Goal: Communication & Community: Answer question/provide support

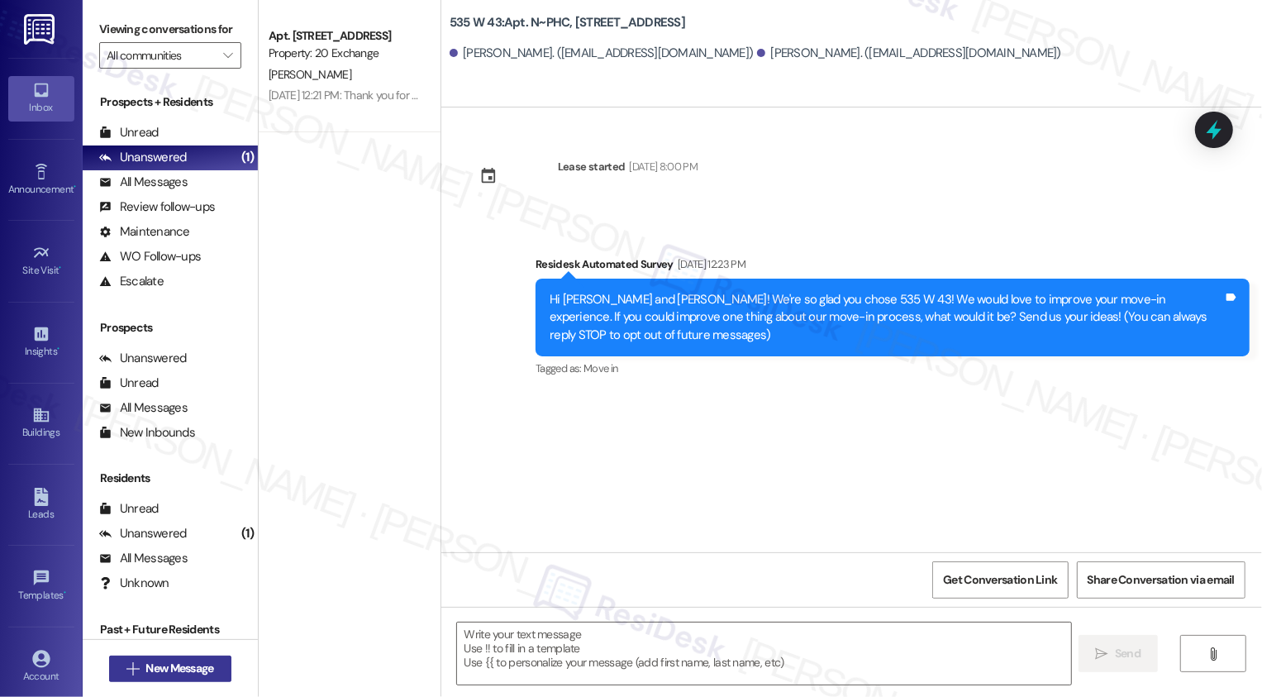
click at [195, 669] on span "New Message" at bounding box center [179, 668] width 68 height 17
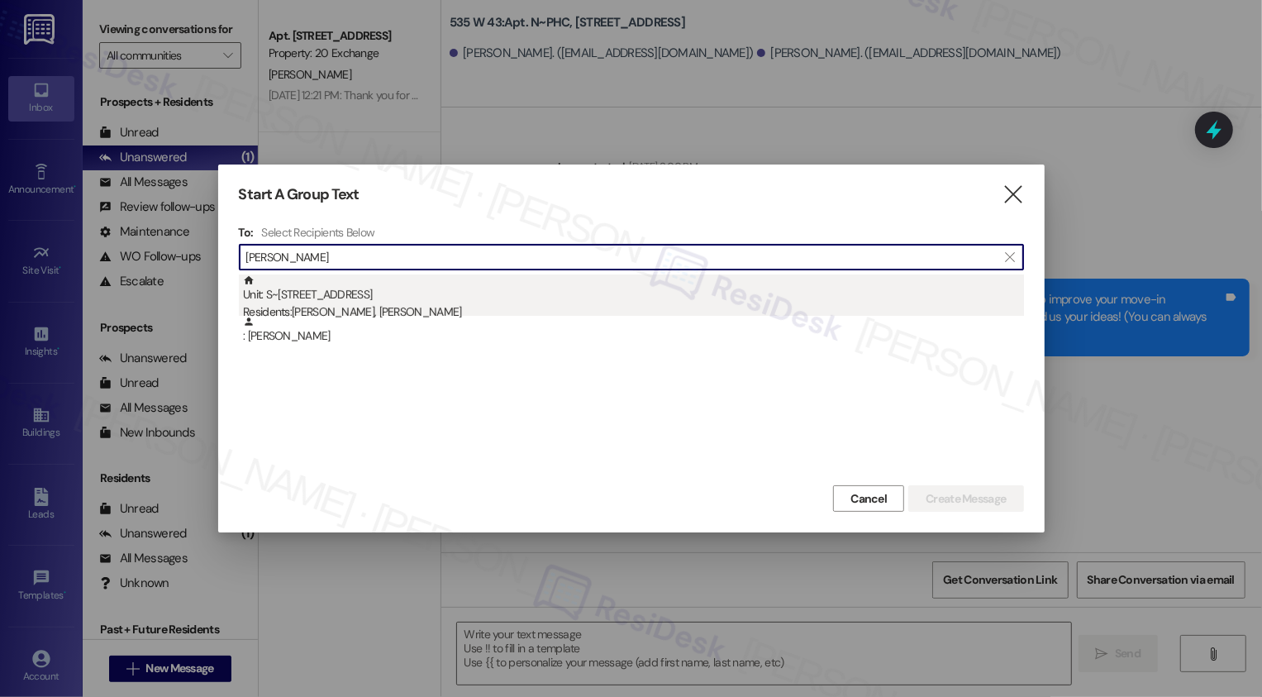
type input "[PERSON_NAME]"
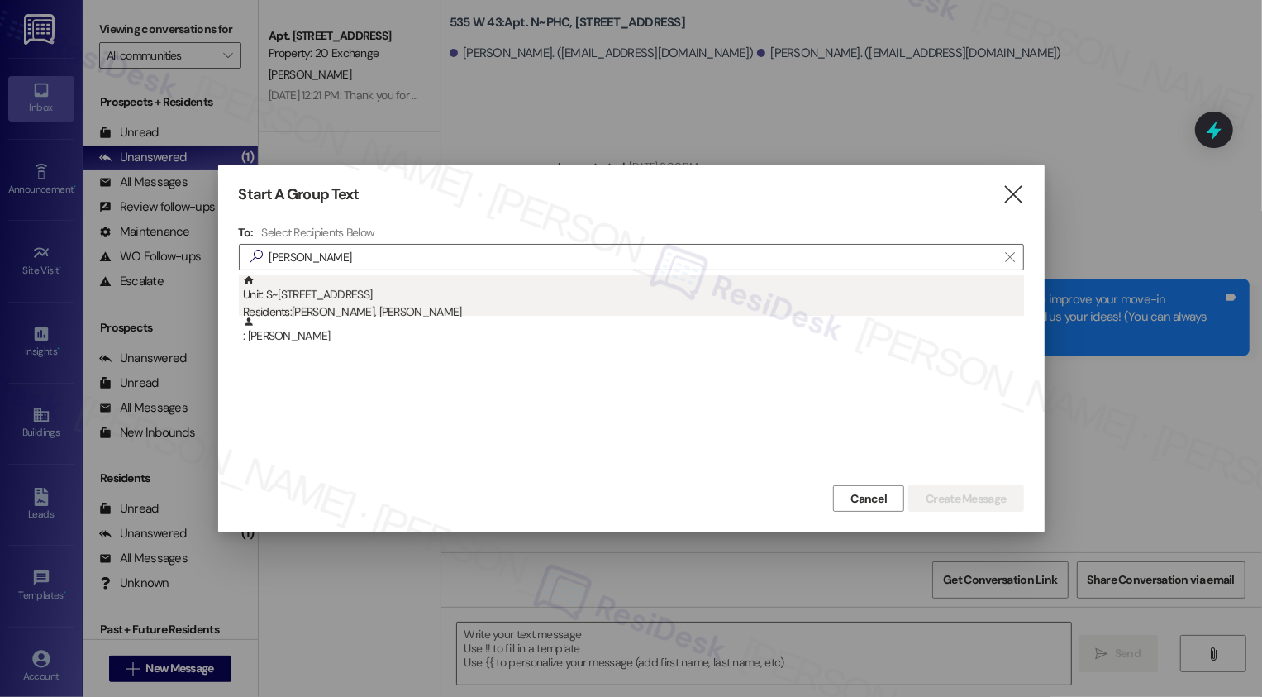
click at [430, 303] on div "Unit: S~6B - [STREET_ADDRESS] Residents: [PERSON_NAME], [PERSON_NAME]" at bounding box center [633, 297] width 781 height 47
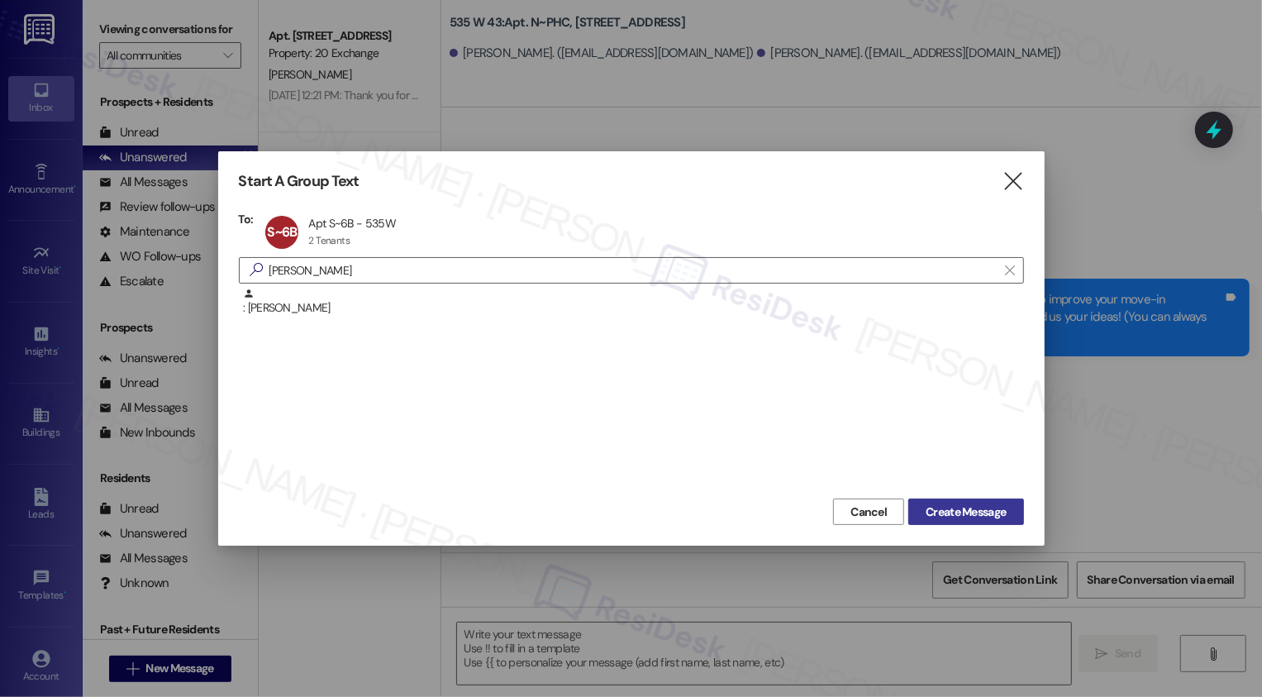
click at [930, 510] on span "Create Message" at bounding box center [966, 511] width 80 height 17
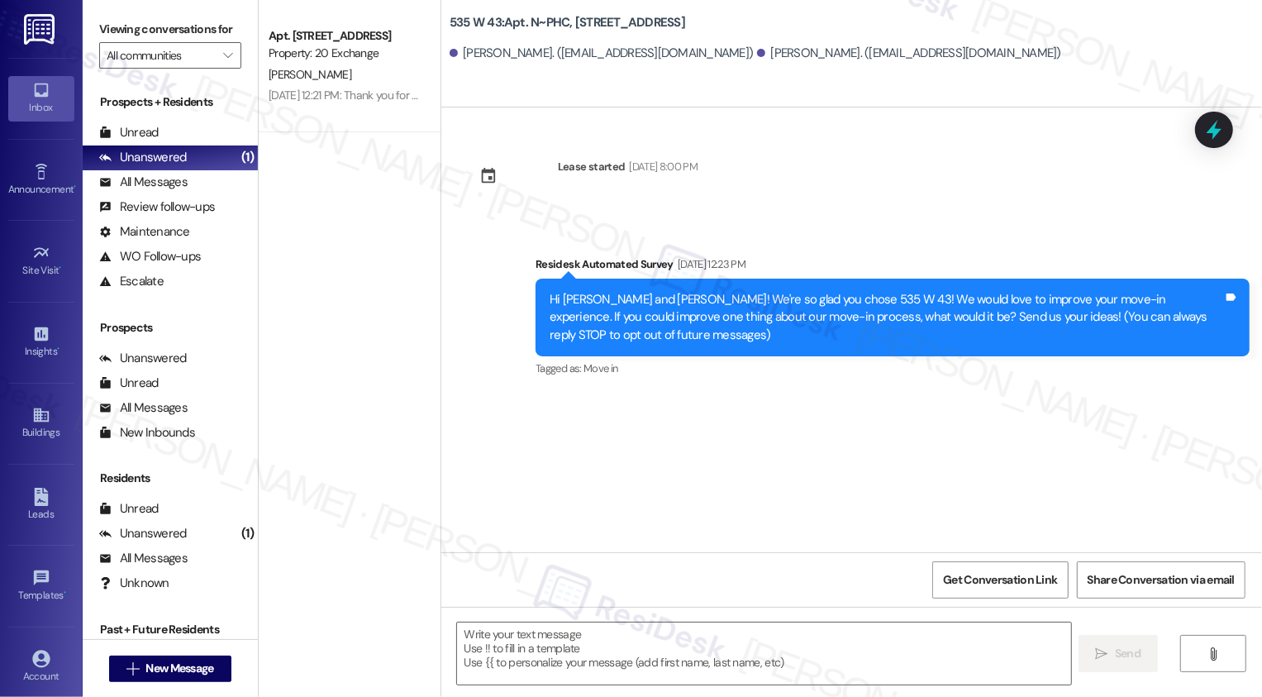
type textarea "Fetching suggested responses. Please feel free to read through the conversation…"
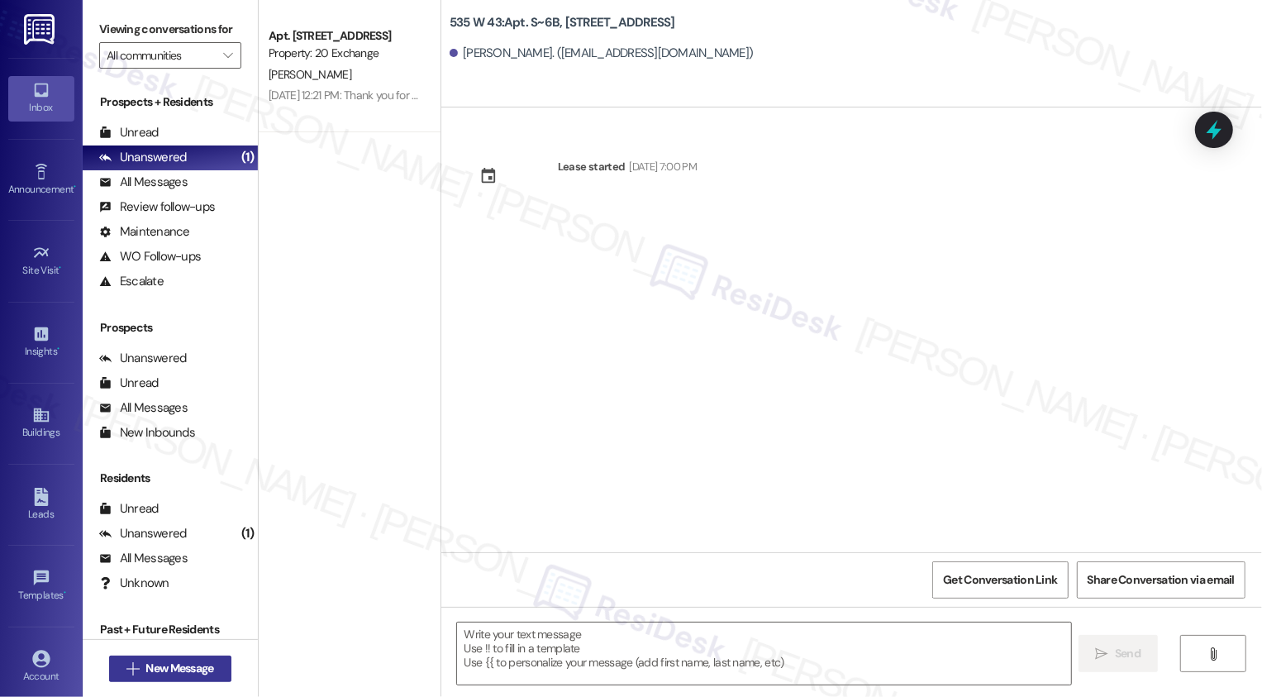
click at [195, 666] on span "New Message" at bounding box center [179, 668] width 68 height 17
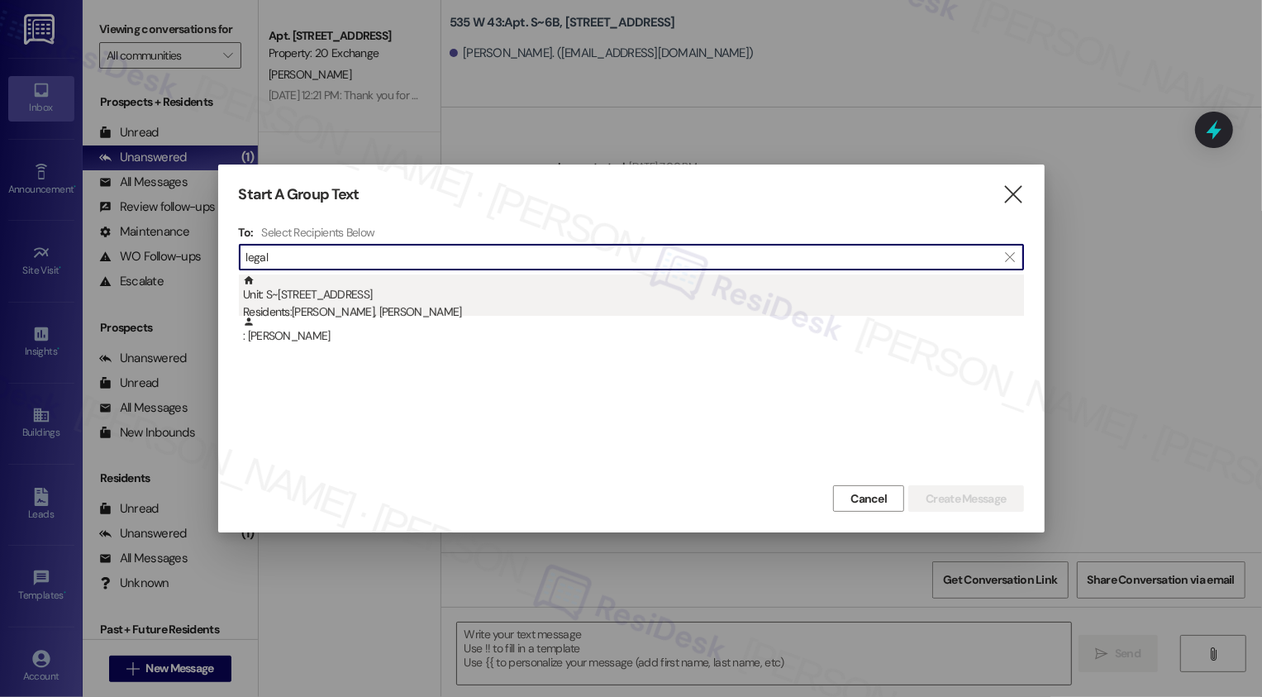
type input "legal"
click at [544, 308] on div "Residents: Timothy Legallo, Michael Beatty" at bounding box center [633, 311] width 781 height 17
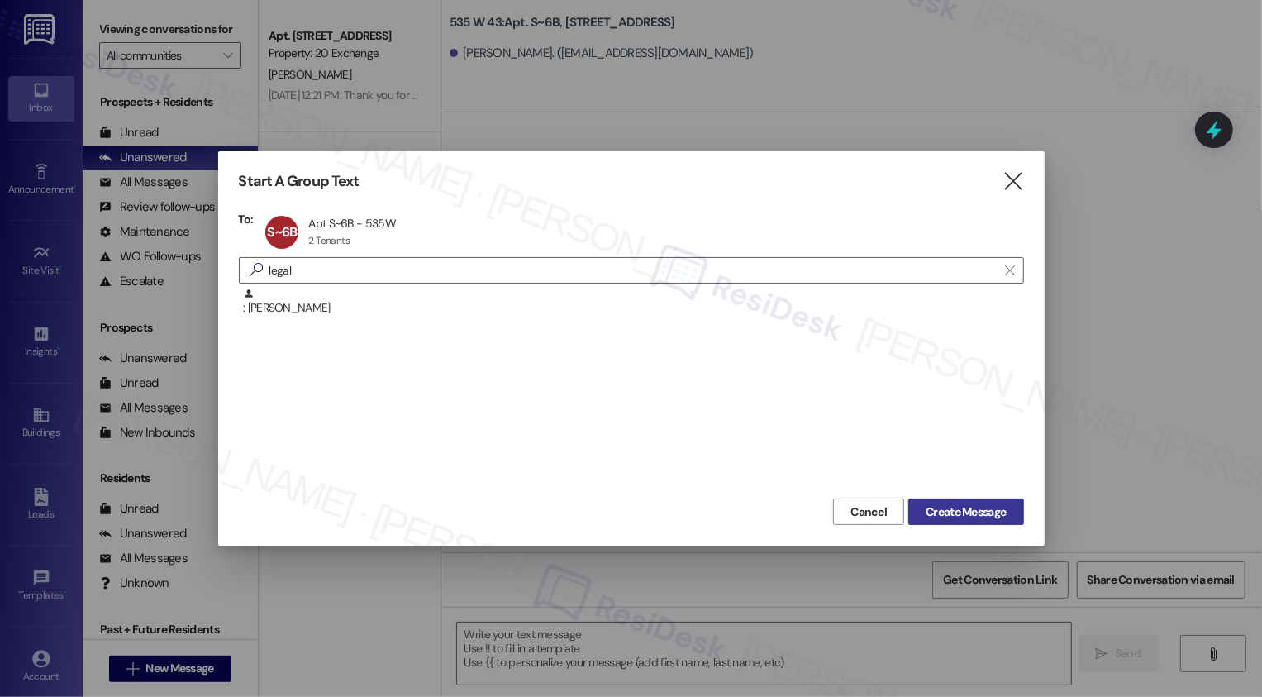
click at [975, 517] on span "Create Message" at bounding box center [966, 511] width 80 height 17
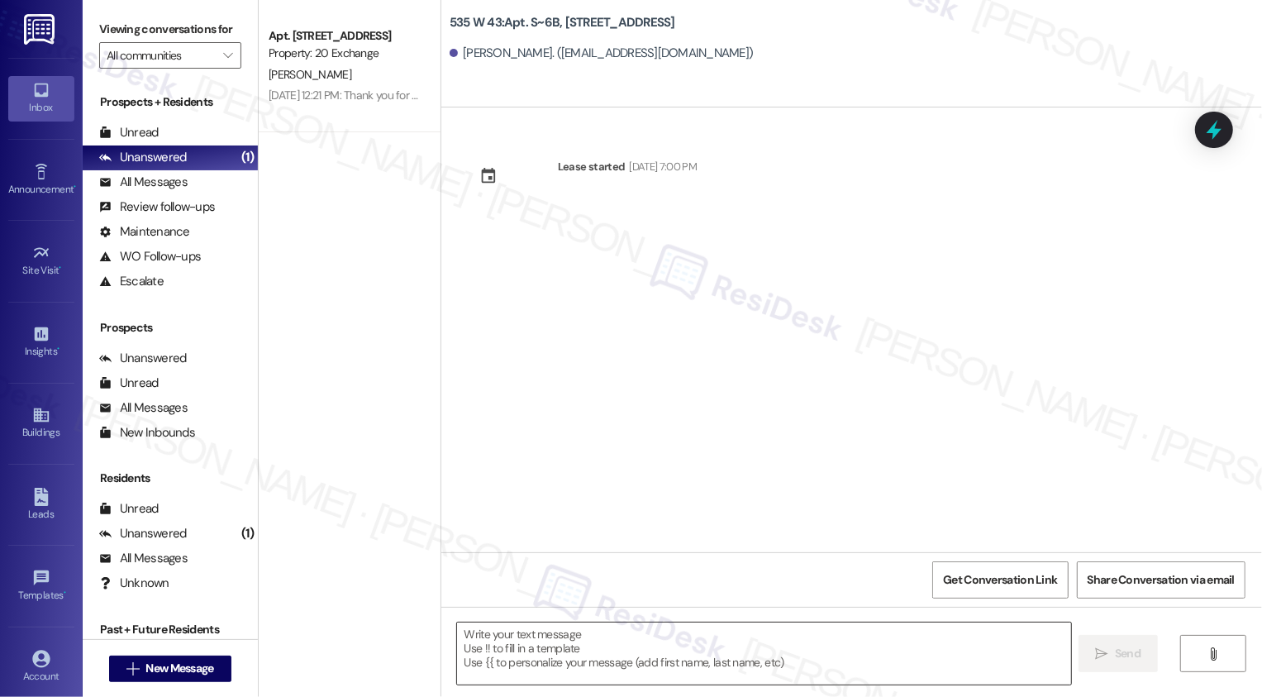
click at [508, 639] on textarea at bounding box center [764, 653] width 614 height 62
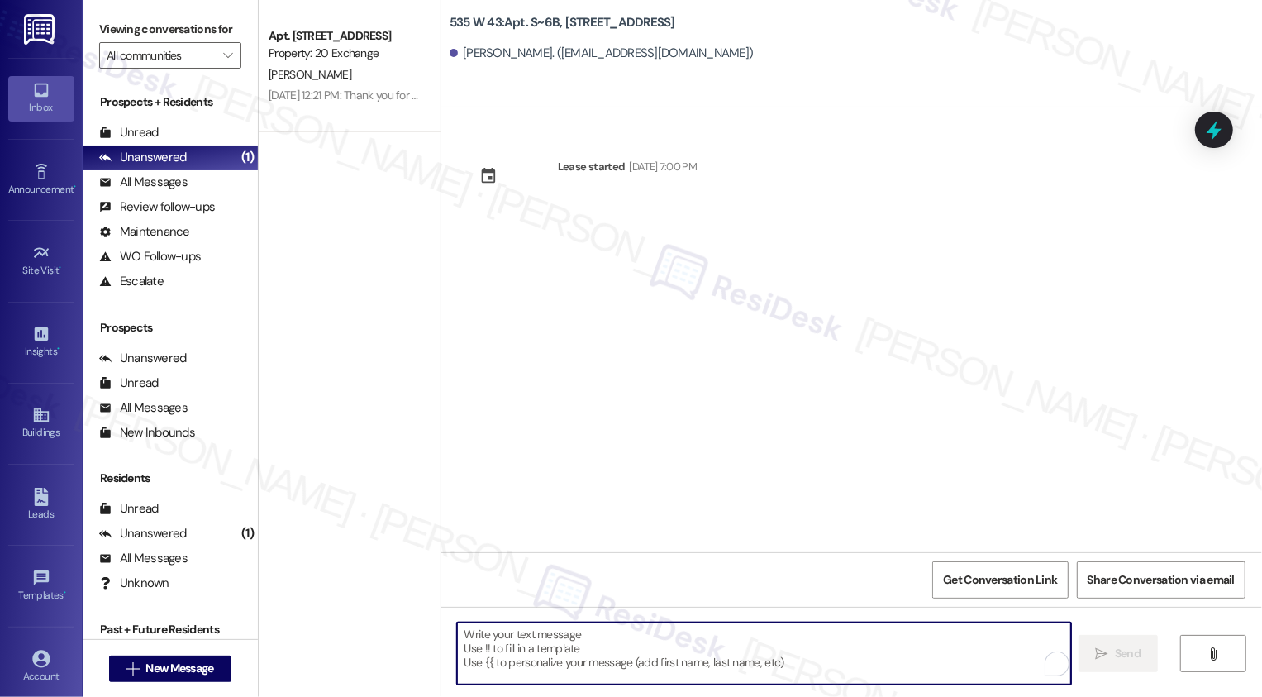
paste textarea "Hey {{first_name}}! 👋 Just checking in about your renewal options at {{property…"
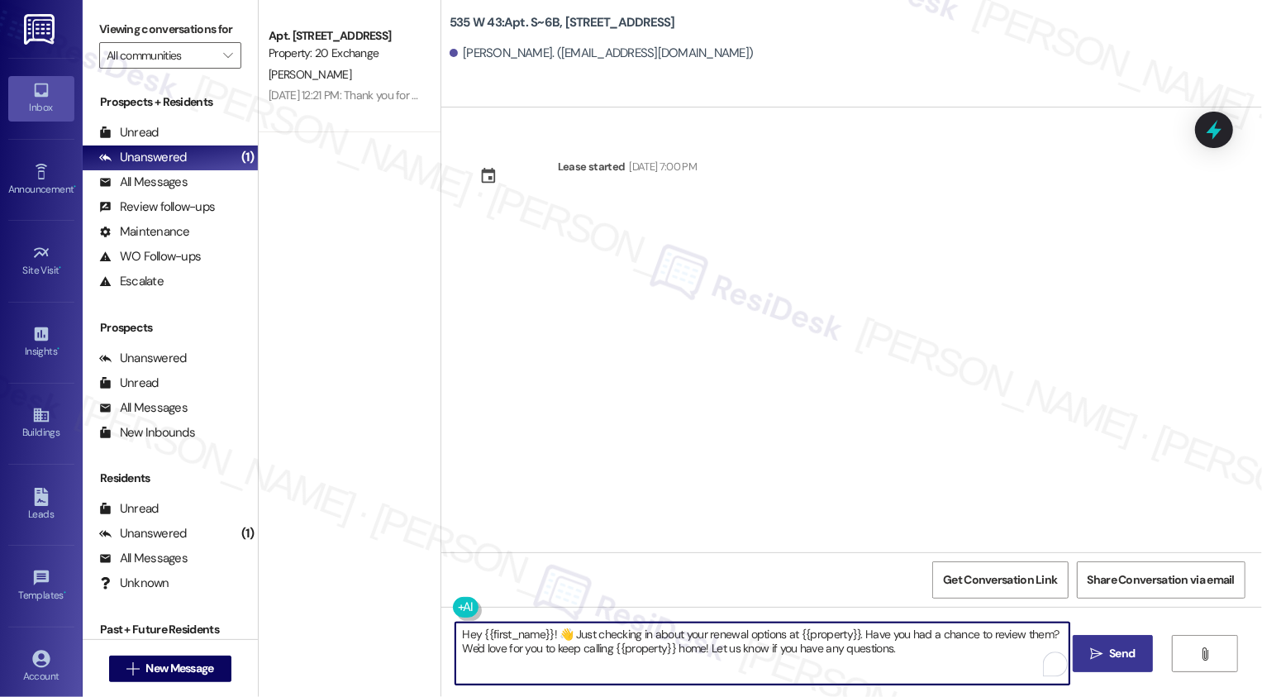
type textarea "Hey {{first_name}}! 👋 Just checking in about your renewal options at {{property…"
click at [1109, 651] on span "Send" at bounding box center [1122, 653] width 26 height 17
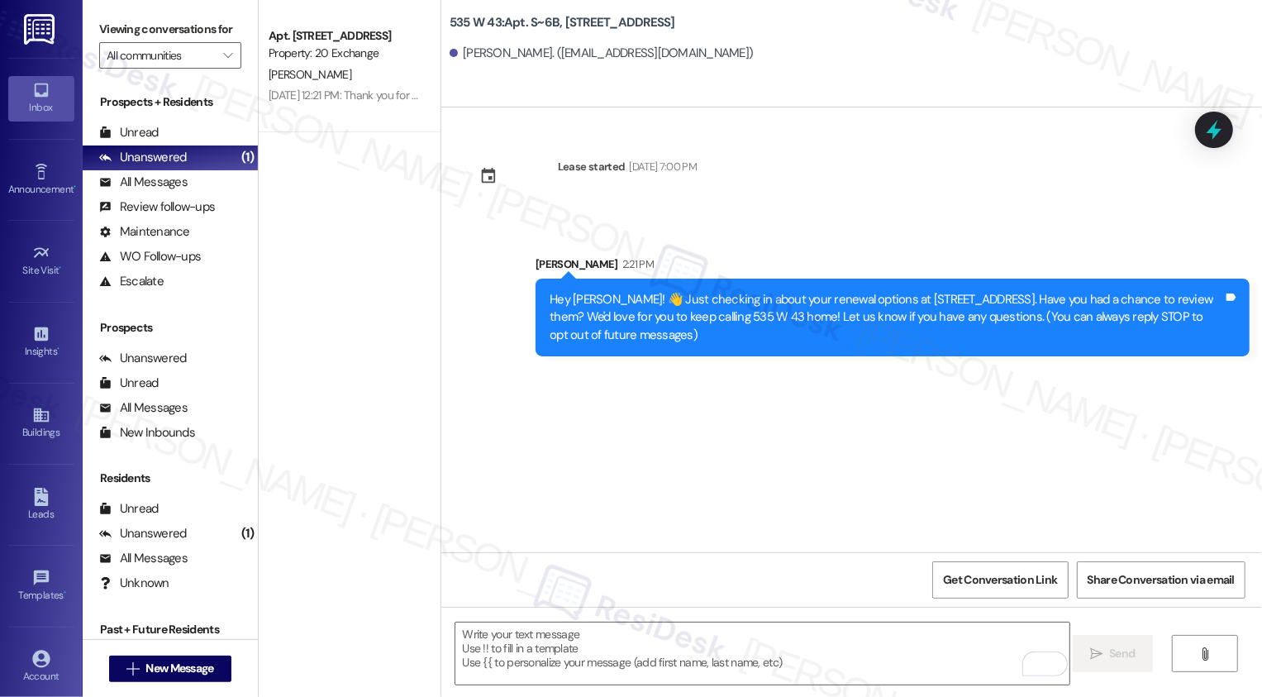
drag, startPoint x: 454, startPoint y: 52, endPoint x: 522, endPoint y: 56, distance: 68.7
copy div "Michael Beatt"
copy div "535 W 43: Apt. S~6B, 535 W. 43rd Street Michael Beatty"
click at [504, 62] on div "Michael Beatty. (begall9@aol.com)" at bounding box center [856, 53] width 813 height 33
drag, startPoint x: 453, startPoint y: 51, endPoint x: 528, endPoint y: 54, distance: 75.3
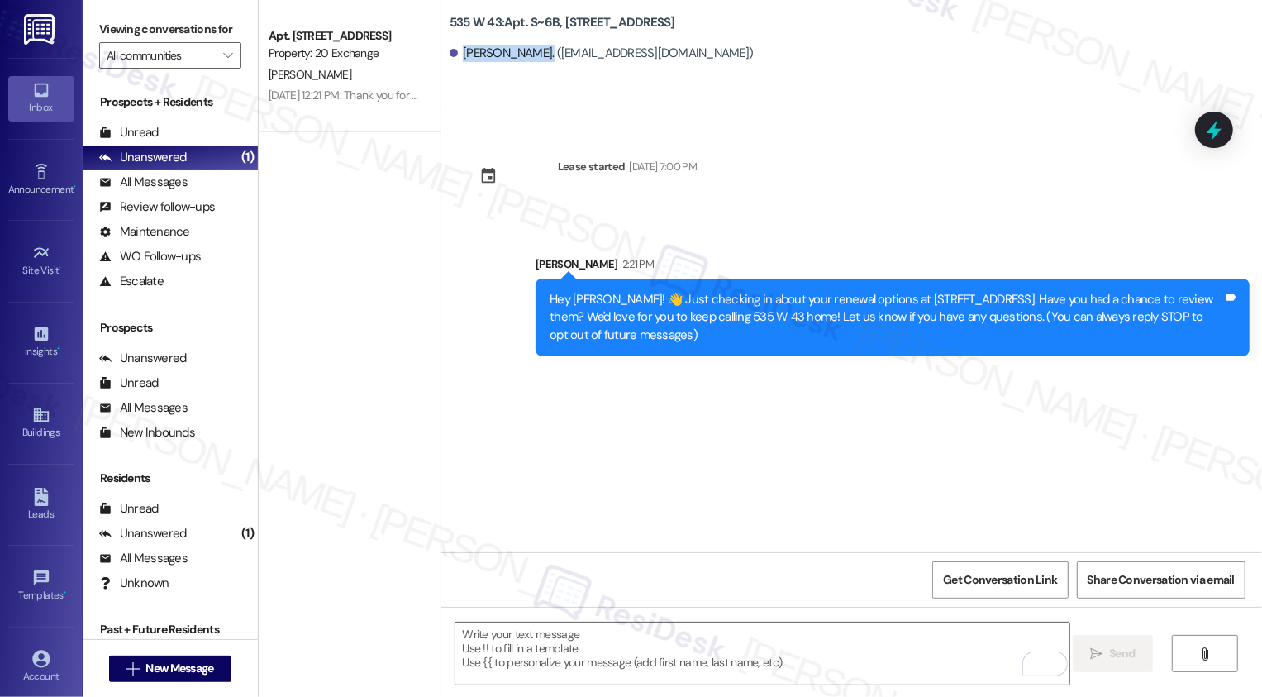
click at [528, 54] on div "Michael Beatty. (begall9@aol.com)" at bounding box center [602, 53] width 304 height 17
copy div "Michael Beatty"
click at [165, 670] on span "New Message" at bounding box center [179, 668] width 68 height 17
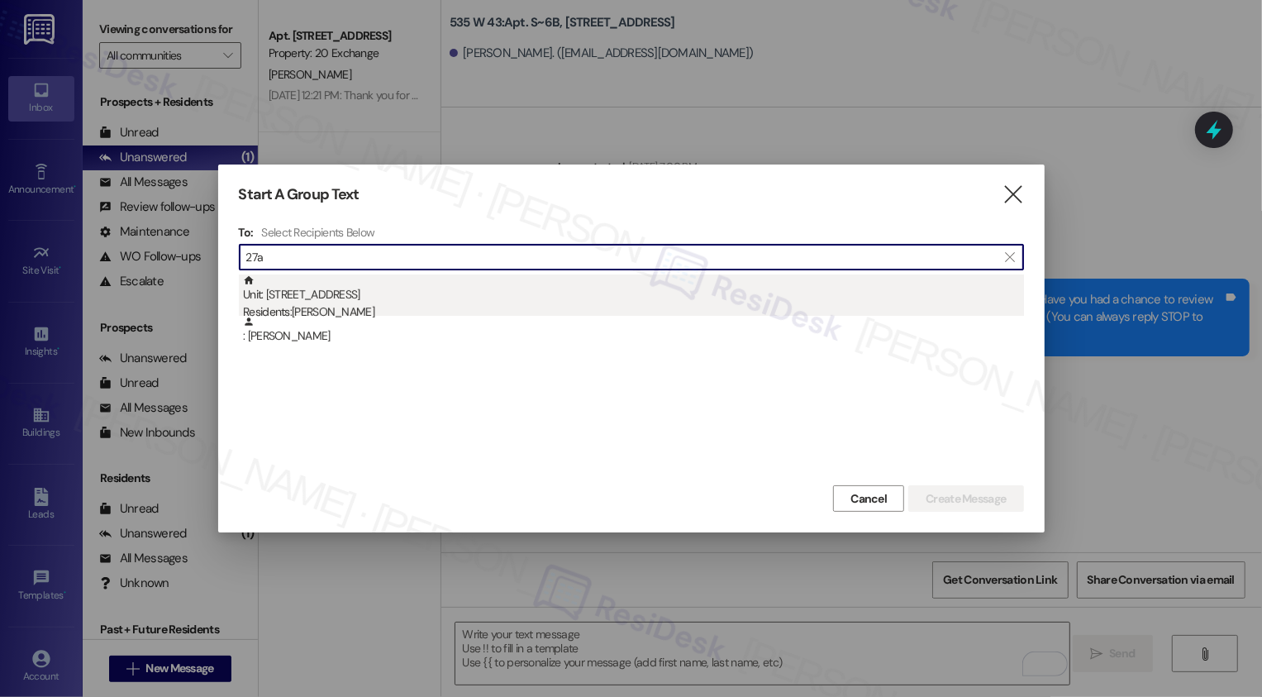
type input "27a"
click at [381, 298] on div "Unit: [STREET_ADDRESS] Residents: [PERSON_NAME]" at bounding box center [633, 297] width 781 height 47
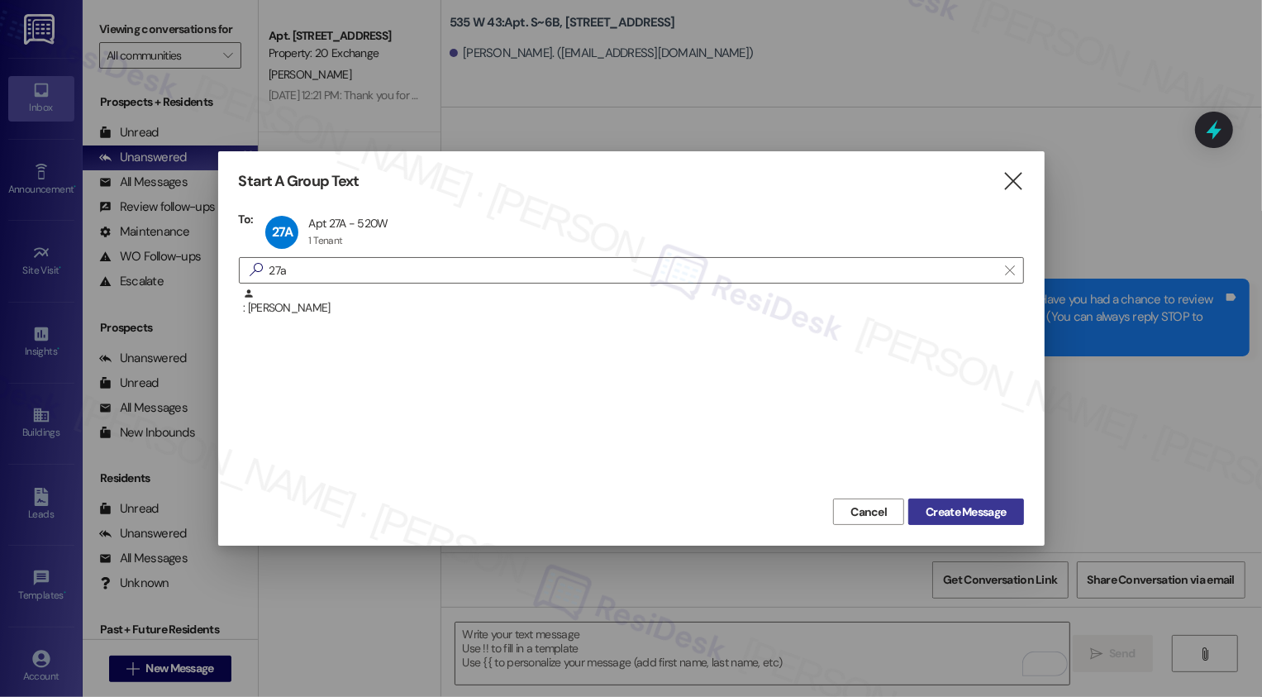
click at [951, 508] on span "Create Message" at bounding box center [966, 511] width 80 height 17
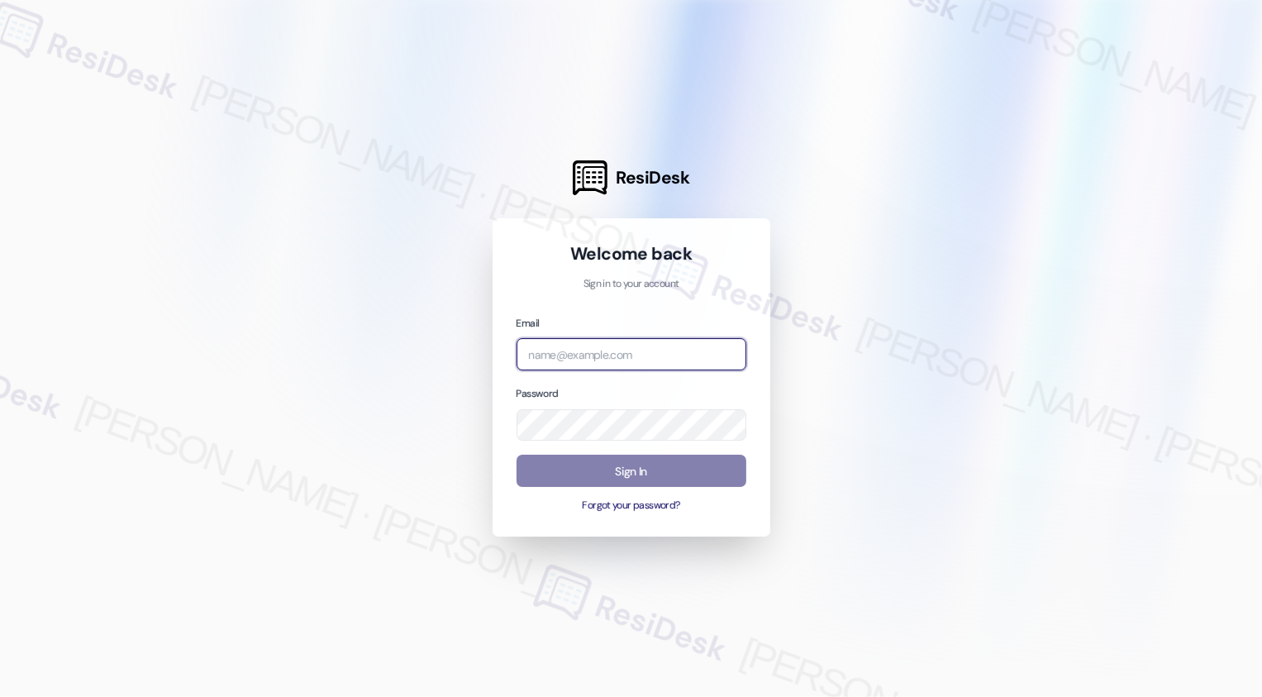
click at [566, 354] on input "email" at bounding box center [632, 354] width 230 height 32
click at [331, 347] on div at bounding box center [631, 348] width 1262 height 697
click at [569, 350] on input "email" at bounding box center [632, 354] width 230 height 32
click at [590, 355] on input "email" at bounding box center [632, 354] width 230 height 32
type input "d"
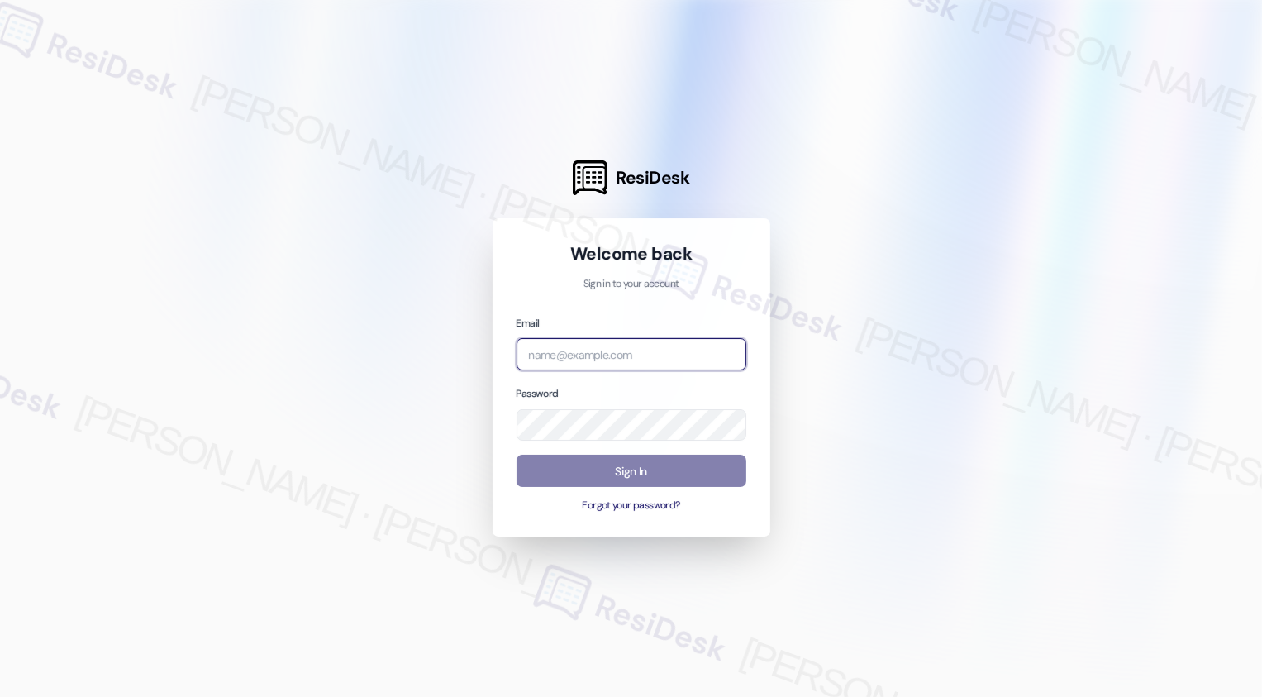
click at [625, 353] on input "email" at bounding box center [632, 354] width 230 height 32
click at [556, 352] on input "email" at bounding box center [632, 354] width 230 height 32
paste input "[EMAIL_ADDRESS][PERSON_NAME][PERSON_NAME][DOMAIN_NAME]"
type input "[EMAIL_ADDRESS][PERSON_NAME][PERSON_NAME][DOMAIN_NAME]"
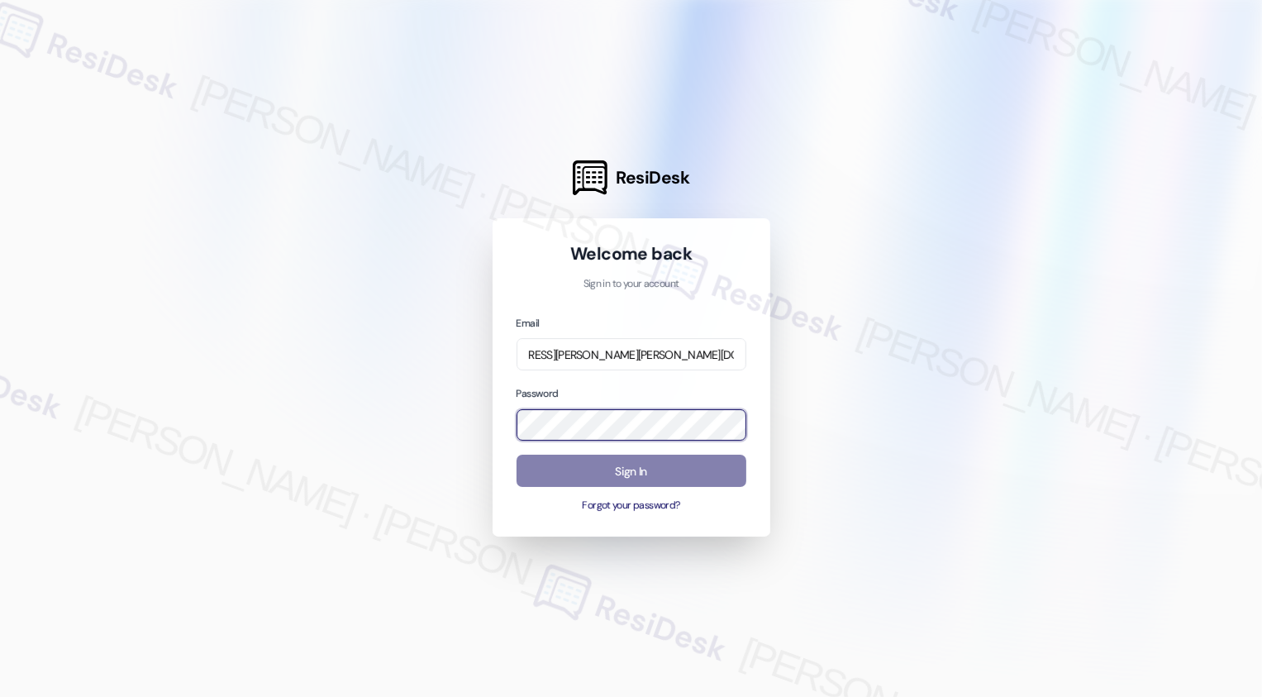
scroll to position [0, 0]
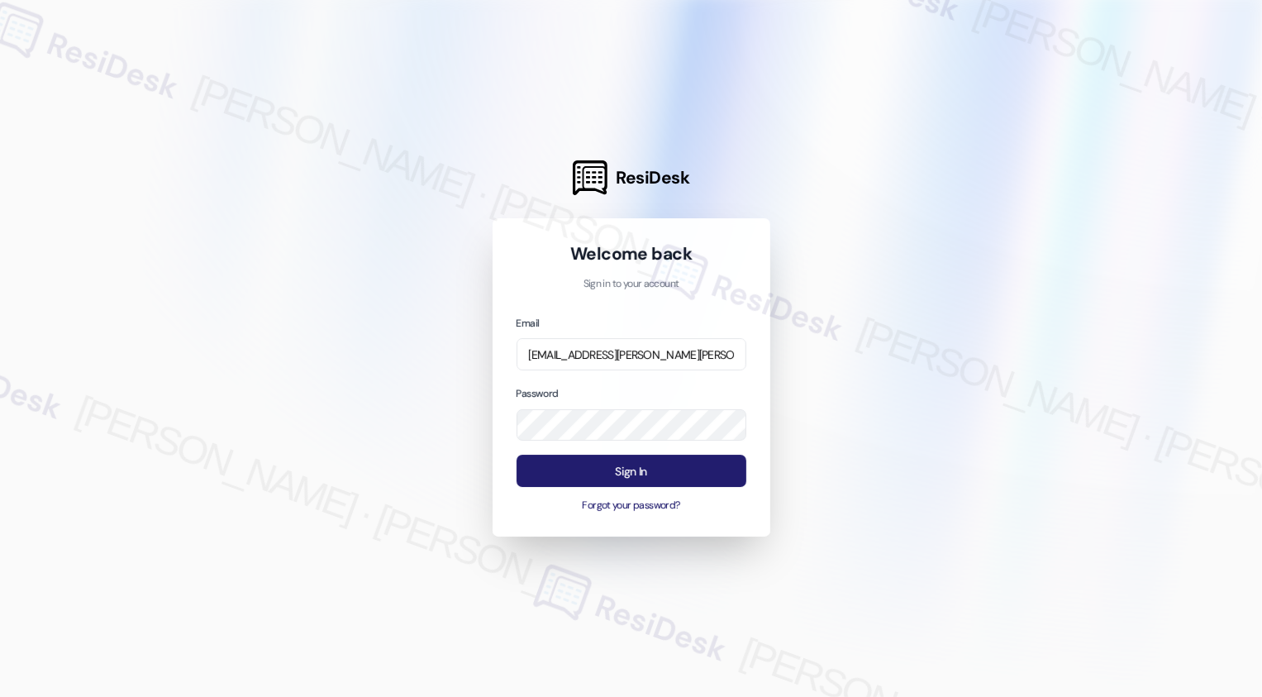
click at [648, 465] on button "Sign In" at bounding box center [632, 471] width 230 height 32
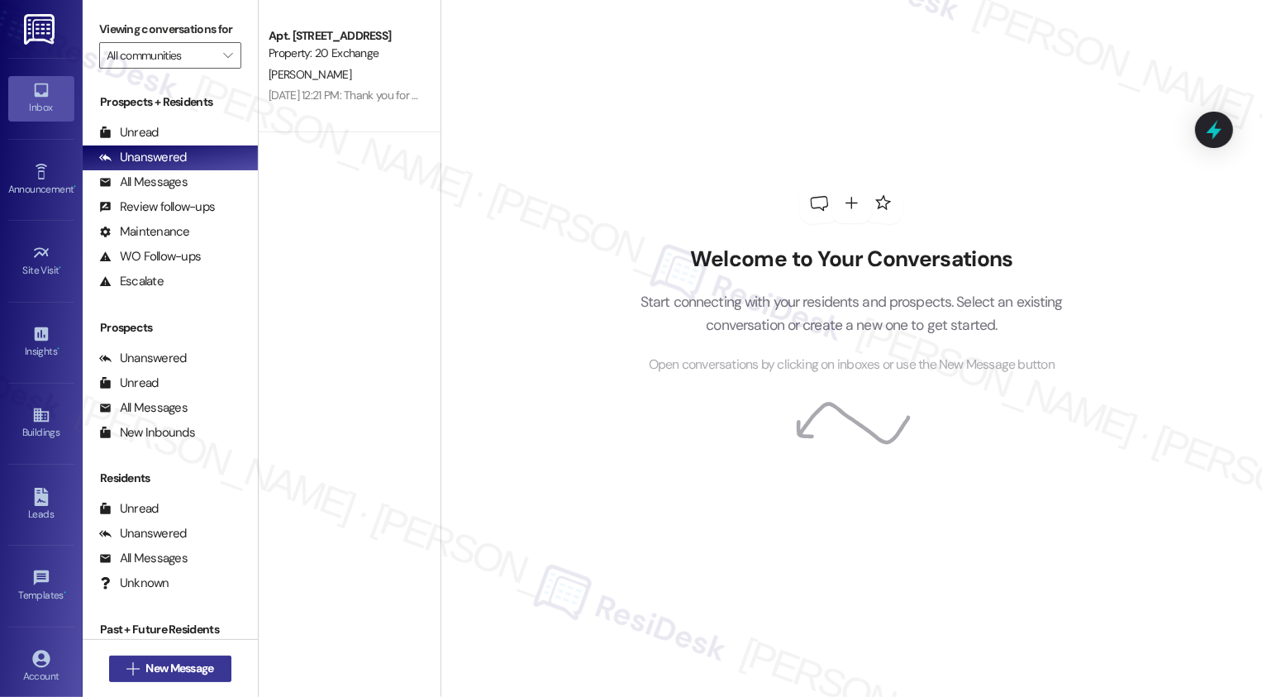
click at [179, 670] on span "New Message" at bounding box center [179, 668] width 68 height 17
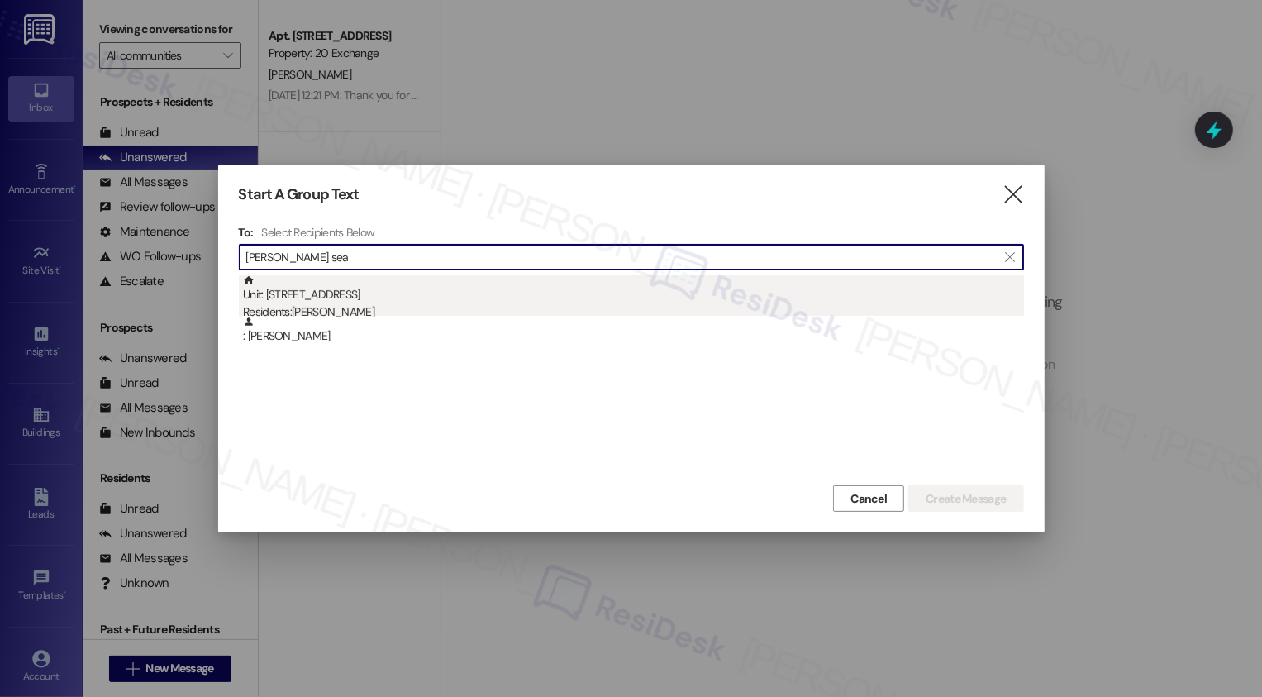
type input "[PERSON_NAME] sea"
click at [302, 307] on div "Residents: [PERSON_NAME]" at bounding box center [633, 311] width 781 height 17
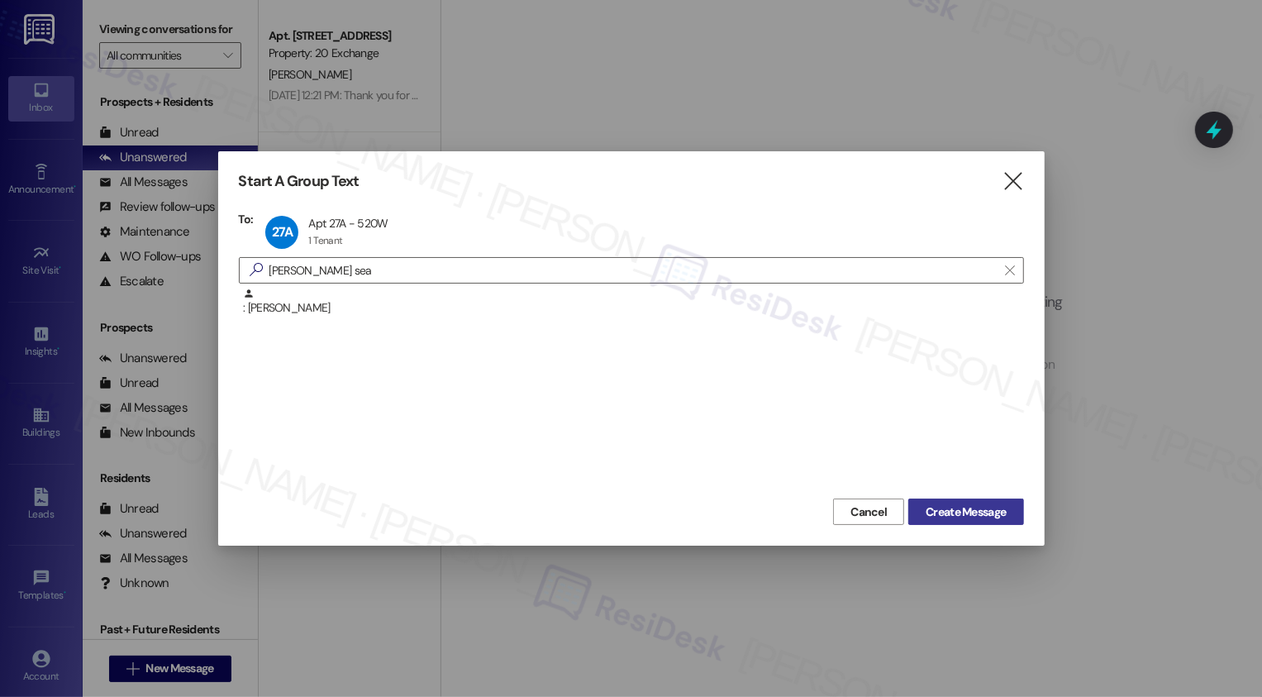
click at [969, 513] on span "Create Message" at bounding box center [966, 511] width 80 height 17
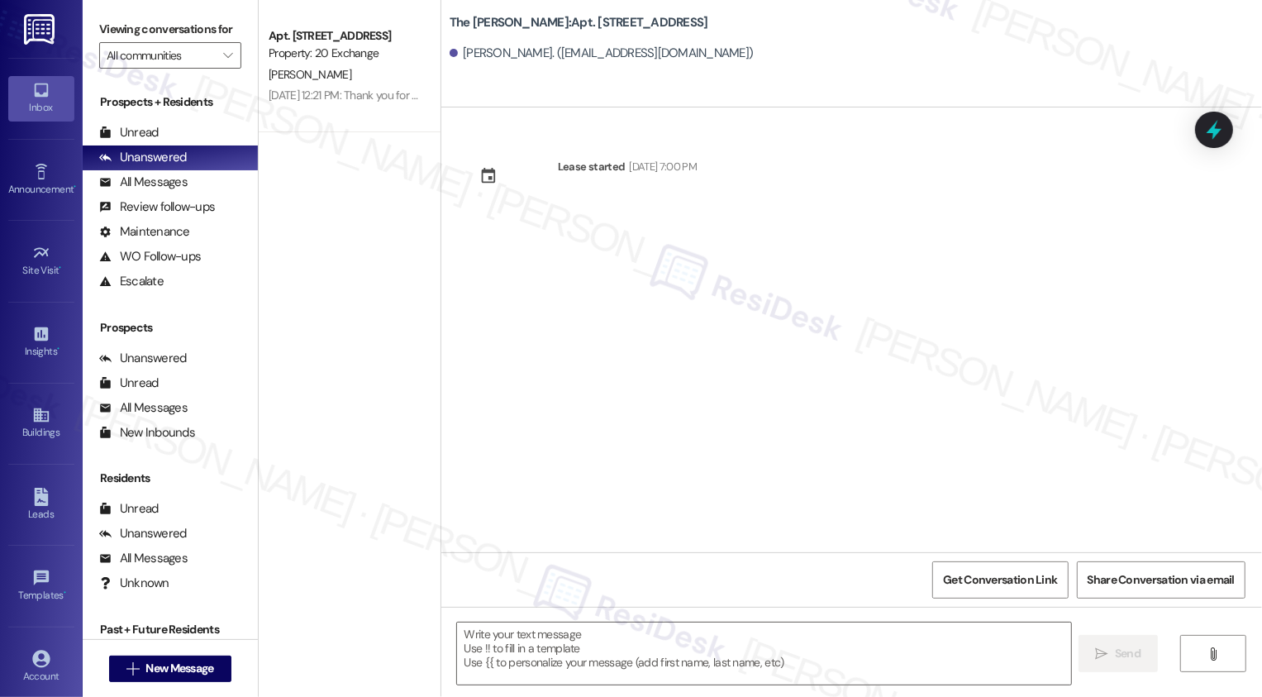
type textarea "Fetching suggested responses. Please feel free to read through the conversation…"
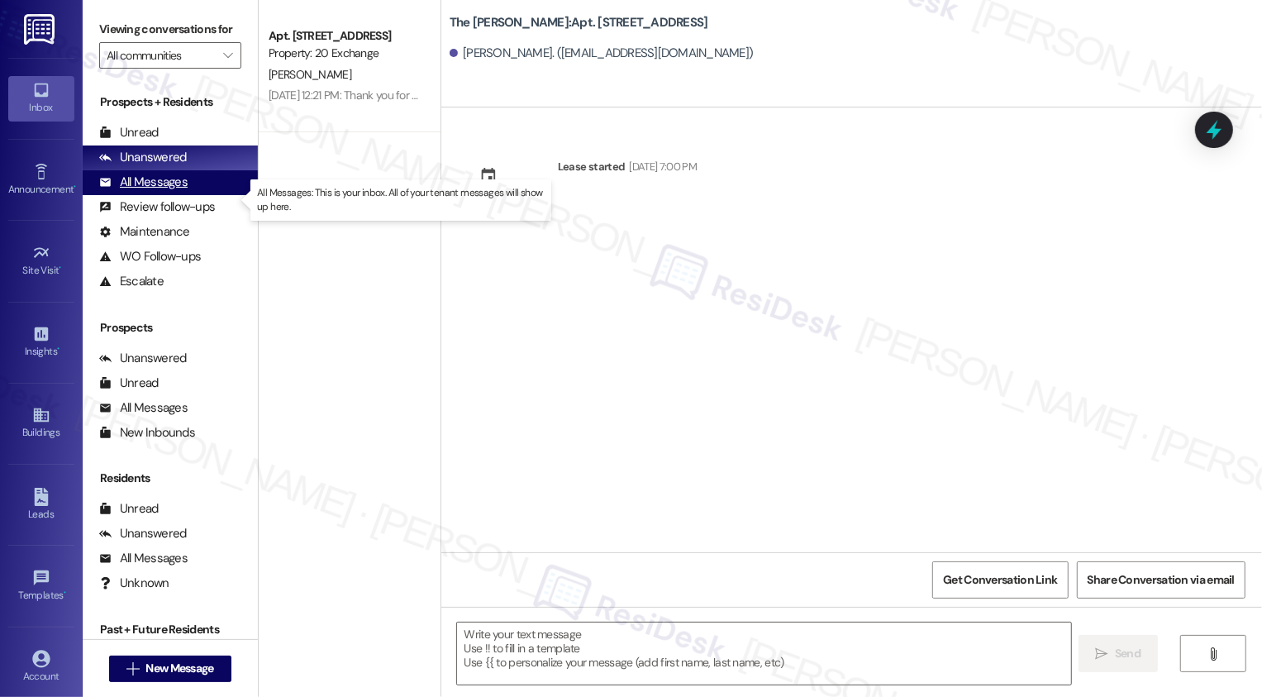
click at [165, 191] on div "All Messages" at bounding box center [143, 182] width 88 height 17
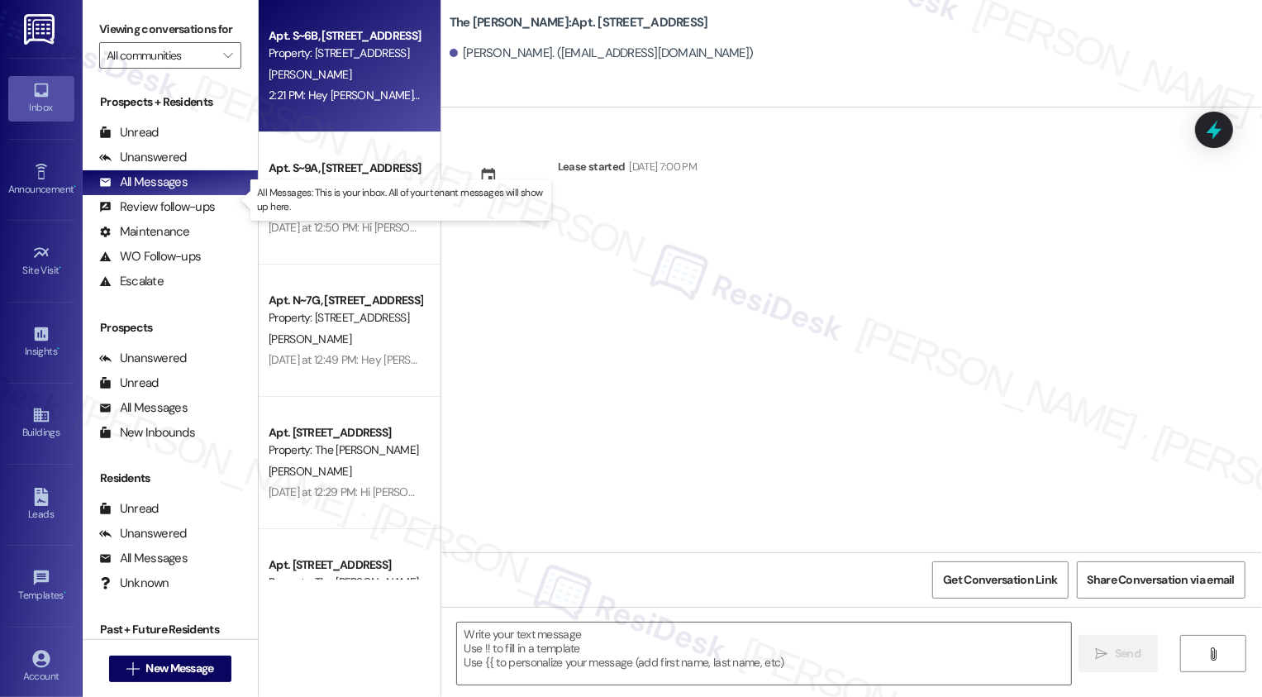
type textarea "Fetching suggested responses. Please feel free to read through the conversation…"
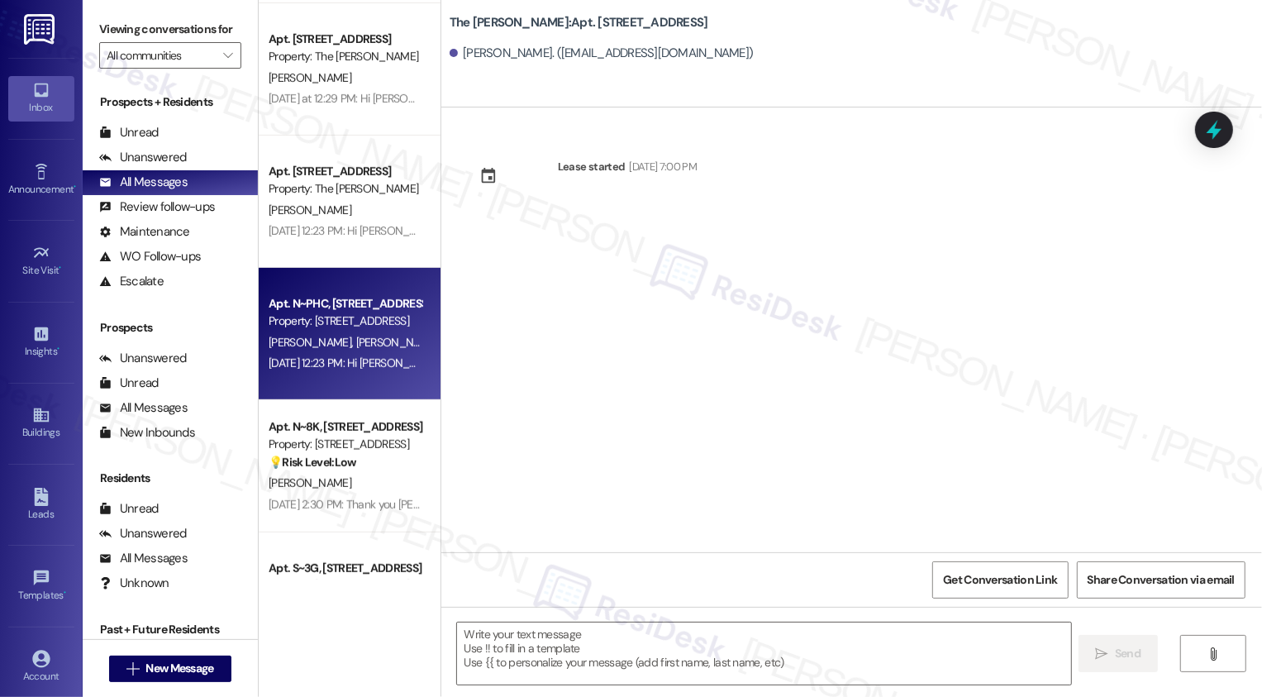
scroll to position [575, 0]
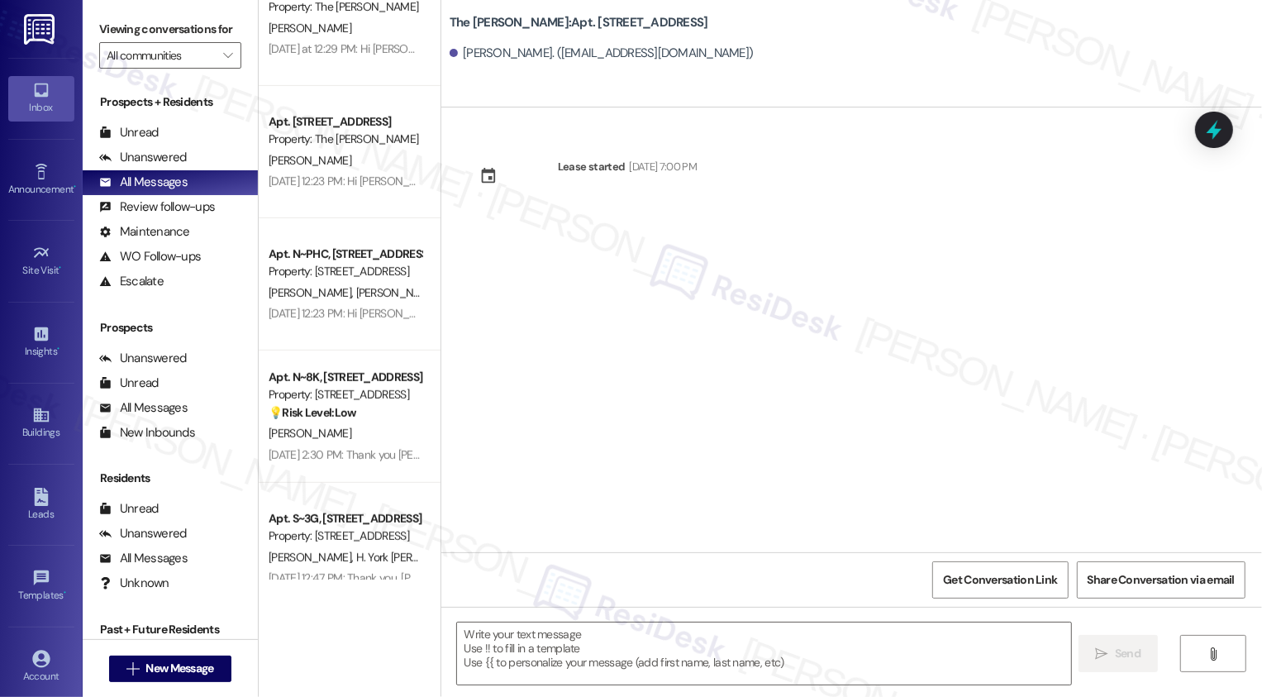
click at [354, 316] on div "[DATE] 12:23 PM: Hi [PERSON_NAME] and [PERSON_NAME]! We're so glad you chose 53…" at bounding box center [1000, 313] width 1462 height 15
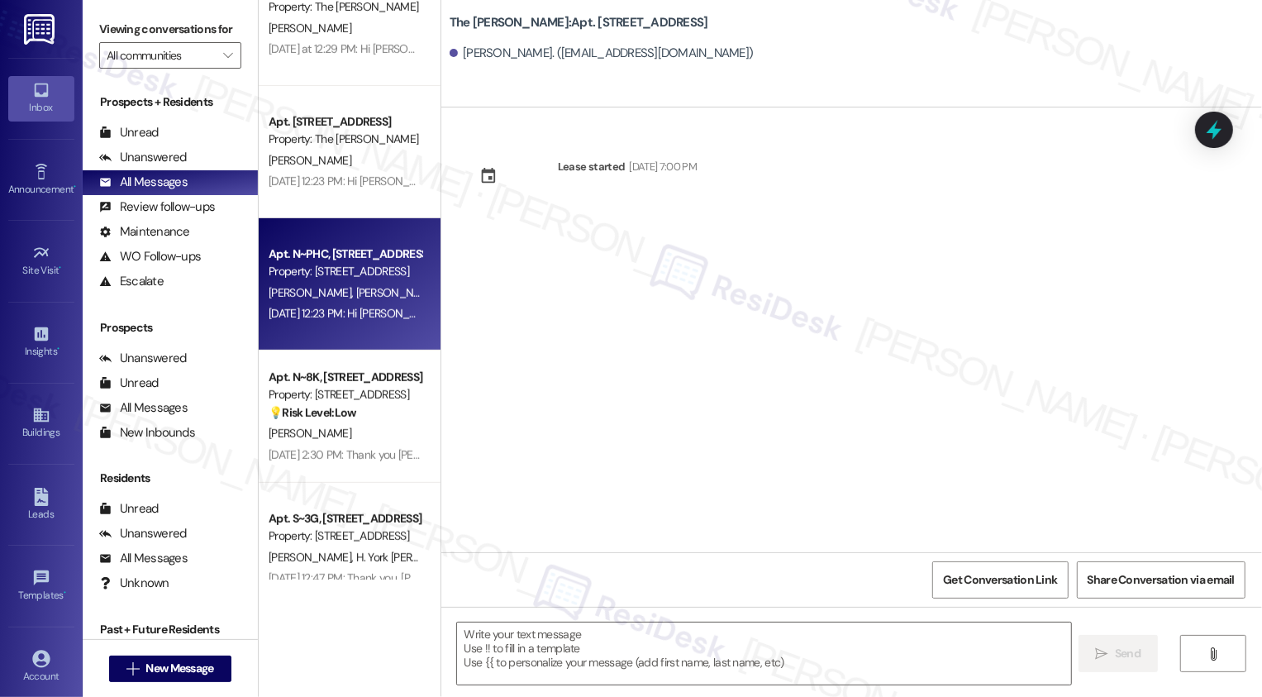
type textarea "Fetching suggested responses. Please feel free to read through the conversation…"
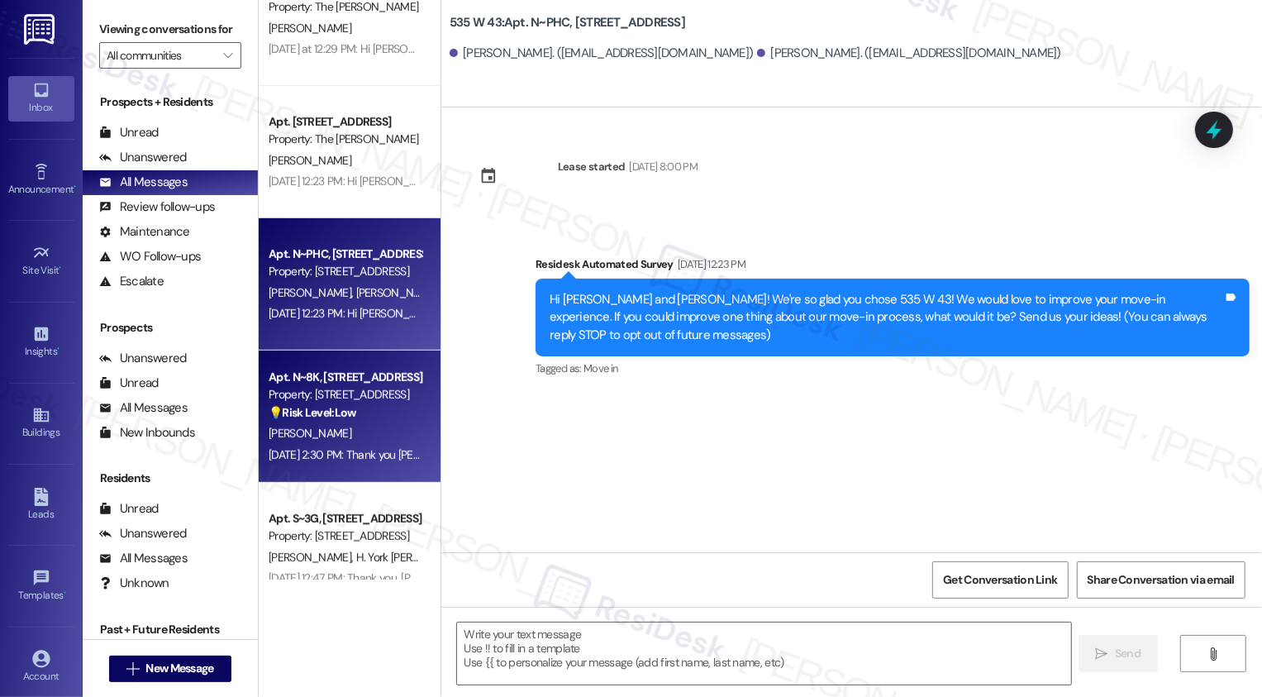
click at [352, 403] on div "Property: [STREET_ADDRESS]" at bounding box center [345, 394] width 153 height 17
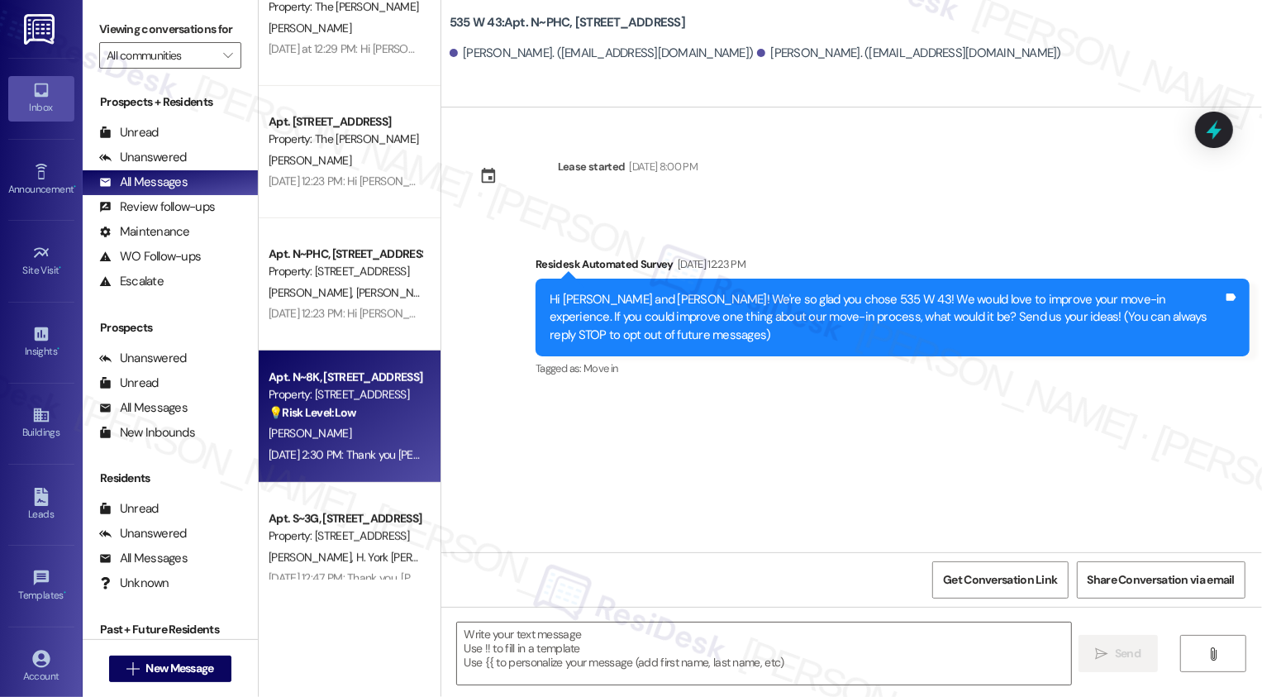
click at [352, 403] on div "Property: [STREET_ADDRESS]" at bounding box center [345, 394] width 153 height 17
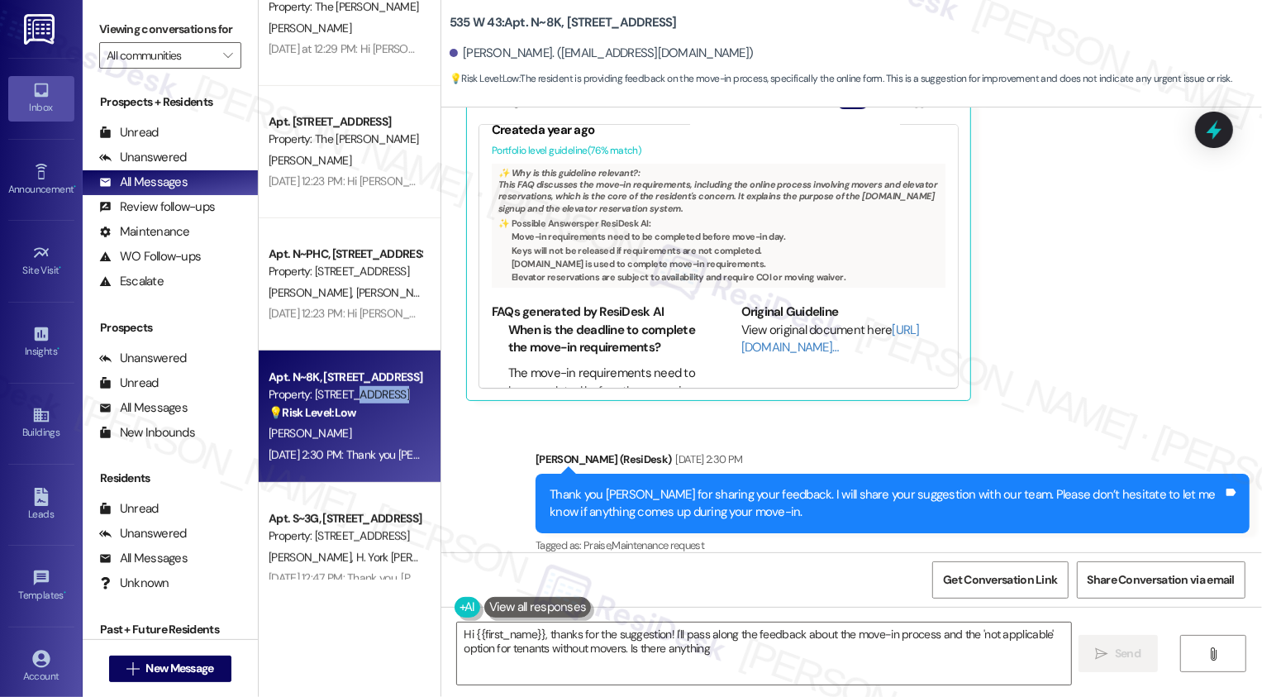
scroll to position [140, 0]
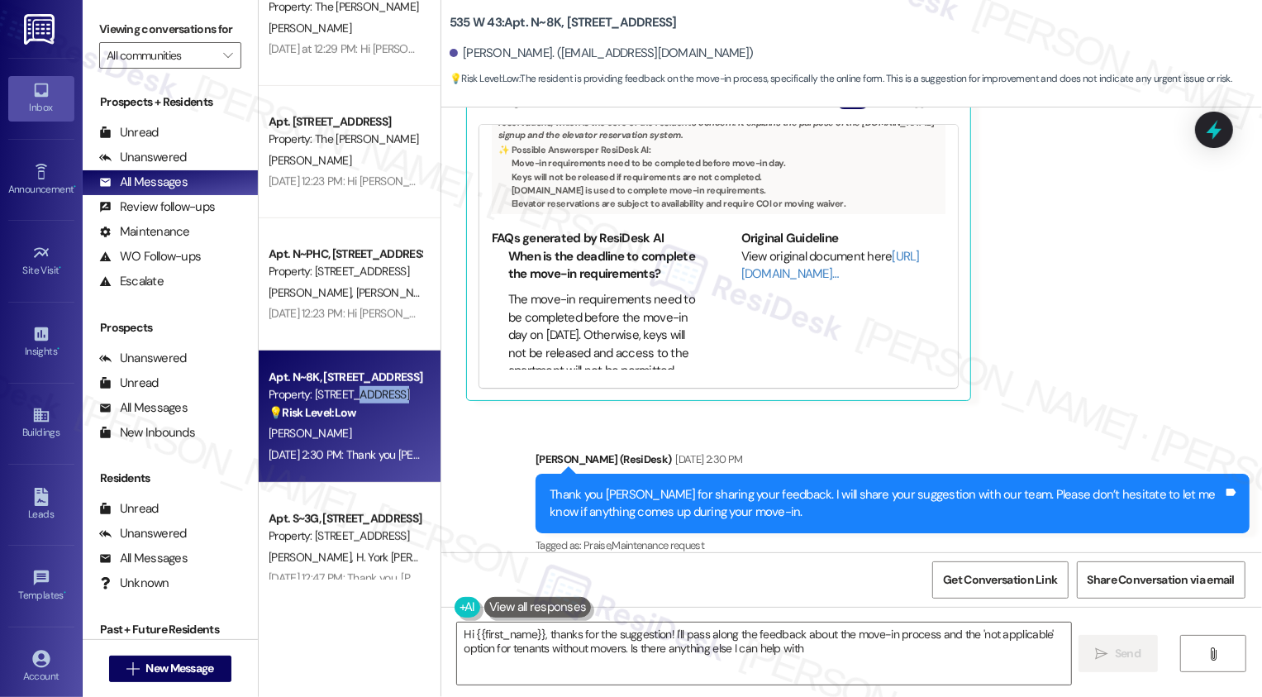
type textarea "Hi {{first_name}}, thanks for the suggestion! I'll pass along the feedback abou…"
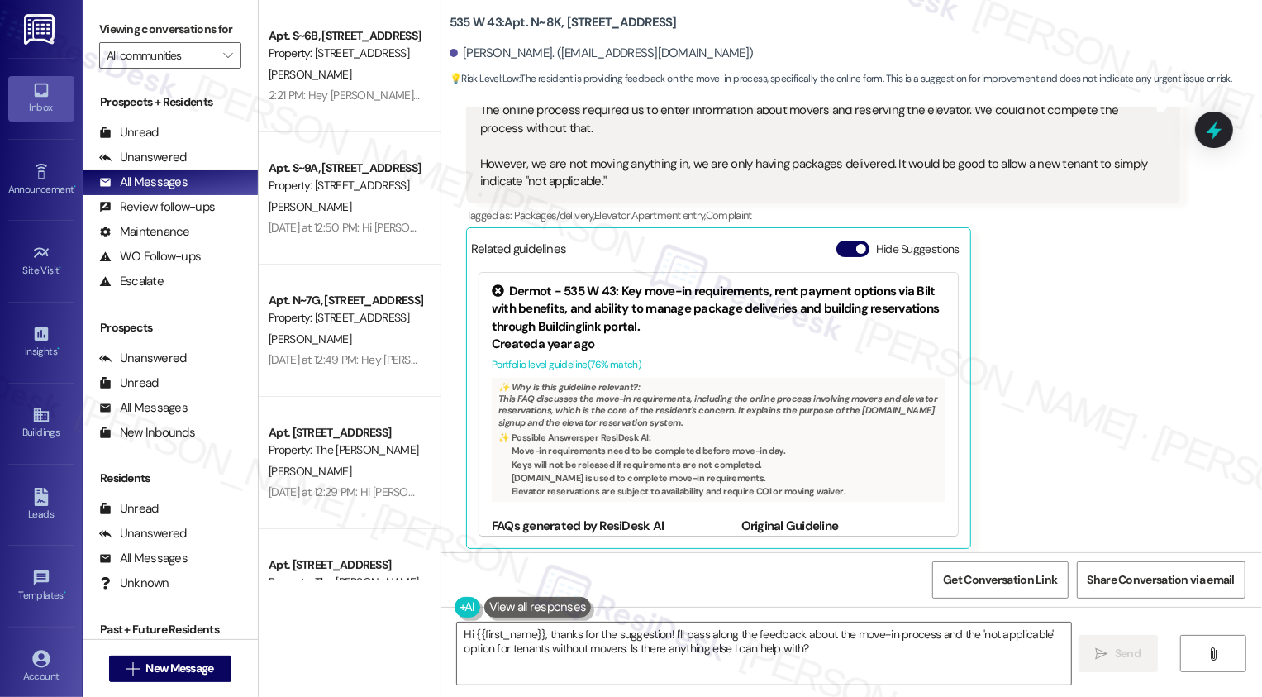
scroll to position [0, 0]
click at [186, 170] on div "Unanswered (0)" at bounding box center [170, 157] width 175 height 25
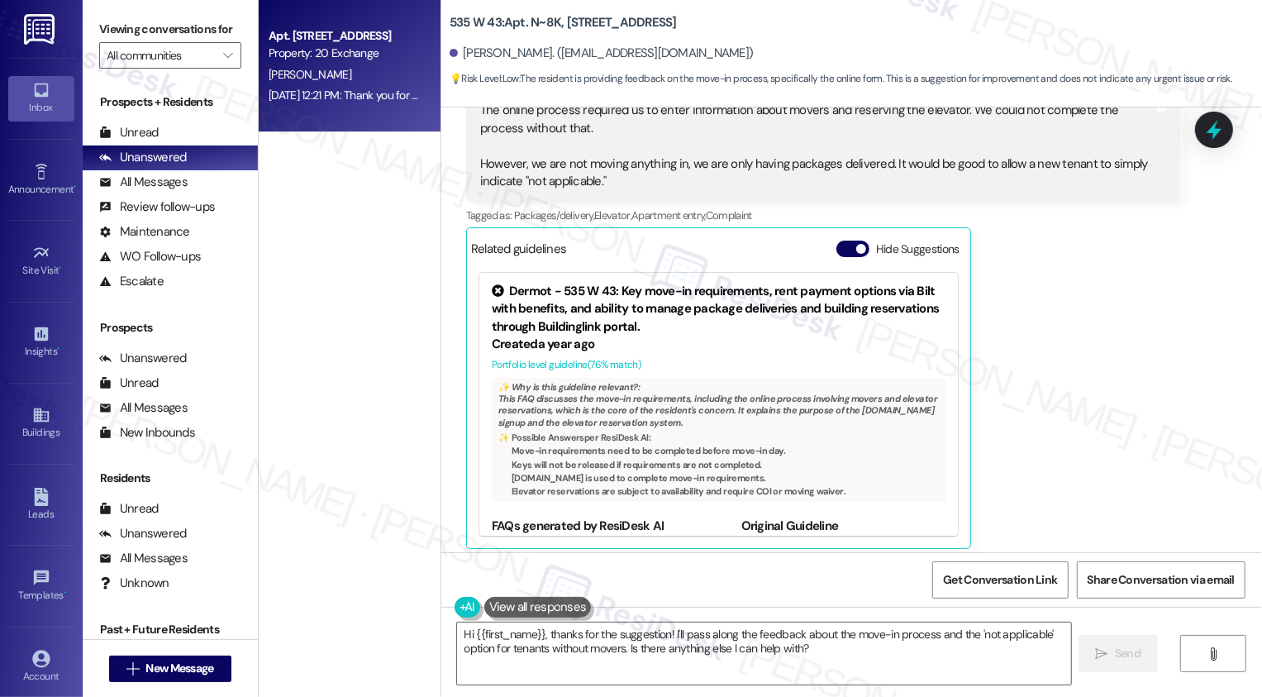
click at [362, 98] on div "[DATE] 12:21 PM: Thank you for contacting our leasing department. A leasing par…" at bounding box center [639, 95] width 741 height 15
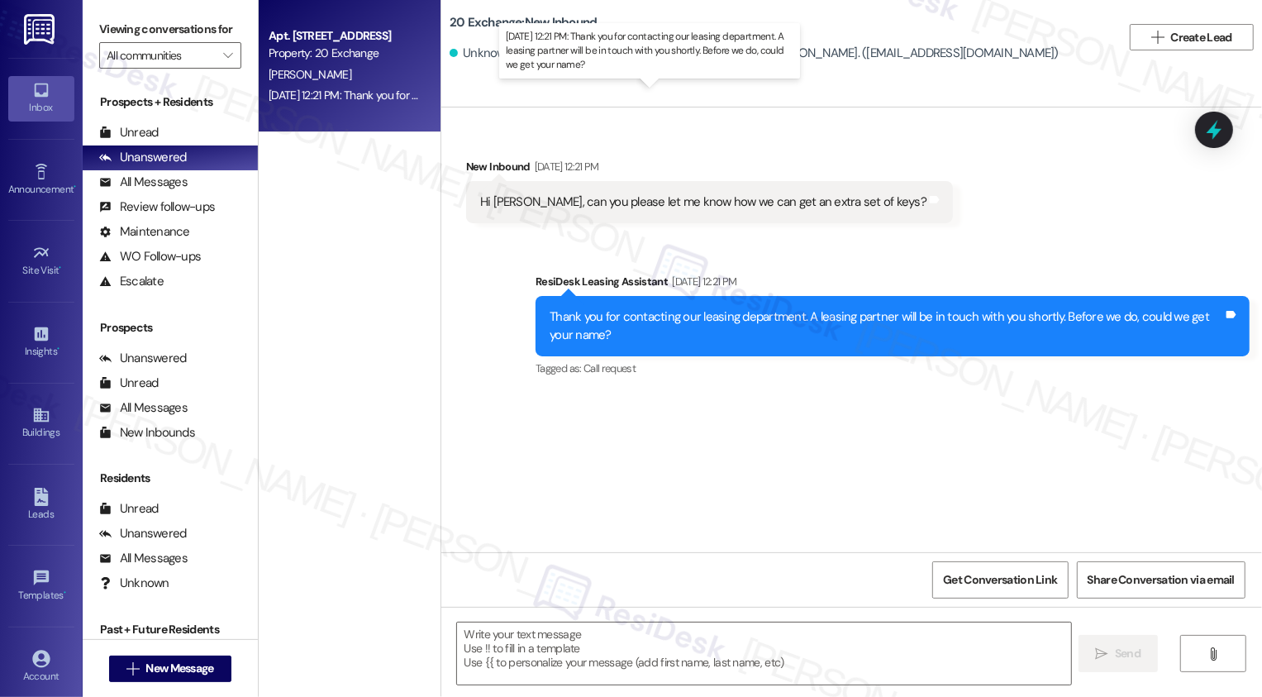
type textarea "Fetching suggested responses. Please feel free to read through the conversation…"
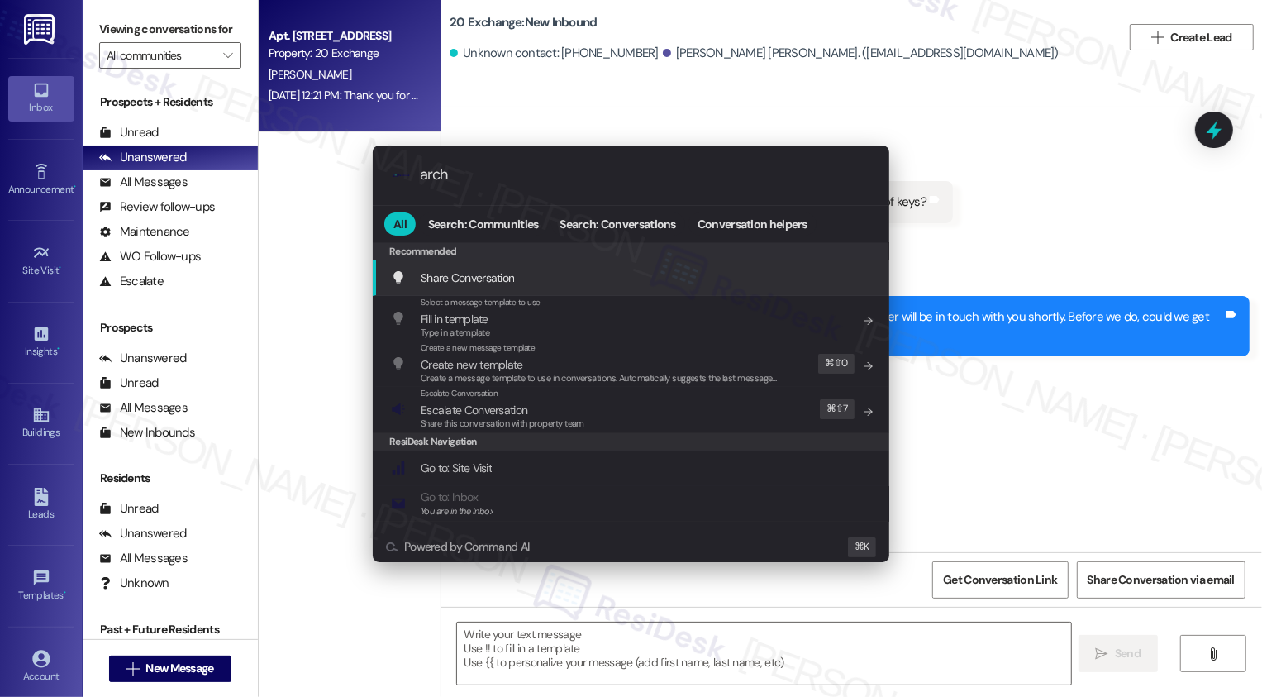
type input "archi"
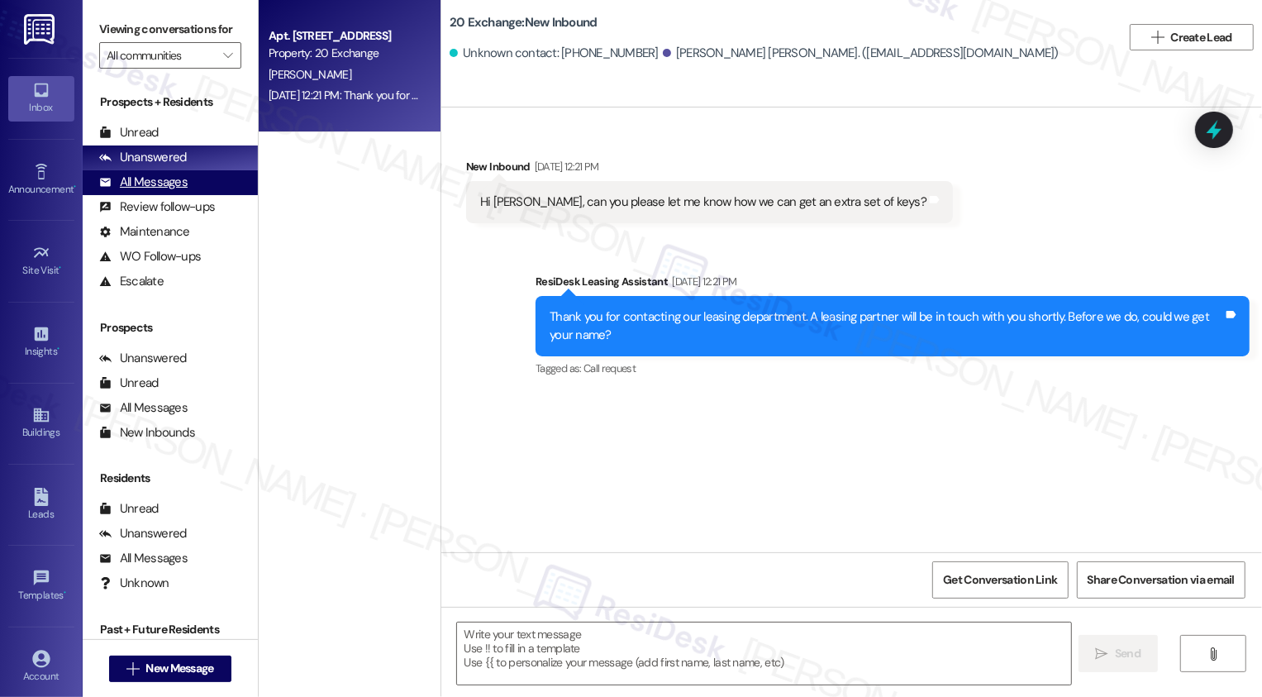
click at [175, 195] on div "All Messages (undefined)" at bounding box center [170, 182] width 175 height 25
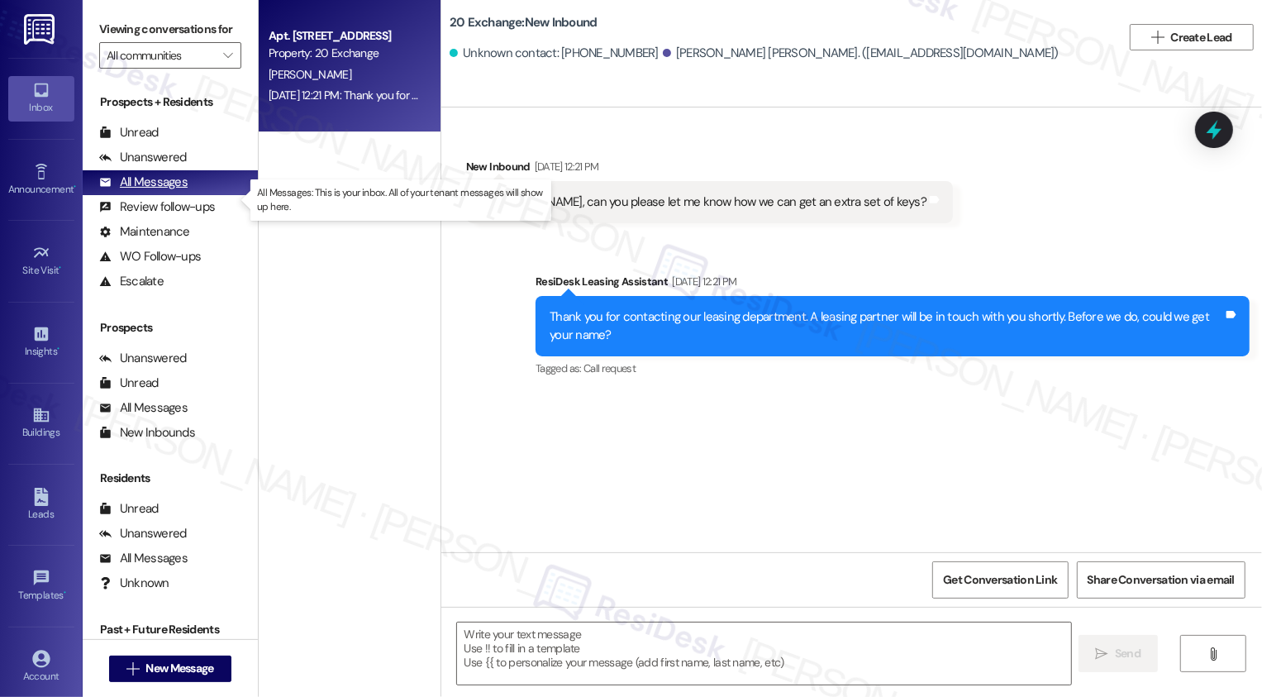
click at [175, 195] on div "All Messages (undefined)" at bounding box center [170, 182] width 175 height 25
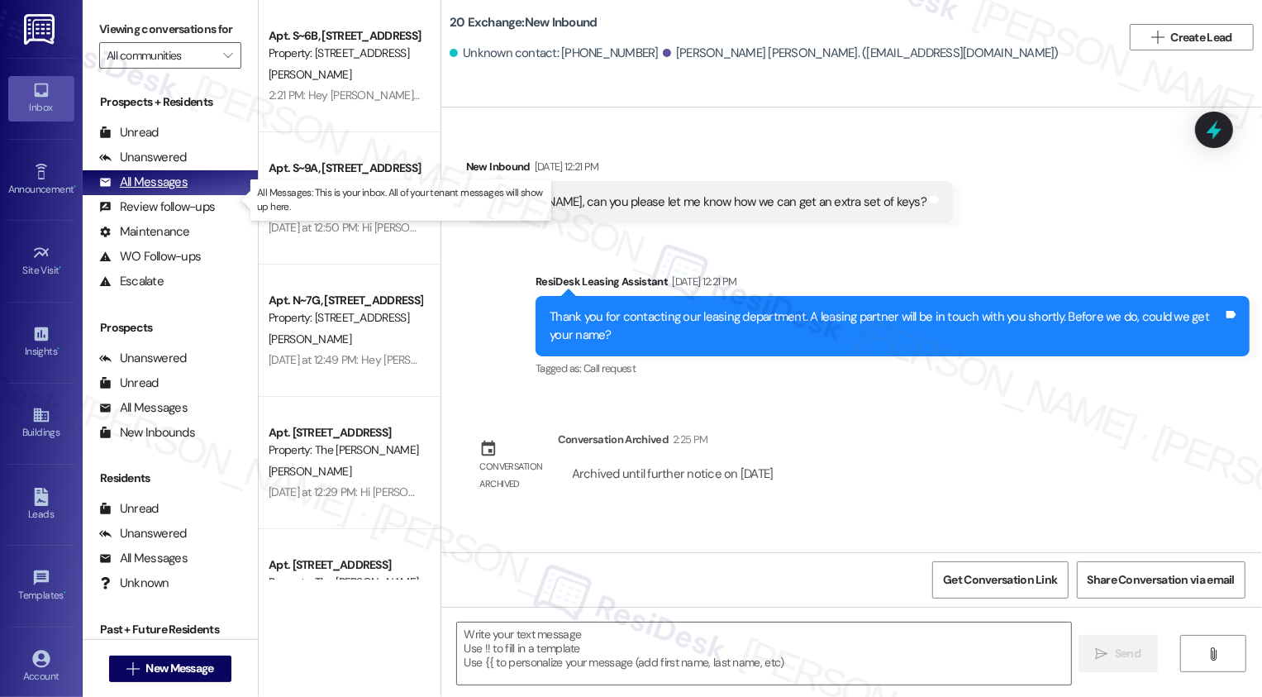
type textarea "Fetching suggested responses. Please feel free to read through the conversation…"
click at [172, 670] on span "New Message" at bounding box center [179, 668] width 68 height 17
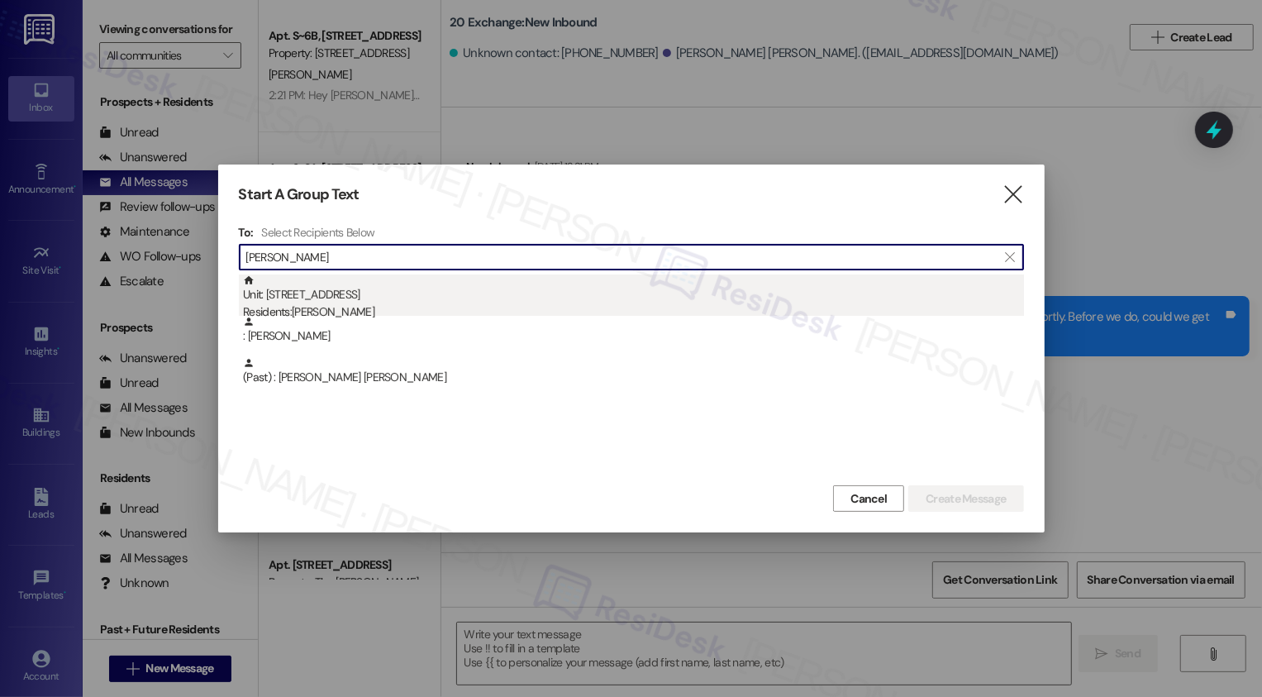
type input "[PERSON_NAME]"
click at [362, 308] on div "Residents: [PERSON_NAME]" at bounding box center [633, 311] width 781 height 17
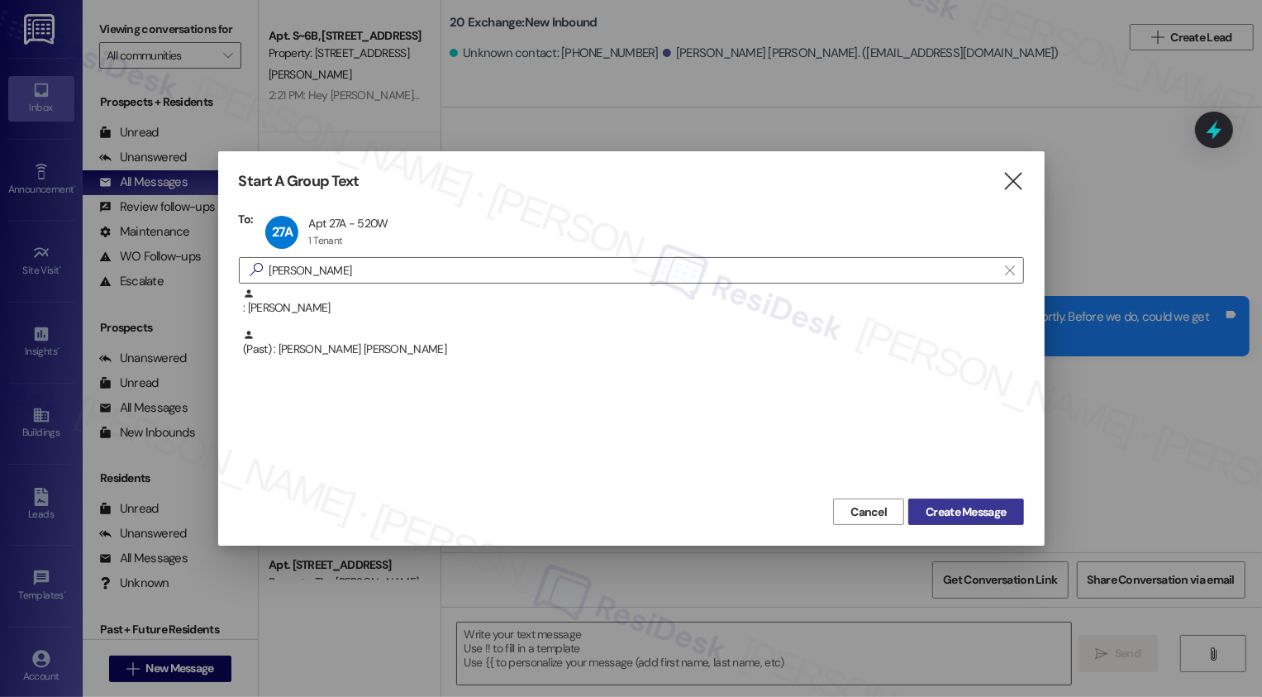
click at [936, 513] on span "Create Message" at bounding box center [966, 511] width 80 height 17
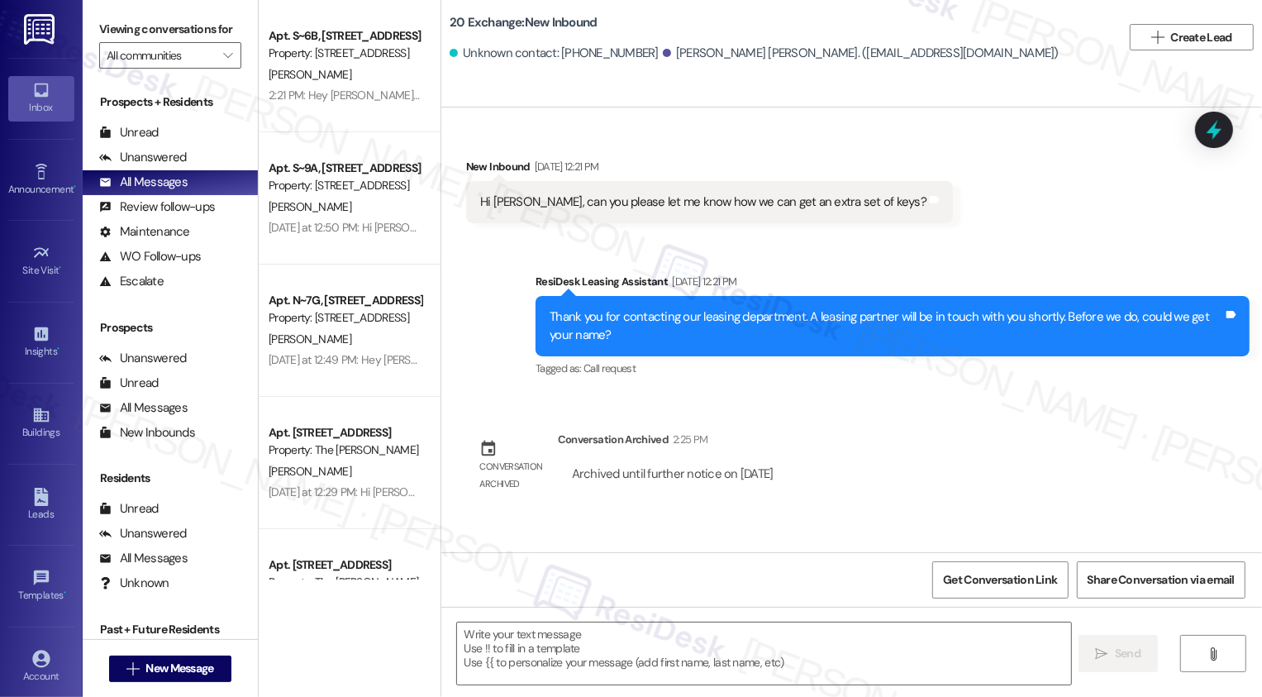
type textarea "Fetching suggested responses. Please feel free to read through the conversation…"
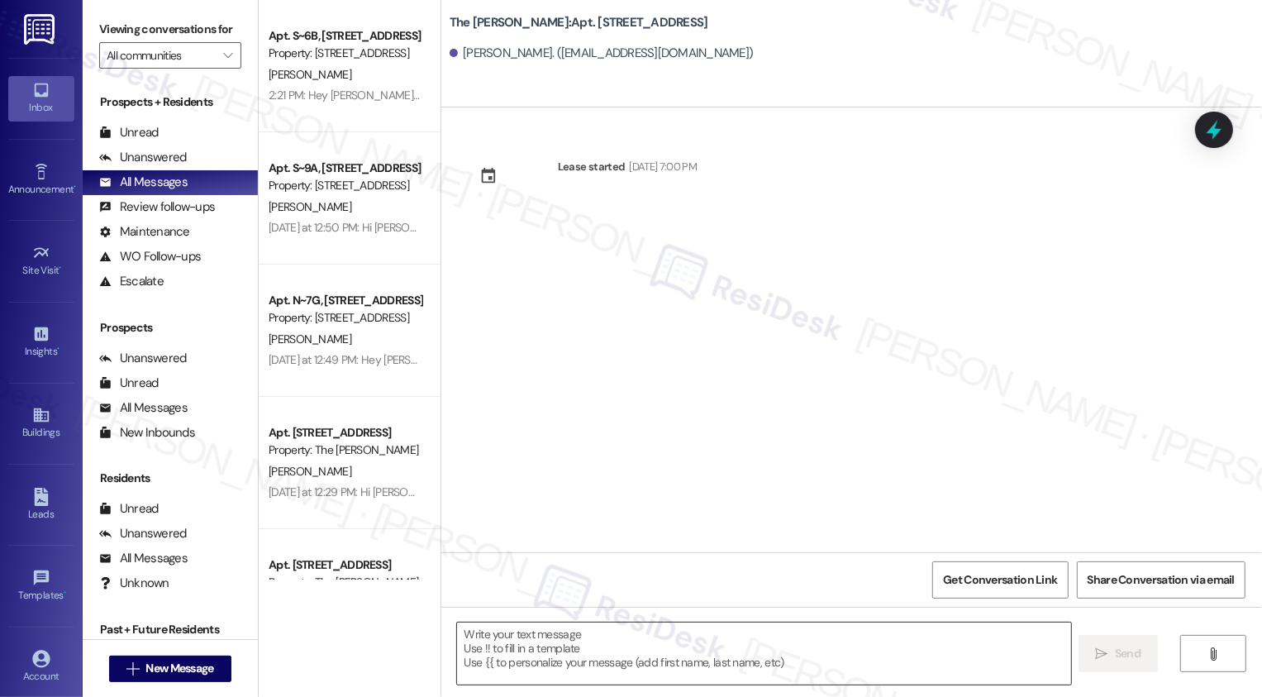
click at [534, 643] on textarea at bounding box center [764, 653] width 614 height 62
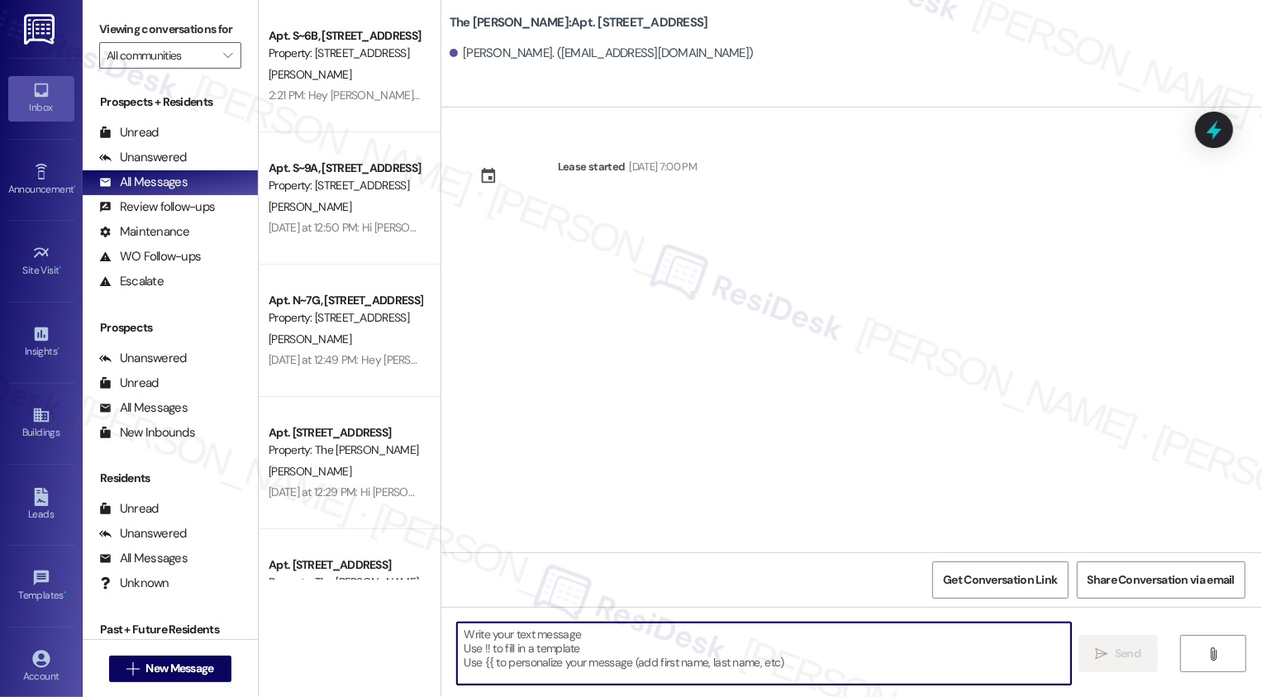
paste textarea "Hi {{first_name}}! Quick reminder about your {{property}} renewal - we want to …"
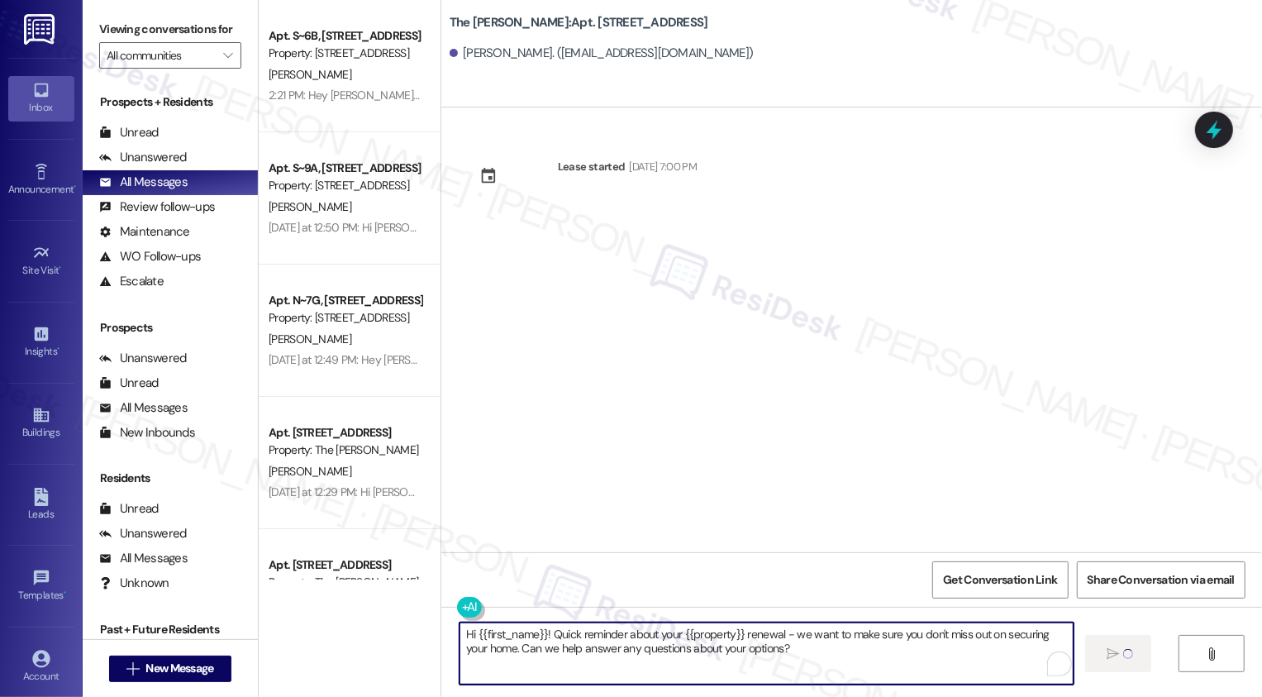
type textarea "Hi {{first_name}}! Quick reminder about your {{property}} renewal - we want to …"
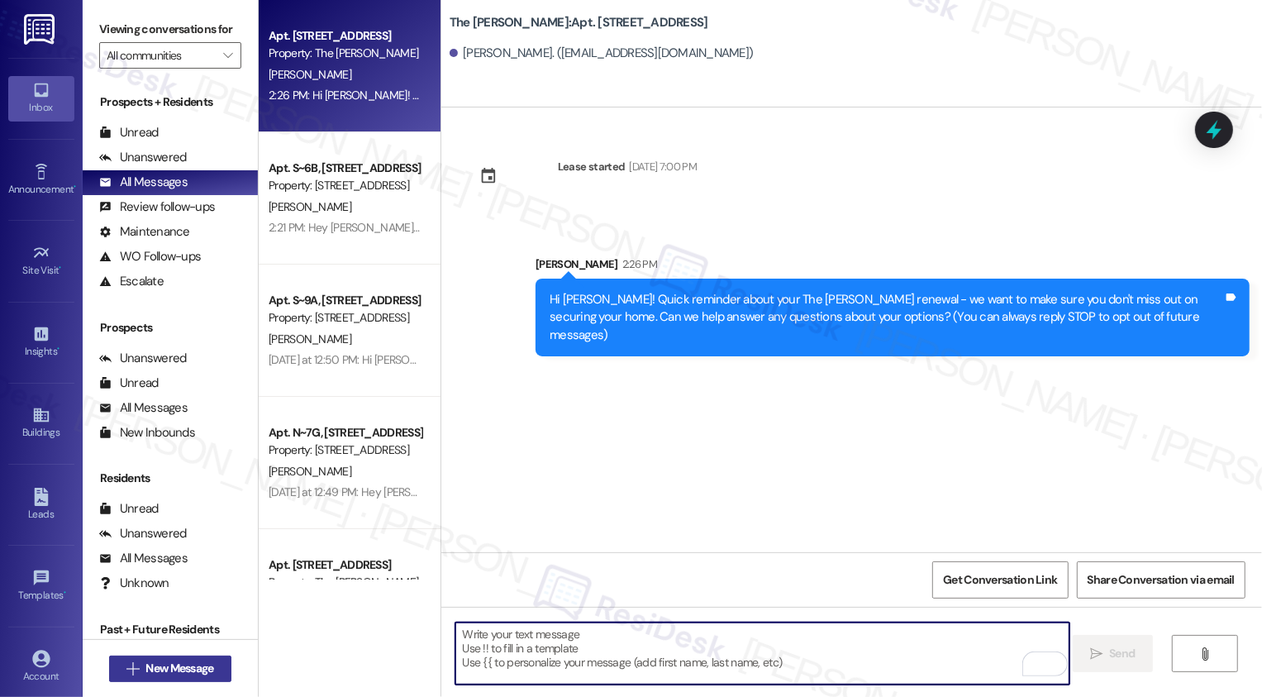
click at [169, 667] on span "New Message" at bounding box center [179, 668] width 68 height 17
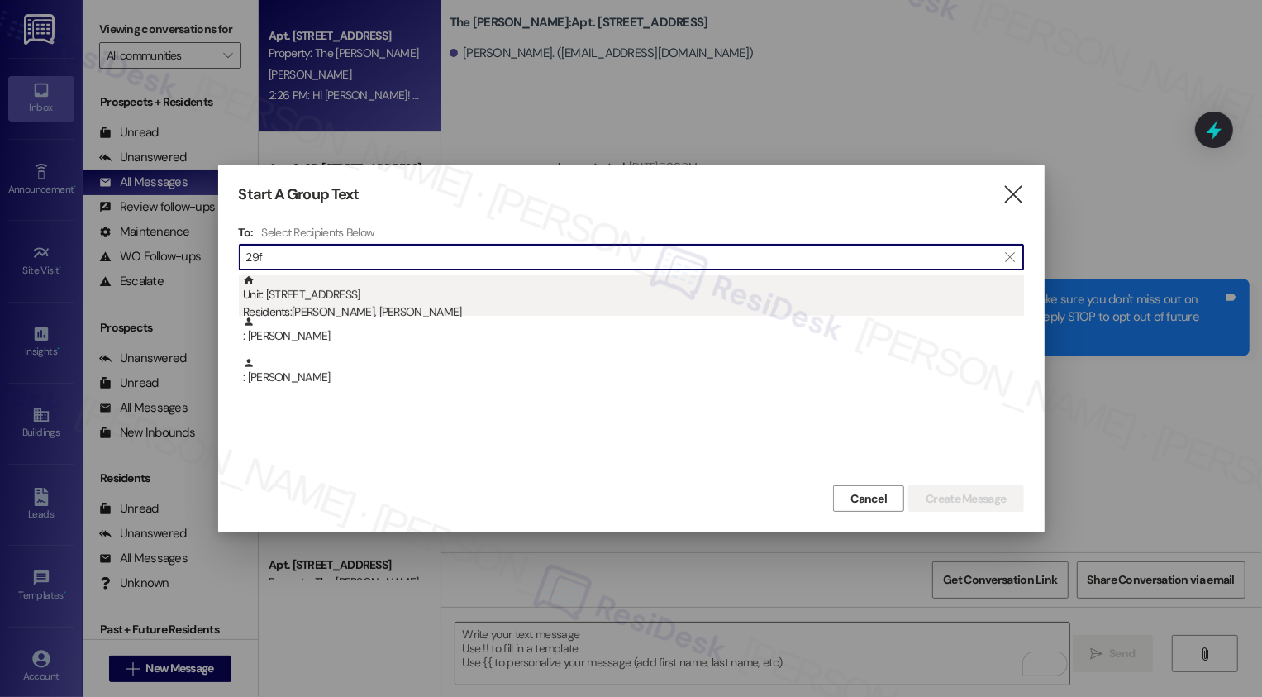
type input "29f"
click at [498, 314] on div "Residents: [PERSON_NAME], [PERSON_NAME]" at bounding box center [633, 311] width 781 height 17
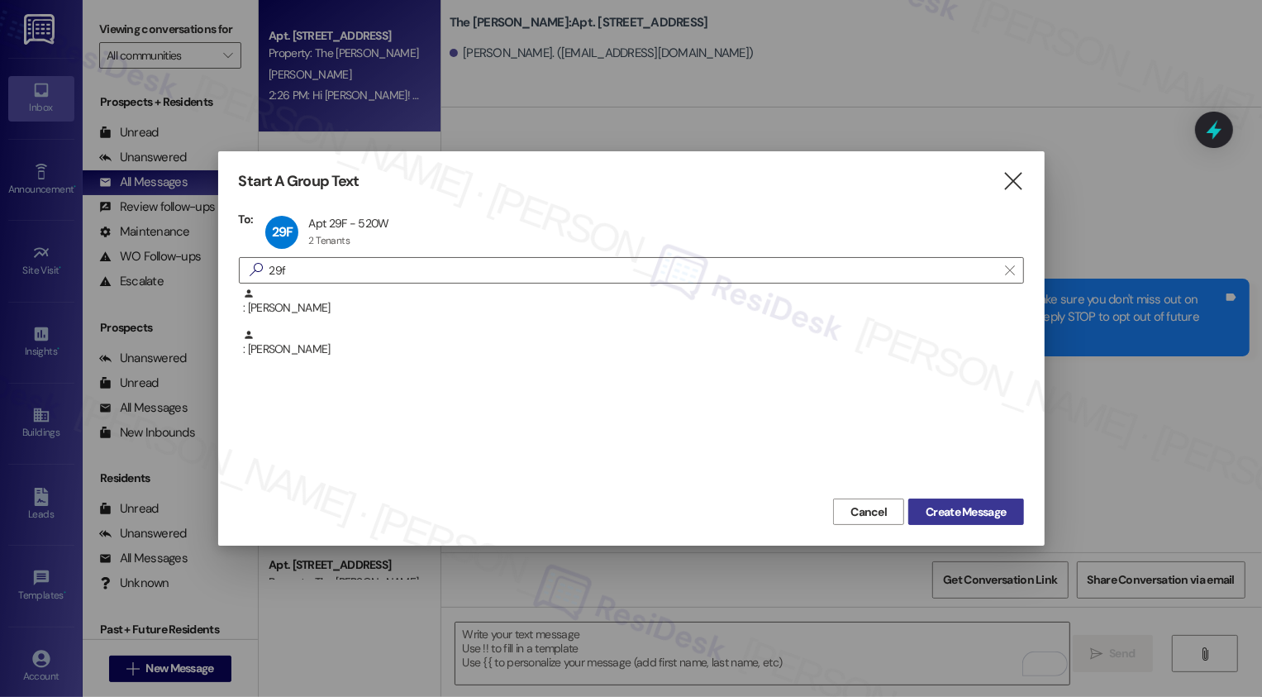
click at [972, 518] on span "Create Message" at bounding box center [966, 511] width 80 height 17
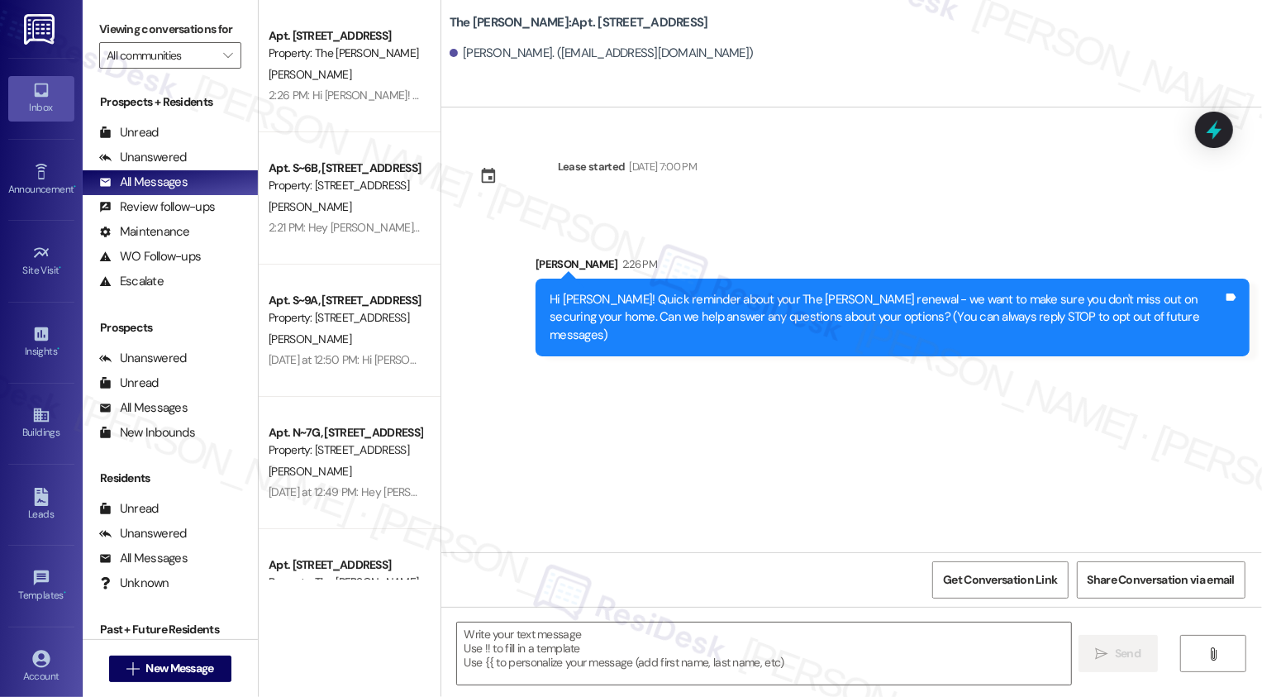
type textarea "Fetching suggested responses. Please feel free to read through the conversation…"
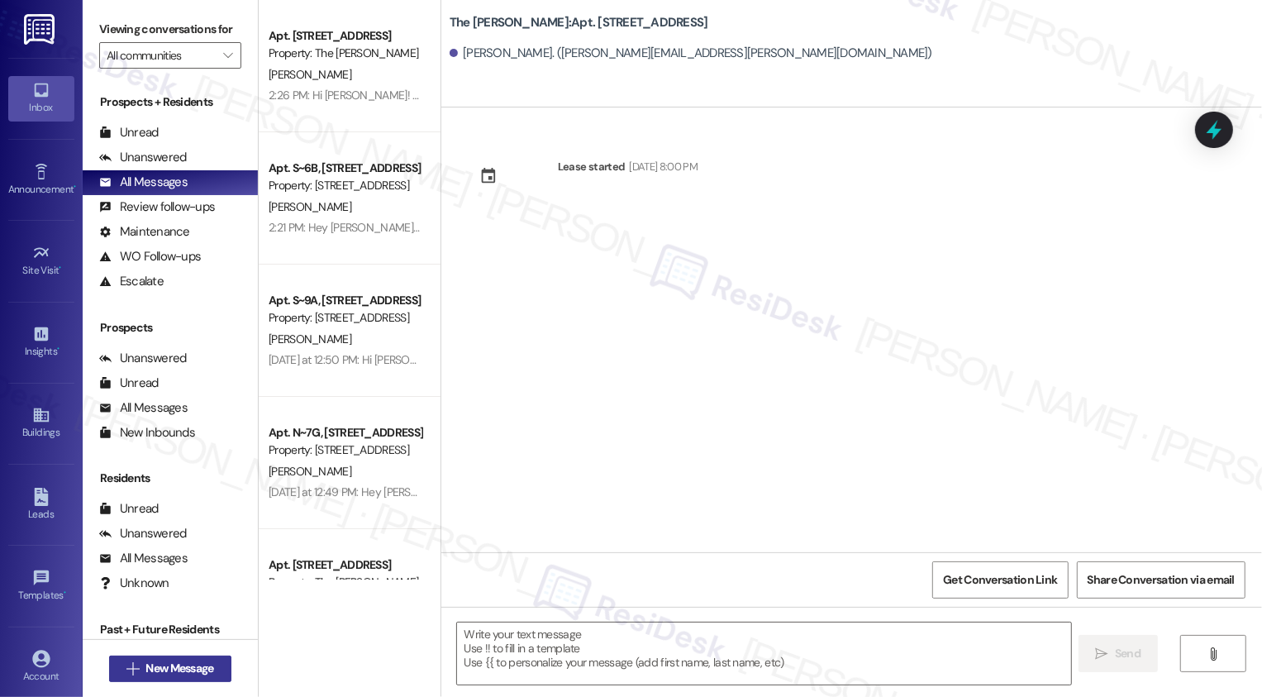
click at [165, 660] on span "New Message" at bounding box center [179, 668] width 68 height 17
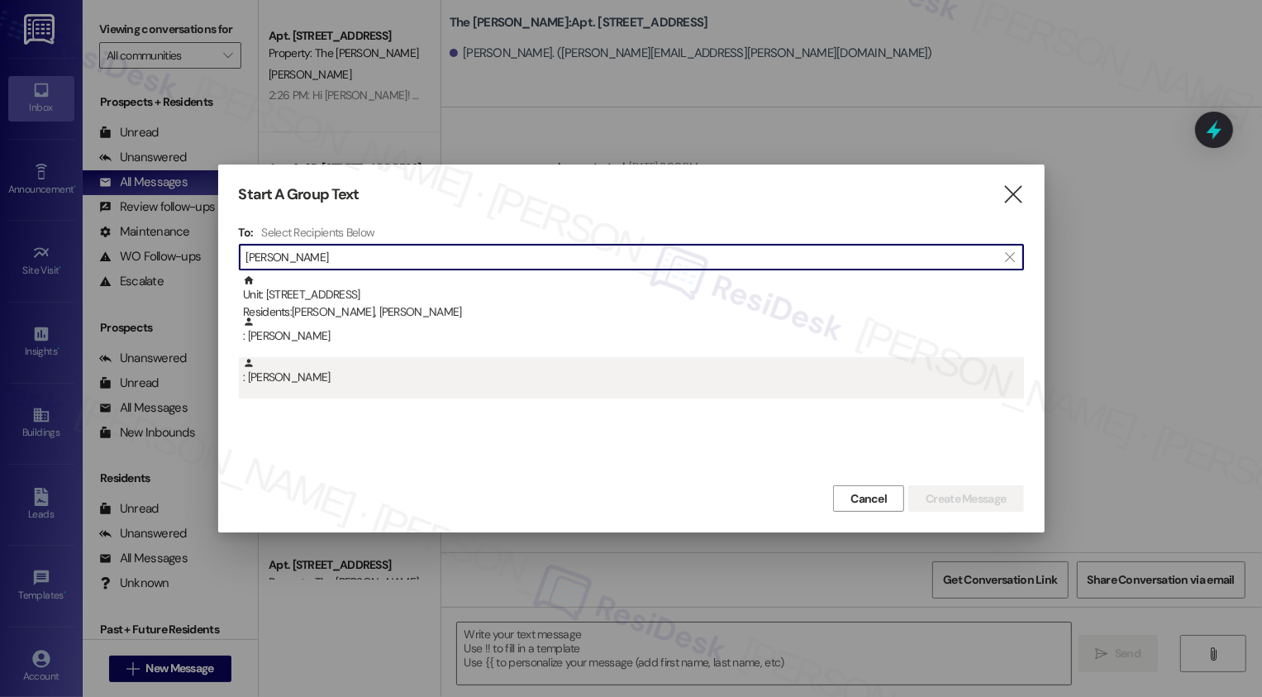
type input "[PERSON_NAME]"
click at [370, 360] on div ": [PERSON_NAME]" at bounding box center [633, 371] width 781 height 29
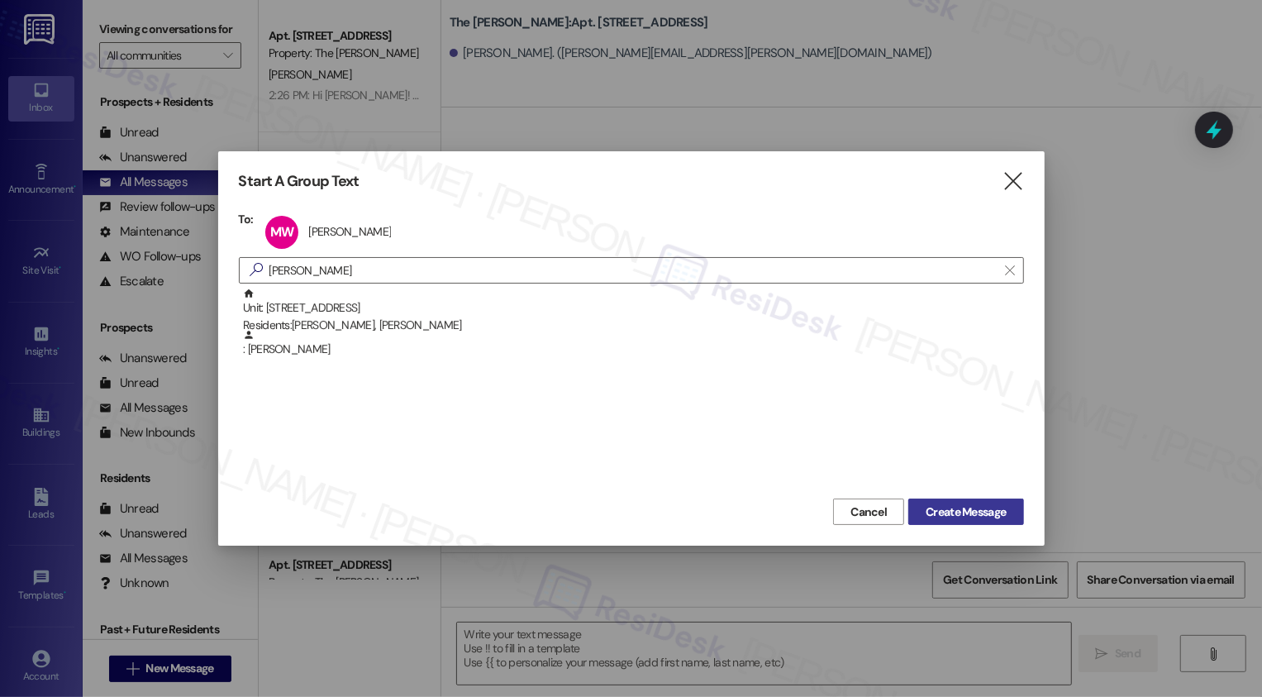
click at [937, 506] on span "Create Message" at bounding box center [966, 511] width 80 height 17
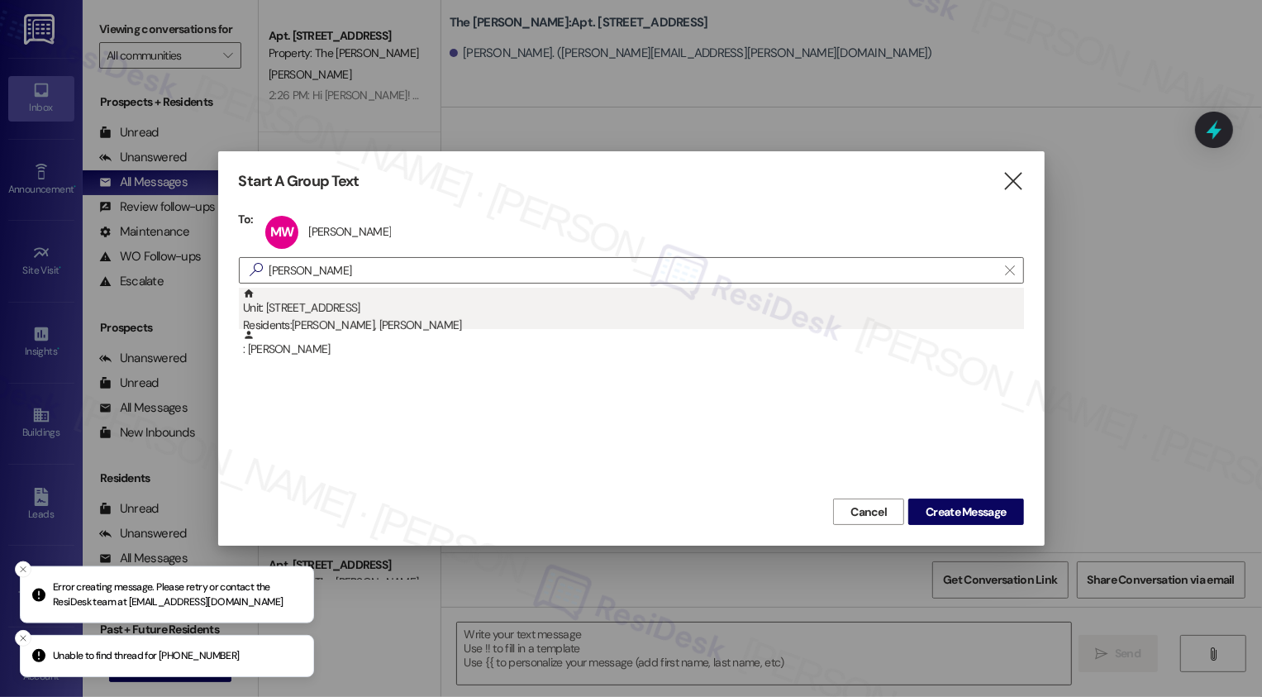
click at [311, 311] on div "Unit: [STREET_ADDRESS] Residents: [PERSON_NAME], [PERSON_NAME]" at bounding box center [633, 311] width 781 height 47
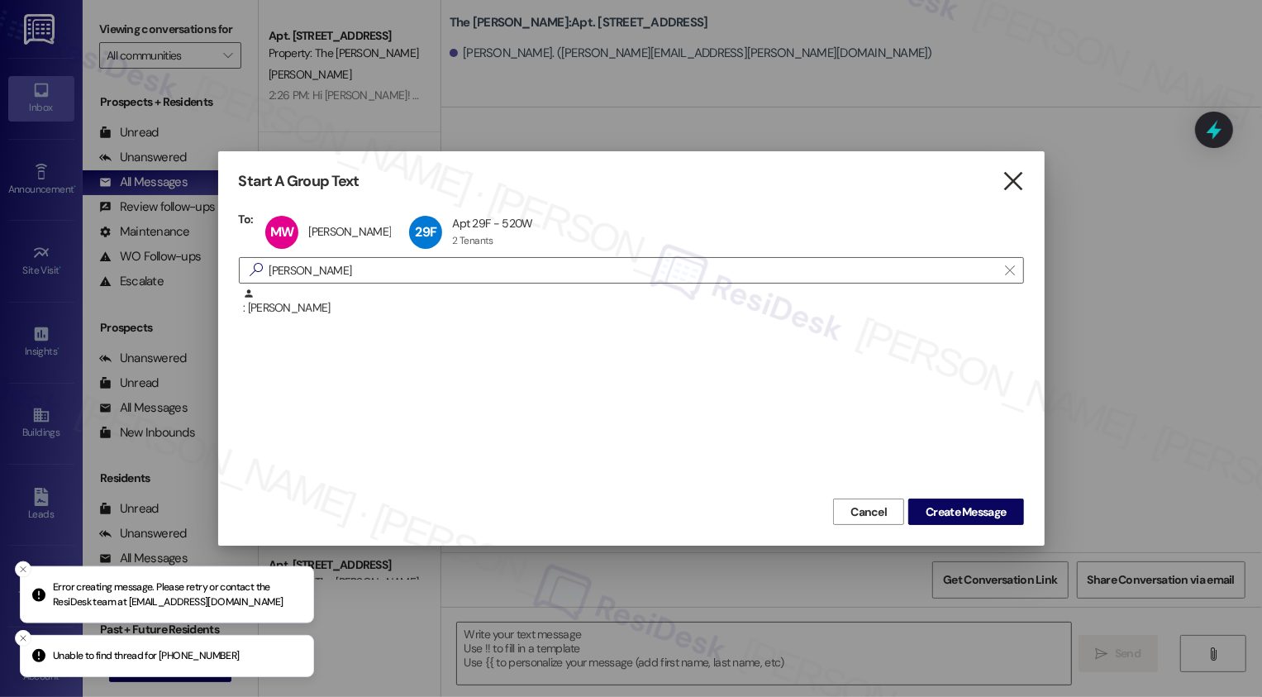
click at [1010, 184] on icon "" at bounding box center [1013, 181] width 22 height 17
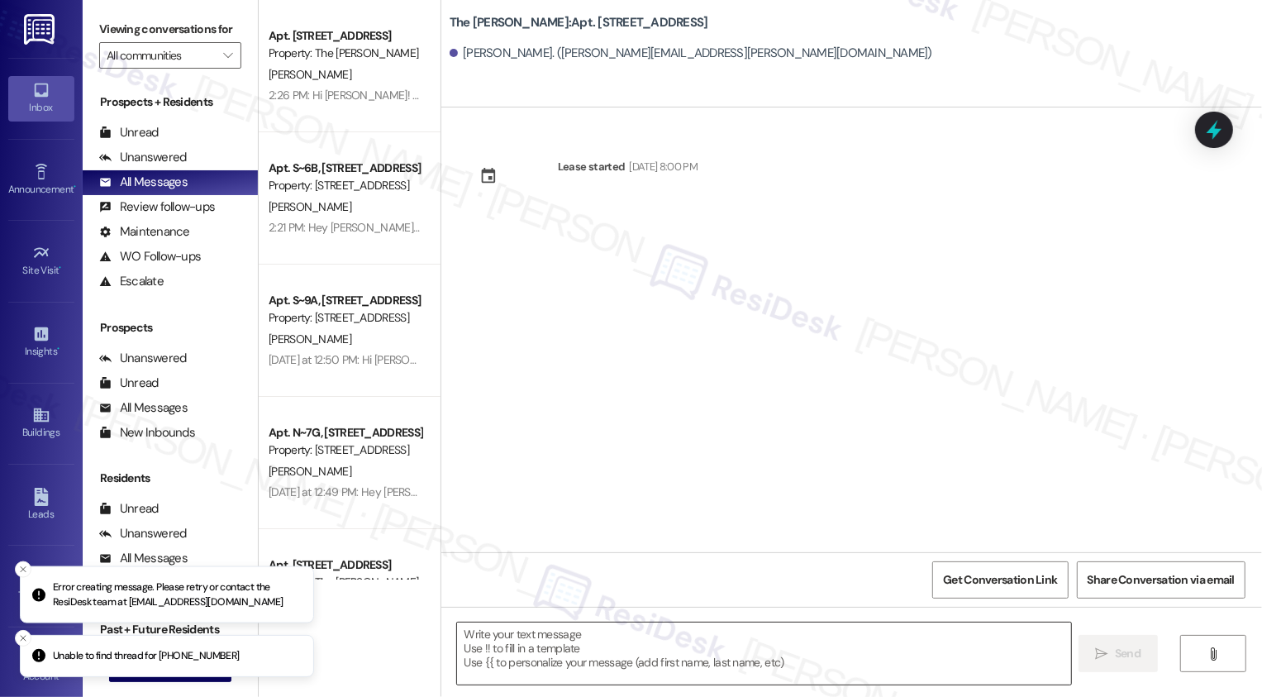
click at [688, 640] on textarea at bounding box center [764, 653] width 614 height 62
paste textarea "Hi {{first_name}}! Quick reminder about your {{property}} renewal - we want to …"
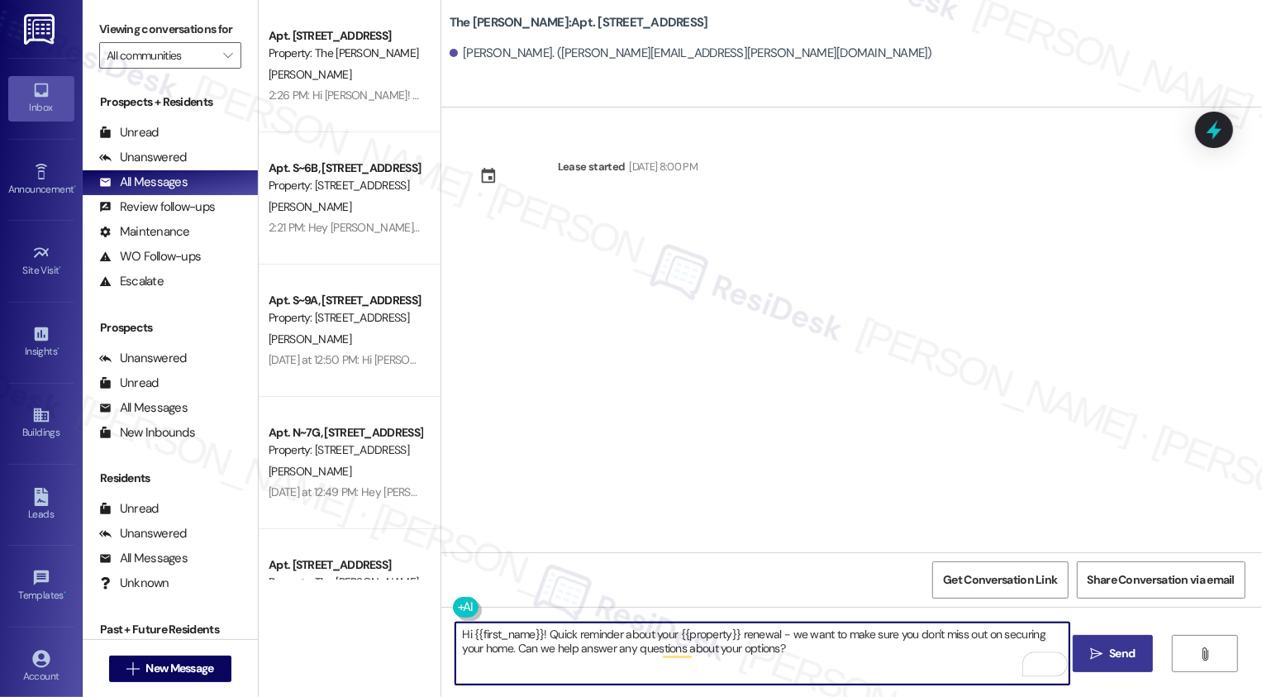
type textarea "Hi {{first_name}}! Quick reminder about your {{property}} renewal - we want to …"
click at [1131, 659] on span "Send" at bounding box center [1122, 653] width 26 height 17
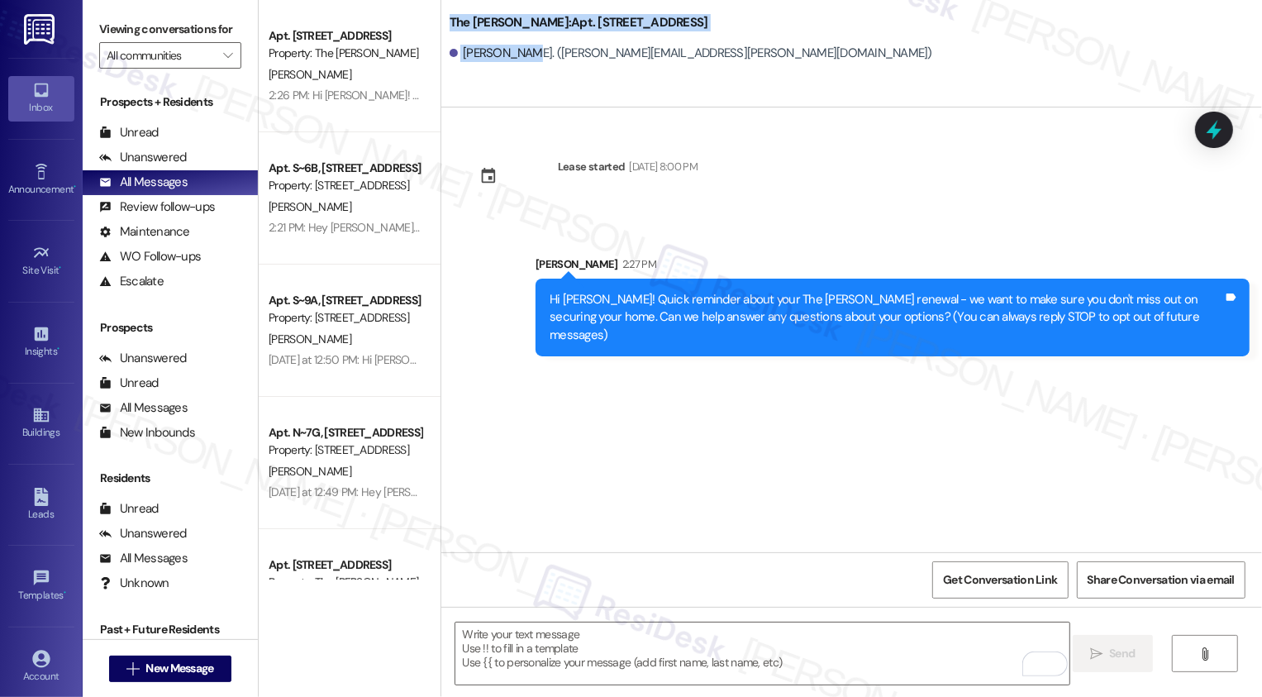
drag, startPoint x: 451, startPoint y: 54, endPoint x: 512, endPoint y: 54, distance: 60.3
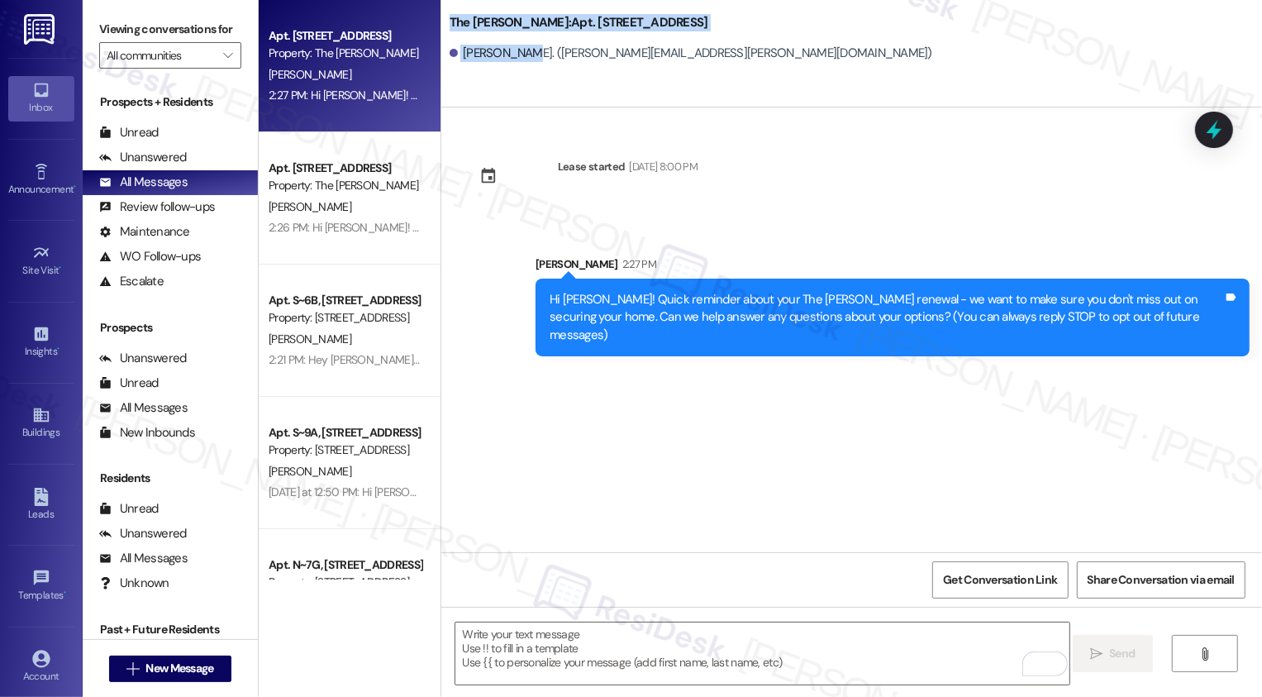
click at [488, 54] on div "[PERSON_NAME]. ([PERSON_NAME][EMAIL_ADDRESS][PERSON_NAME][DOMAIN_NAME])" at bounding box center [691, 53] width 483 height 17
drag, startPoint x: 451, startPoint y: 55, endPoint x: 510, endPoint y: 55, distance: 59.5
click at [510, 55] on div "[PERSON_NAME]. ([PERSON_NAME][EMAIL_ADDRESS][PERSON_NAME][DOMAIN_NAME])" at bounding box center [691, 53] width 483 height 17
click at [486, 57] on div "[PERSON_NAME]. ([PERSON_NAME][EMAIL_ADDRESS][PERSON_NAME][DOMAIN_NAME])" at bounding box center [691, 53] width 483 height 17
drag, startPoint x: 453, startPoint y: 54, endPoint x: 513, endPoint y: 53, distance: 59.5
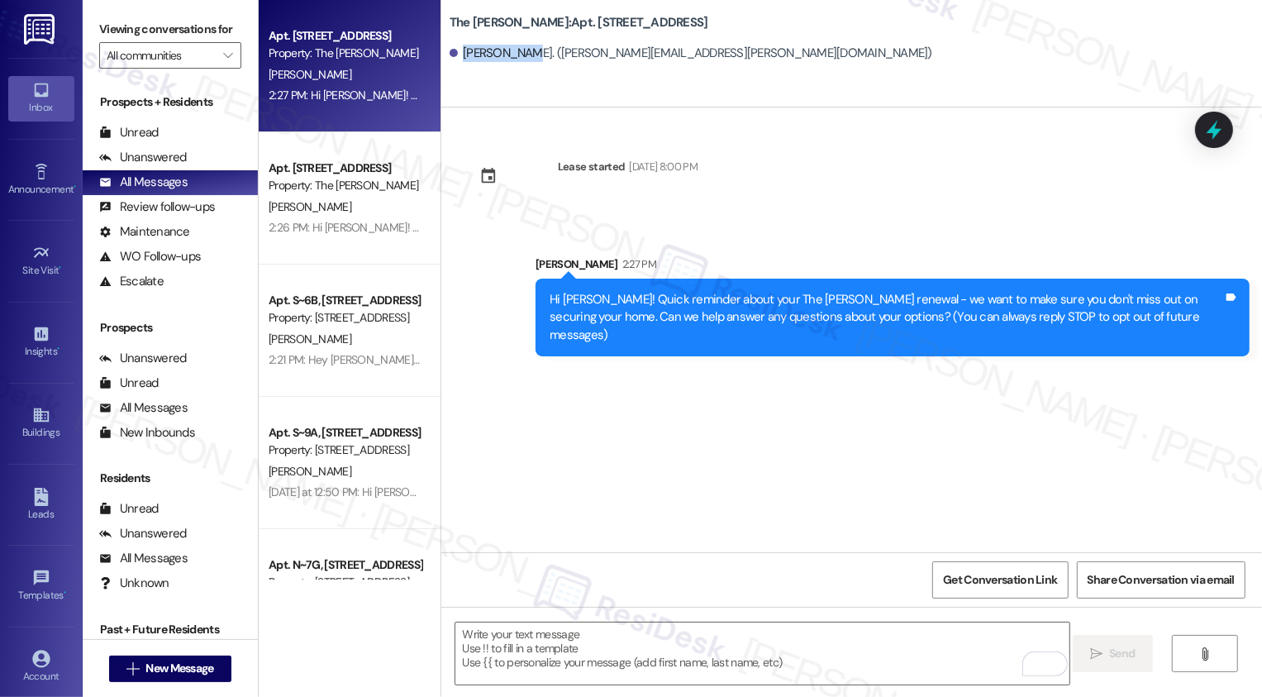
click at [513, 53] on div "[PERSON_NAME]. ([PERSON_NAME][EMAIL_ADDRESS][PERSON_NAME][DOMAIN_NAME])" at bounding box center [691, 53] width 483 height 17
copy div "[PERSON_NAME]"
click at [190, 670] on span "New Message" at bounding box center [179, 668] width 68 height 17
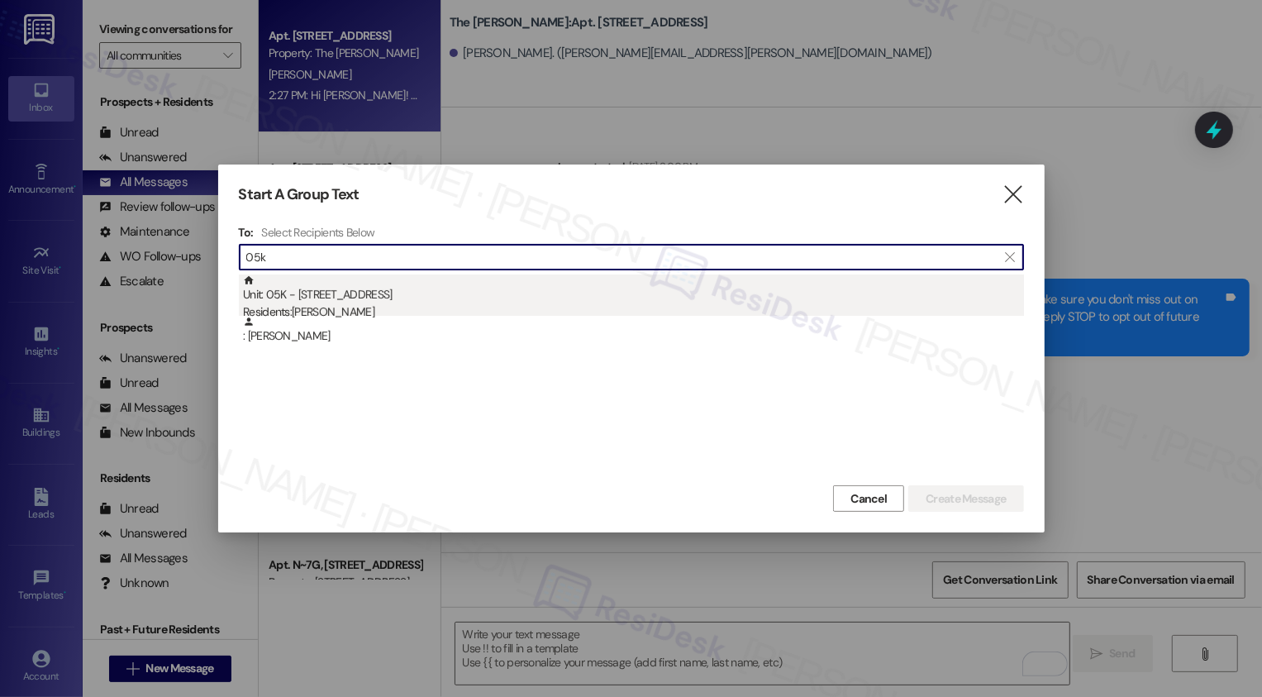
type input "05k"
click at [367, 298] on div "Unit: 05K - [STREET_ADDRESS] Residents: [PERSON_NAME]" at bounding box center [633, 297] width 781 height 47
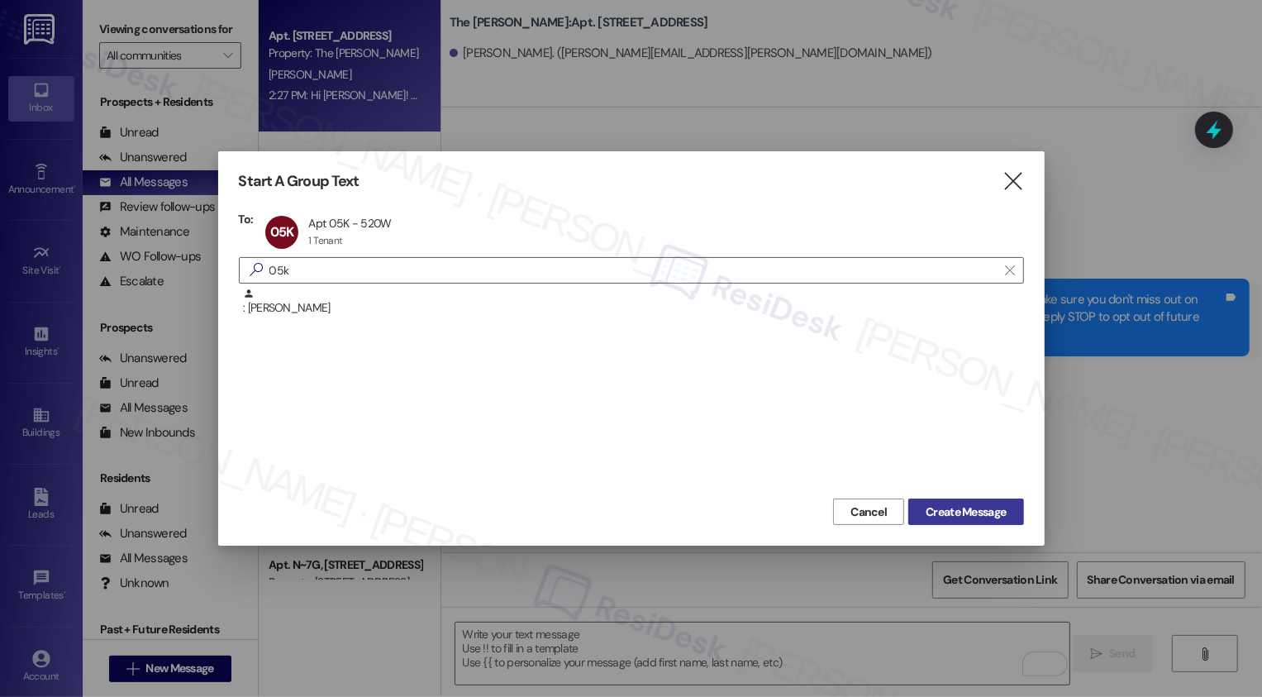
click at [956, 512] on span "Create Message" at bounding box center [966, 511] width 80 height 17
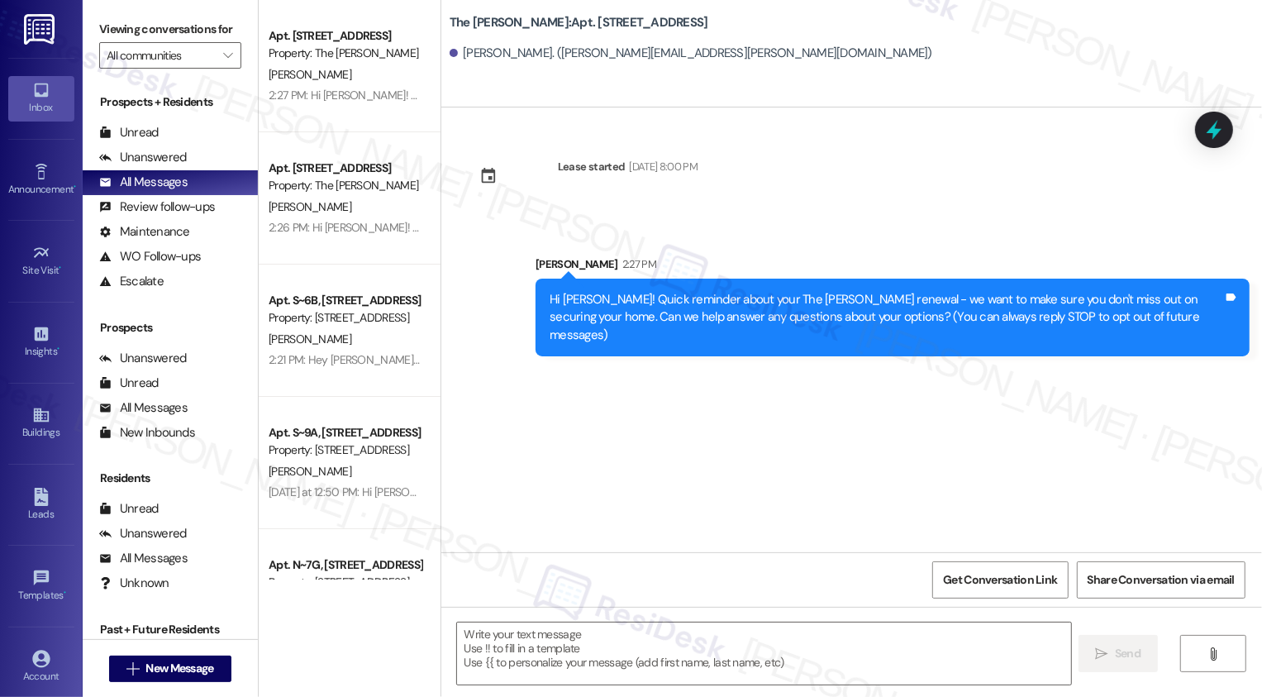
type textarea "Fetching suggested responses. Please feel free to read through the conversation…"
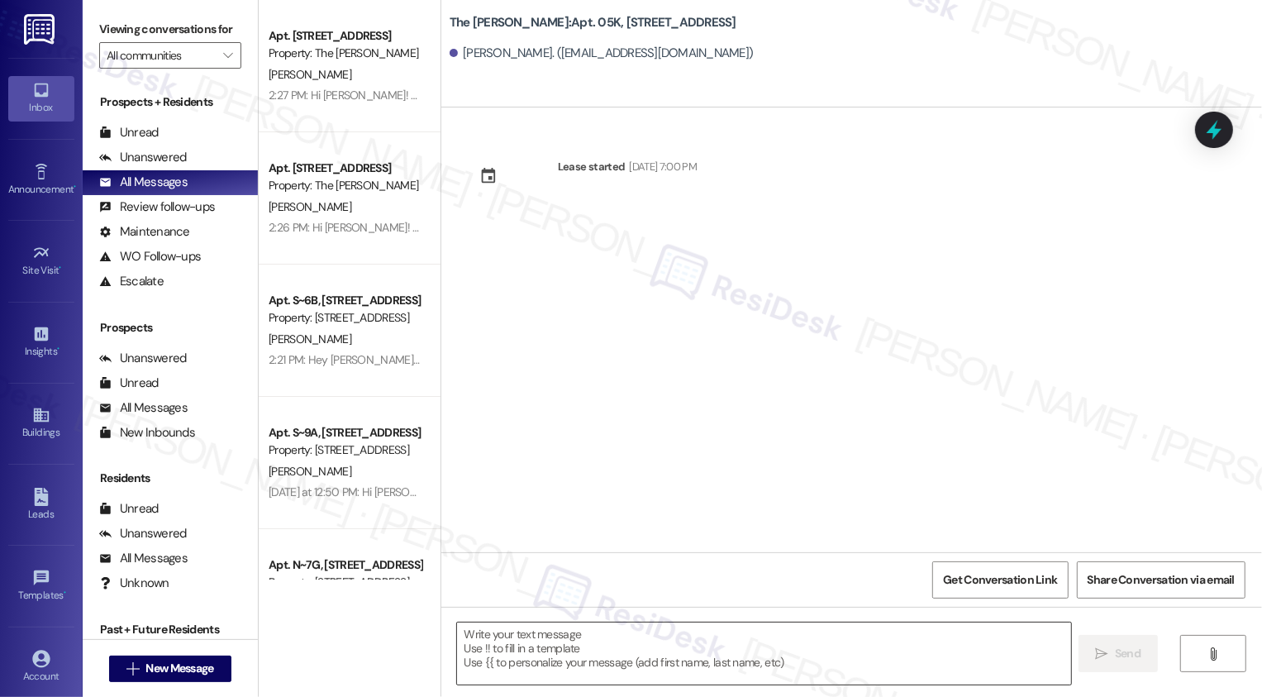
click at [604, 641] on textarea at bounding box center [764, 653] width 614 height 62
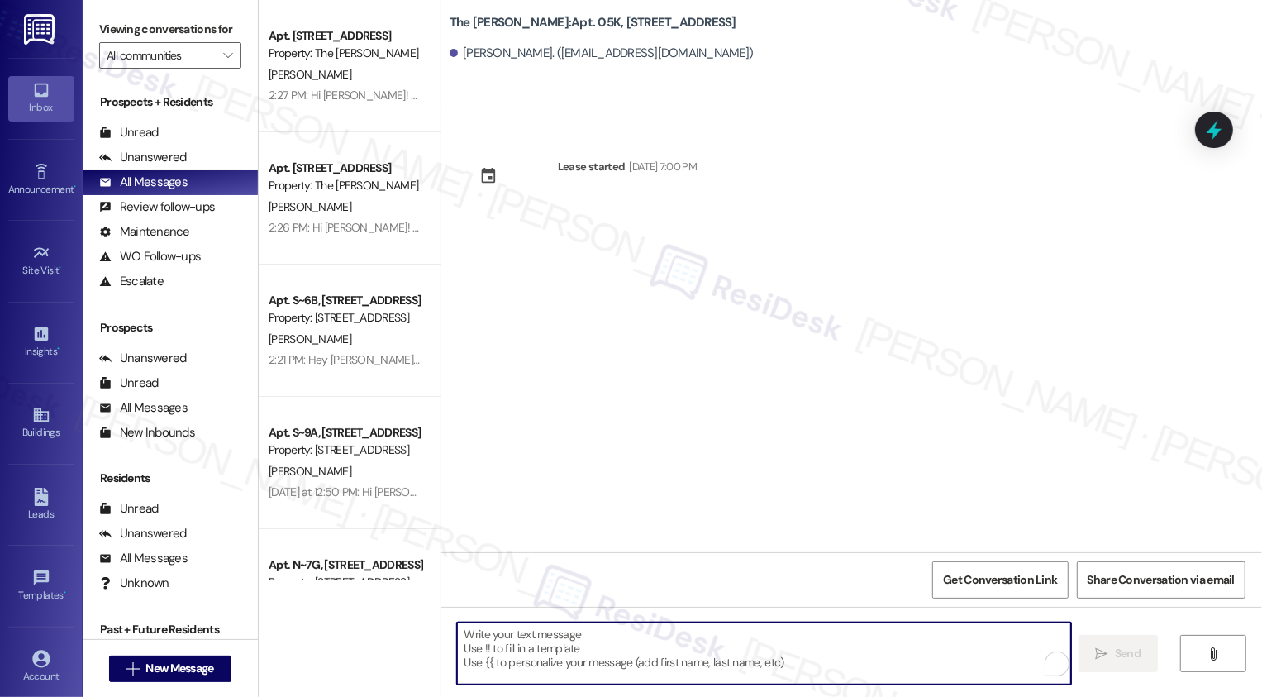
paste textarea "Hey {{first_name}}! 👋 Just checking in about your renewal options at {{property…"
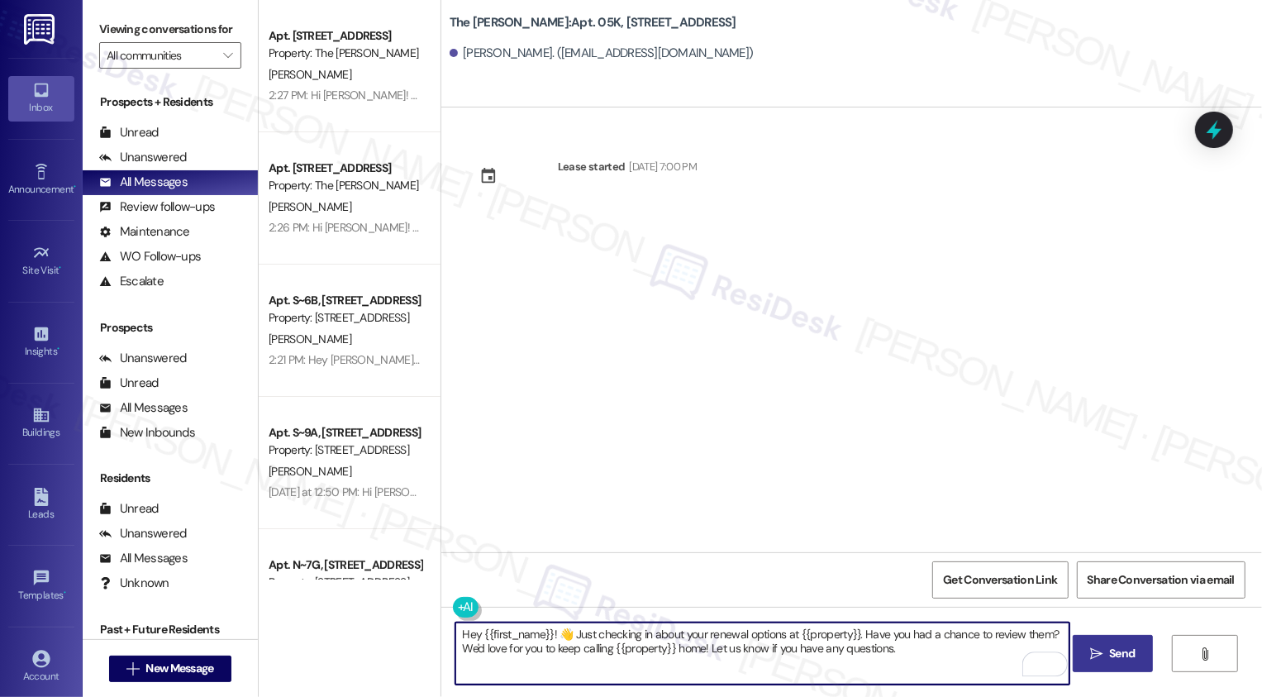
type textarea "Hey {{first_name}}! 👋 Just checking in about your renewal options at {{property…"
click at [1099, 656] on icon "" at bounding box center [1096, 653] width 12 height 13
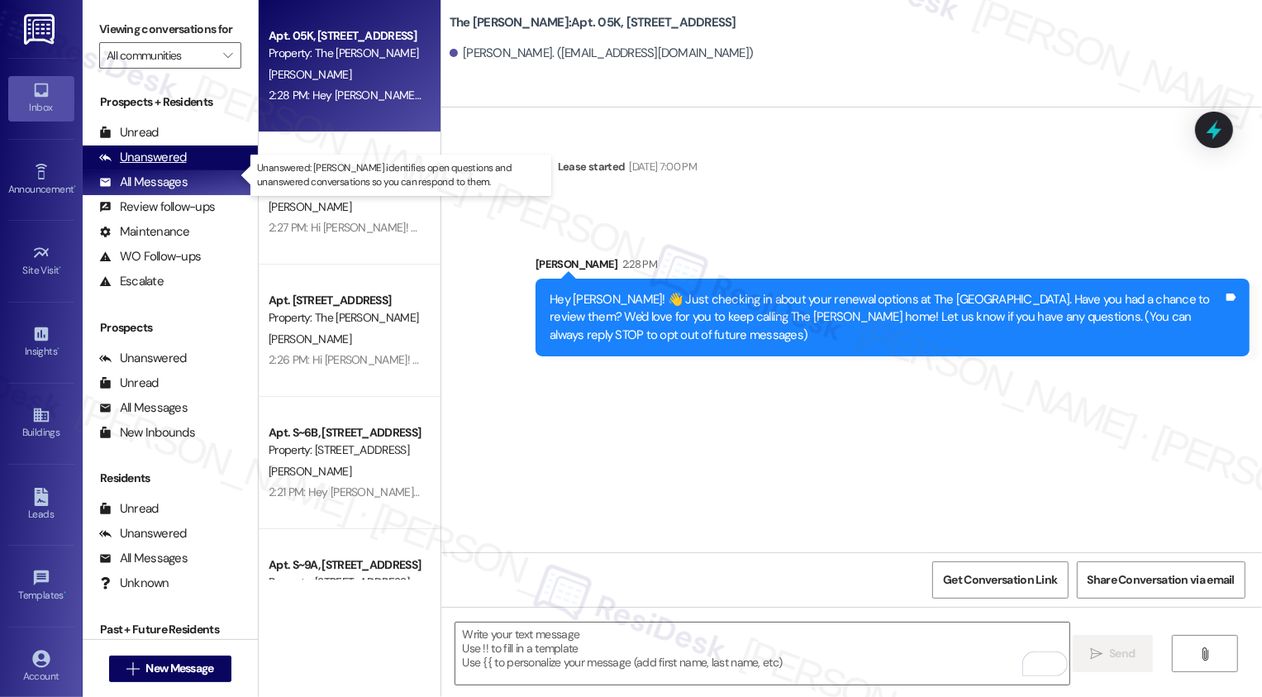
click at [145, 166] on div "Unanswered" at bounding box center [143, 157] width 88 height 17
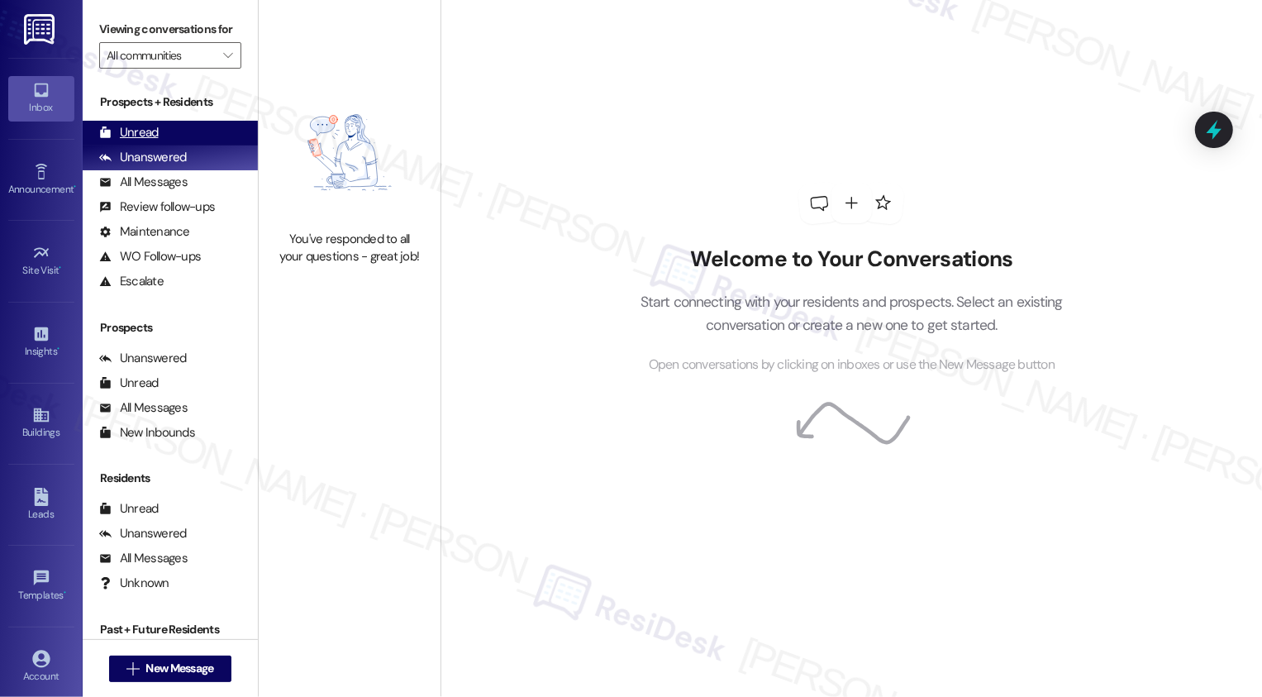
click at [150, 141] on div "Unread" at bounding box center [129, 132] width 60 height 17
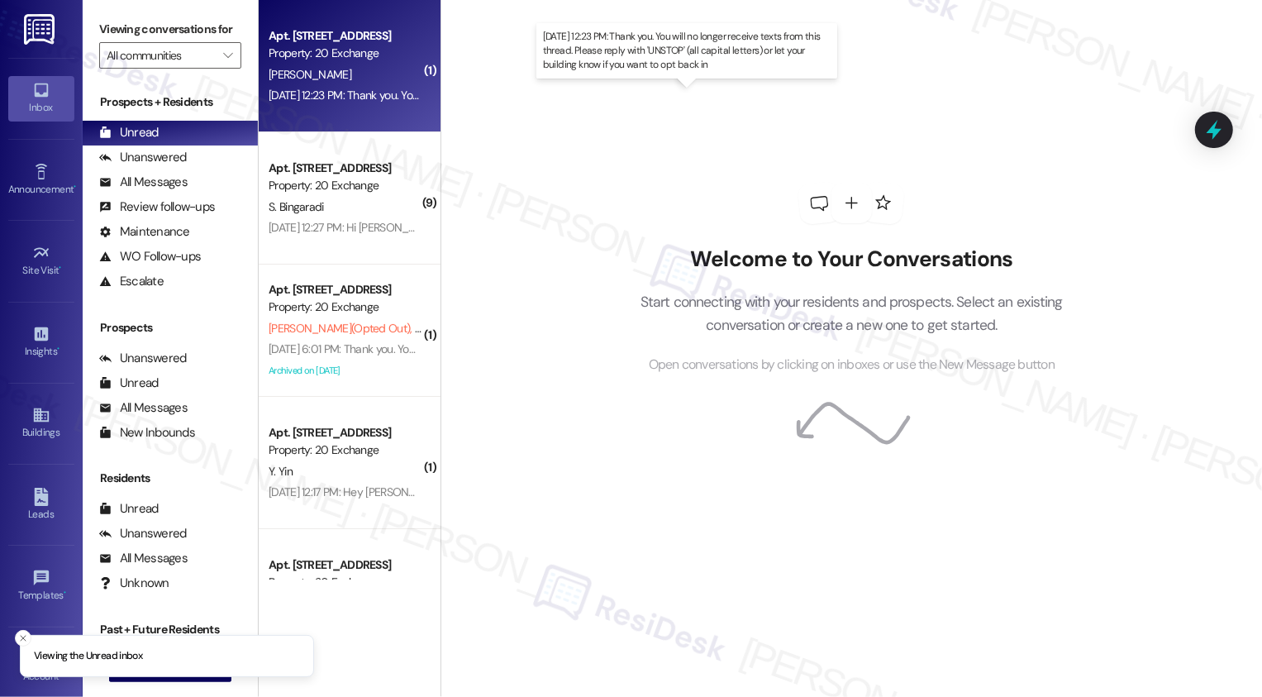
click at [328, 95] on div "Aug 15, 2025 at 12:23 PM: Thank you. You will no longer receive texts from this…" at bounding box center [678, 95] width 818 height 15
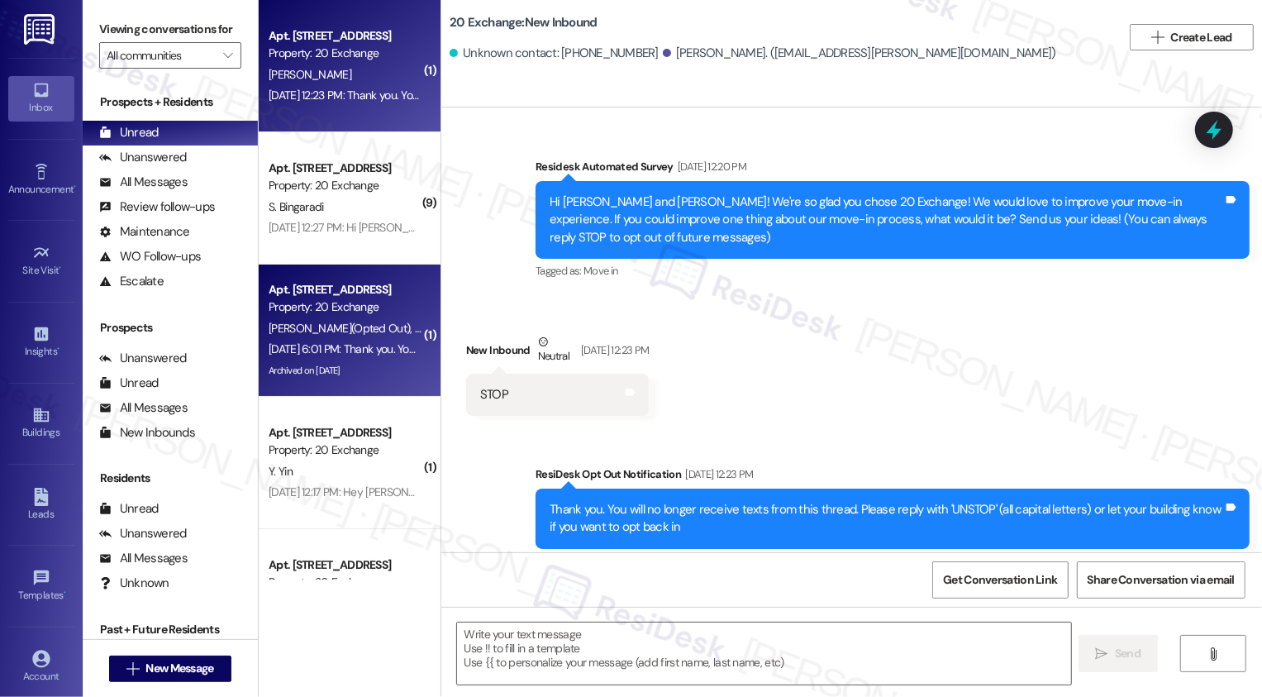
type textarea "Fetching suggested responses. Please feel free to read through the conversation…"
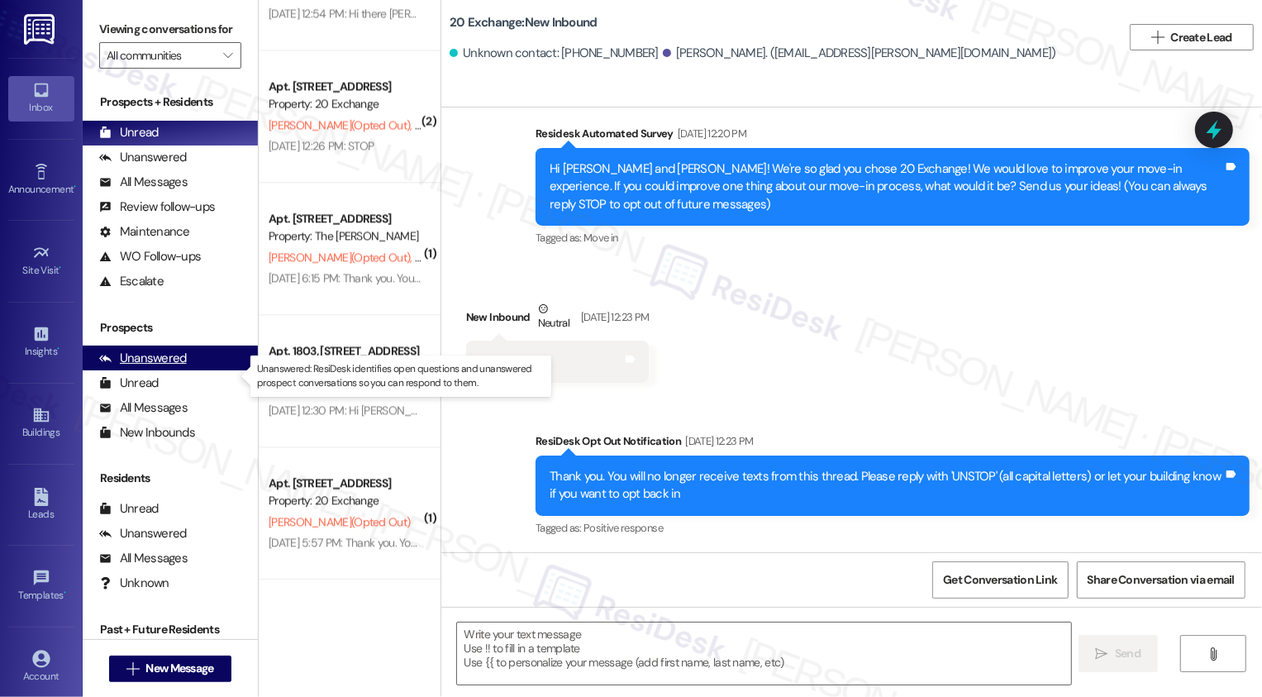
scroll to position [78, 0]
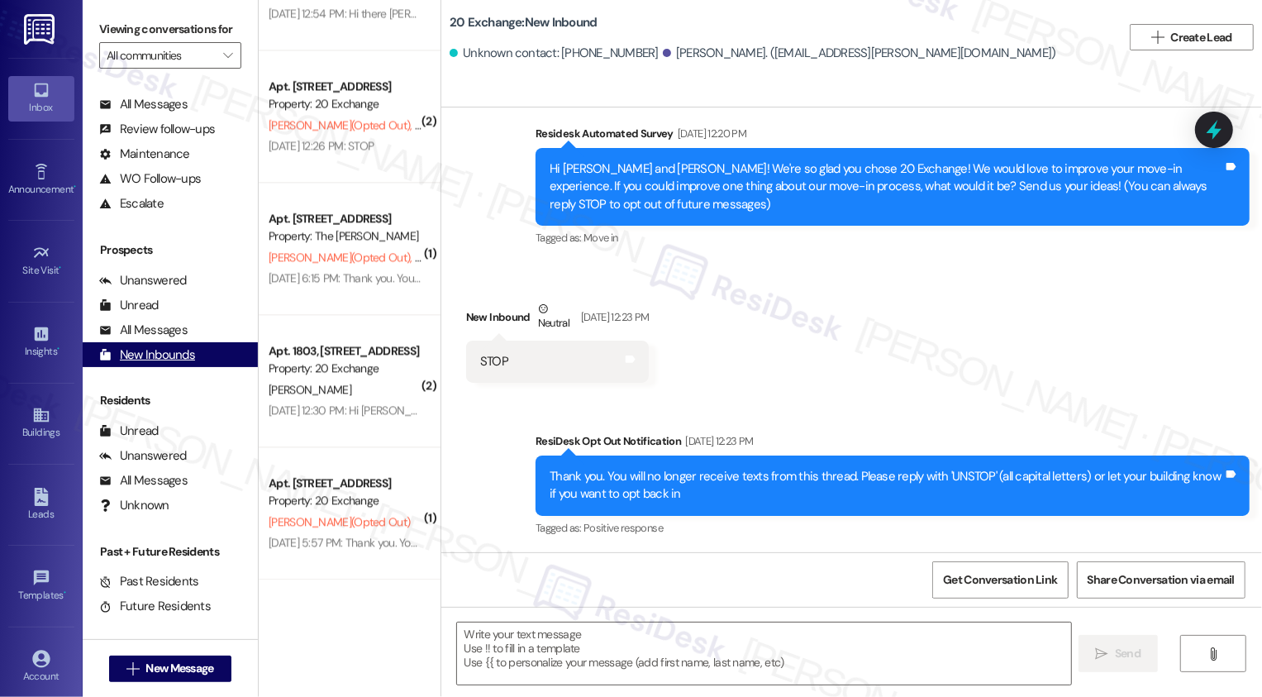
click at [160, 364] on div "New Inbounds" at bounding box center [147, 354] width 96 height 17
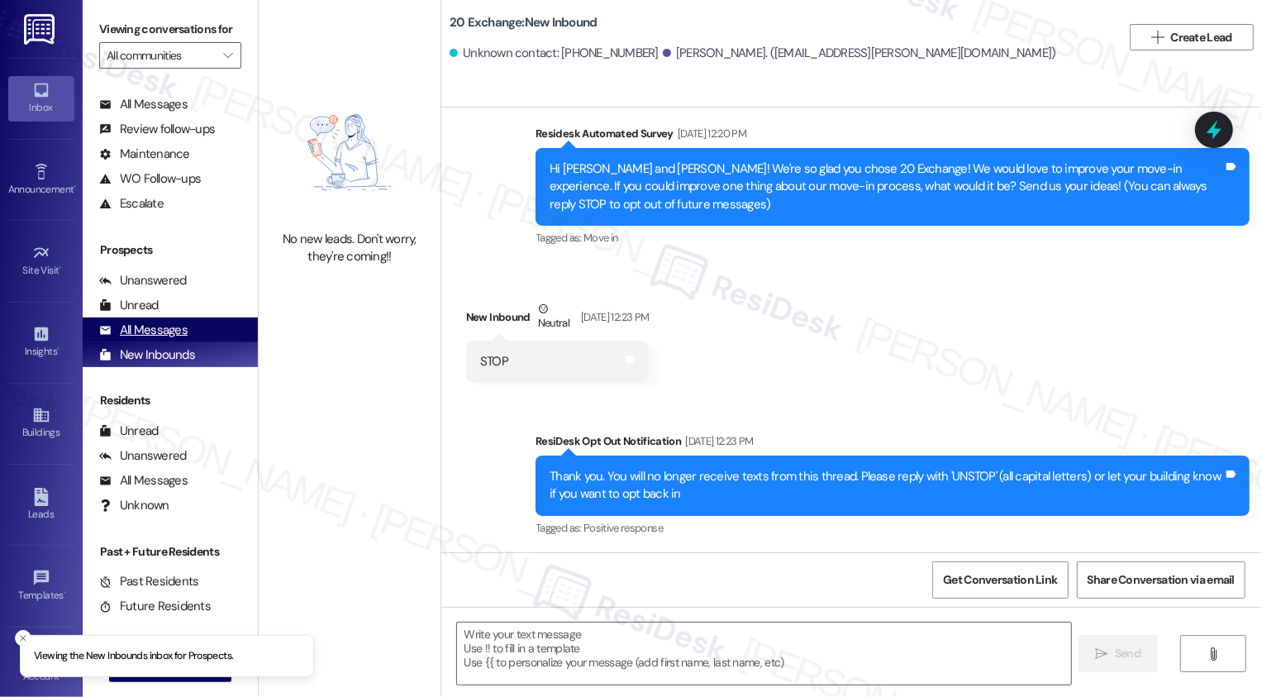
click at [156, 339] on div "All Messages" at bounding box center [143, 330] width 88 height 17
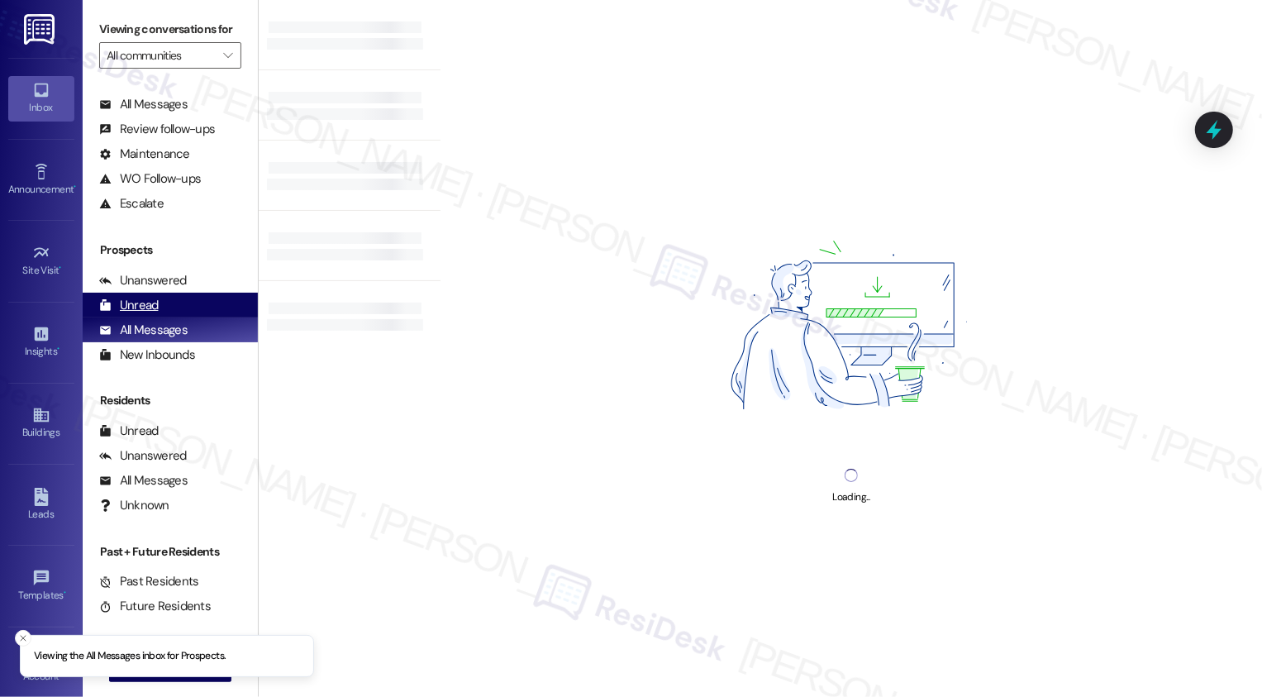
click at [156, 314] on div "Unread" at bounding box center [129, 305] width 60 height 17
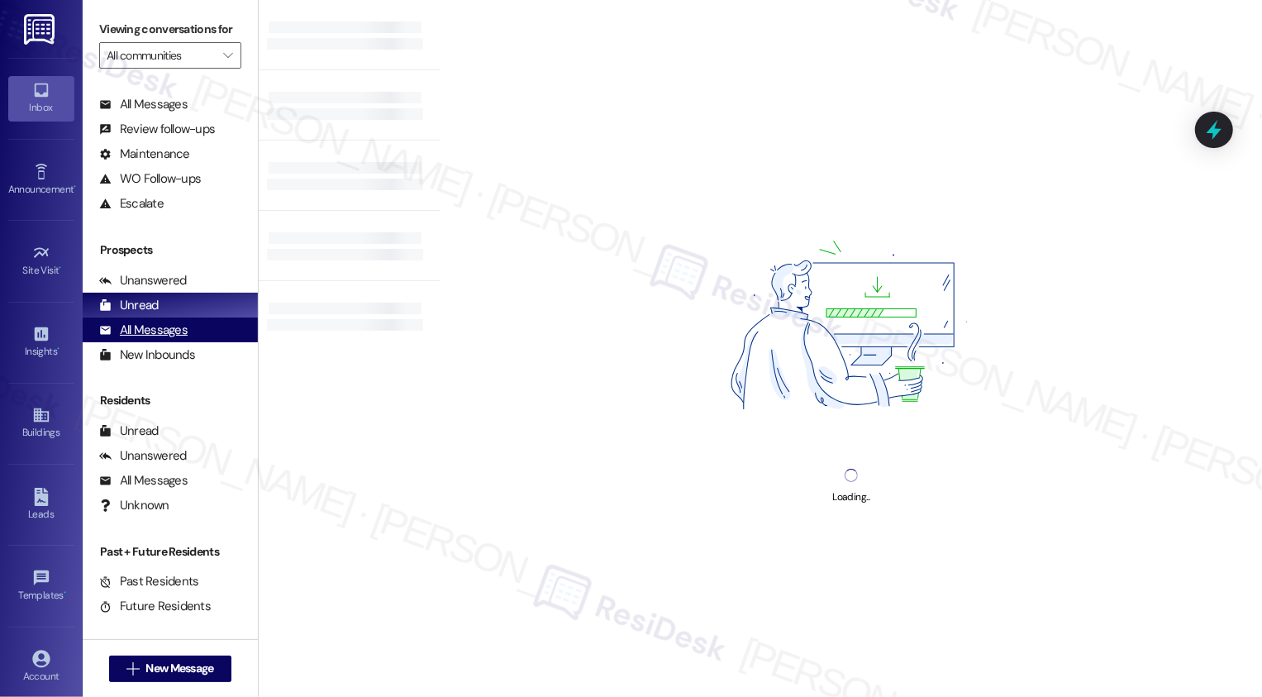
click at [156, 339] on div "All Messages" at bounding box center [143, 330] width 88 height 17
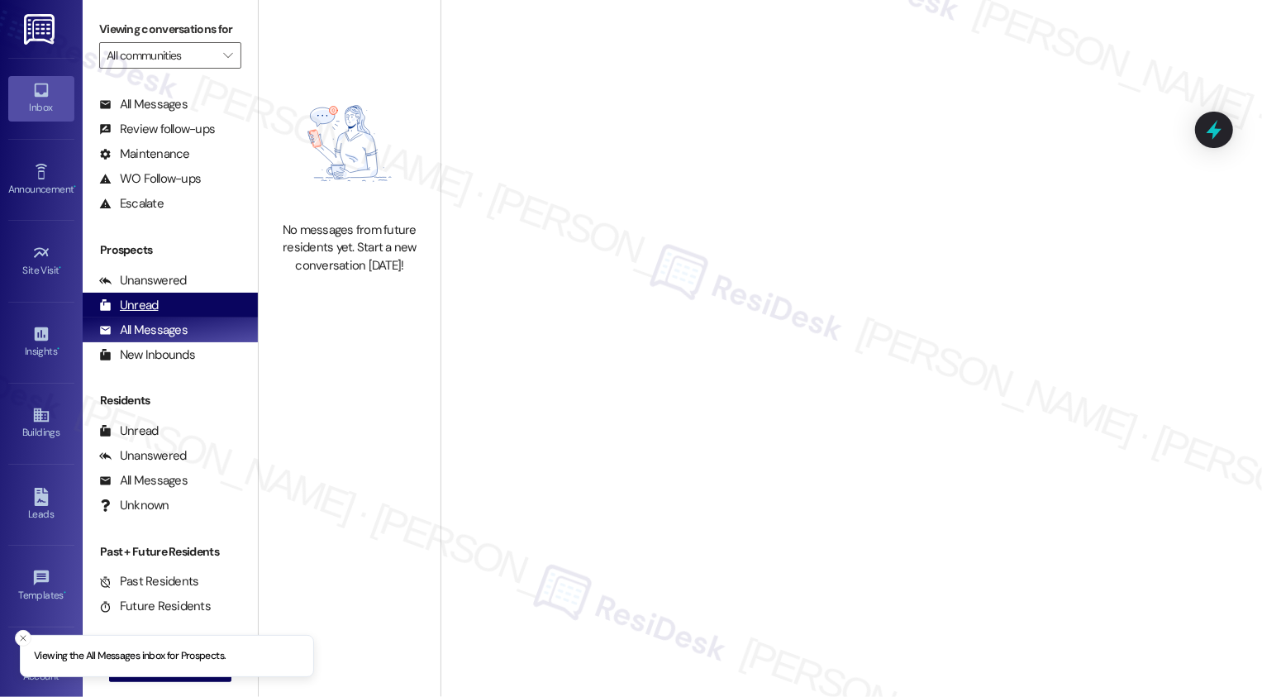
click at [159, 316] on div "Unread (0)" at bounding box center [170, 305] width 175 height 25
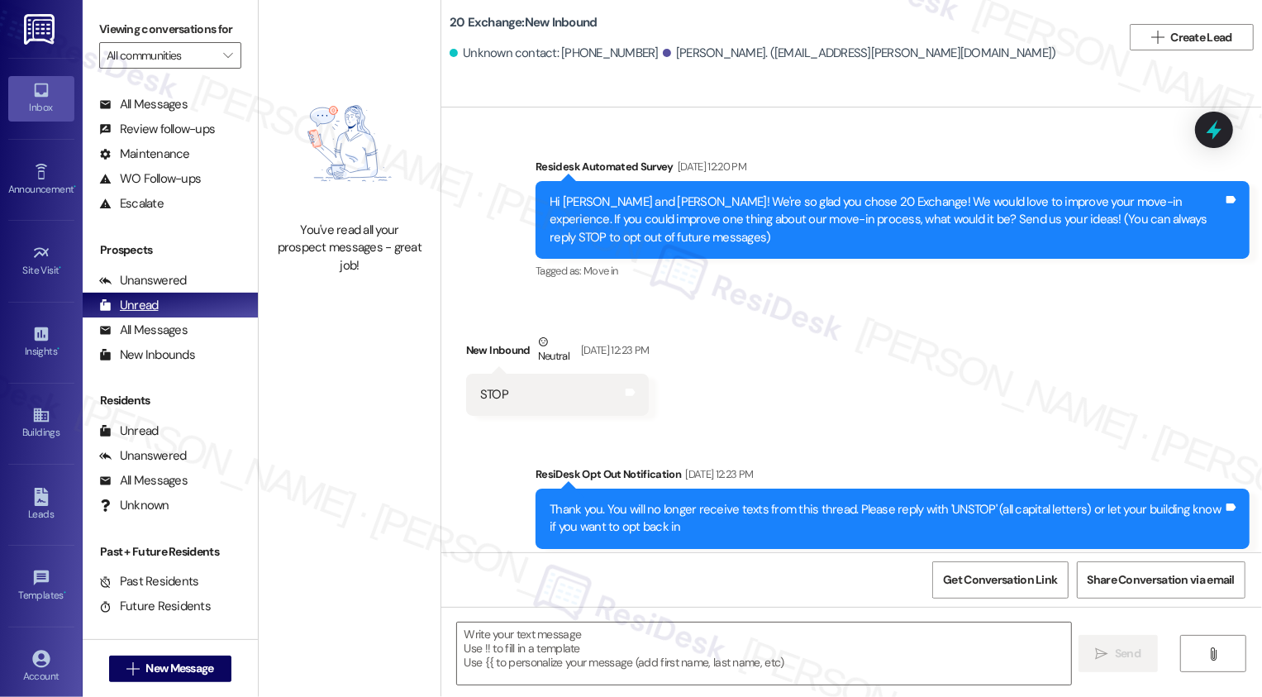
scroll to position [0, 0]
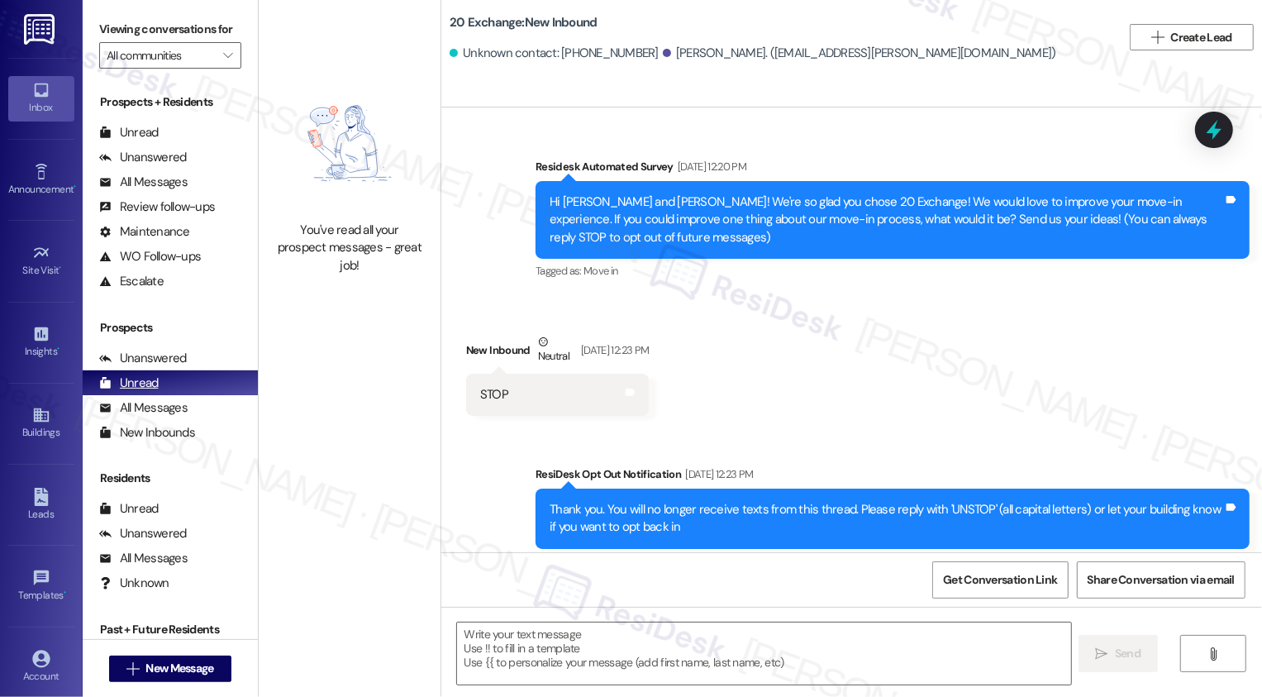
type textarea "Fetching suggested responses. Please feel free to read through the conversation…"
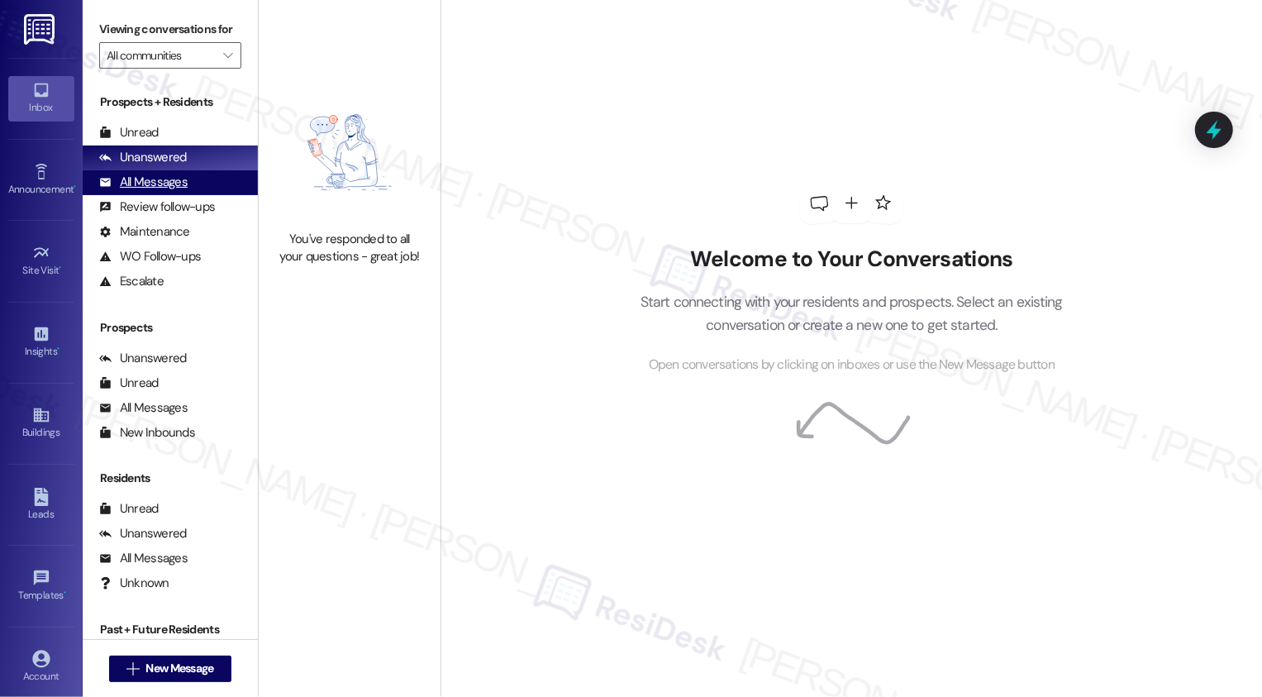
click at [165, 191] on div "All Messages" at bounding box center [143, 182] width 88 height 17
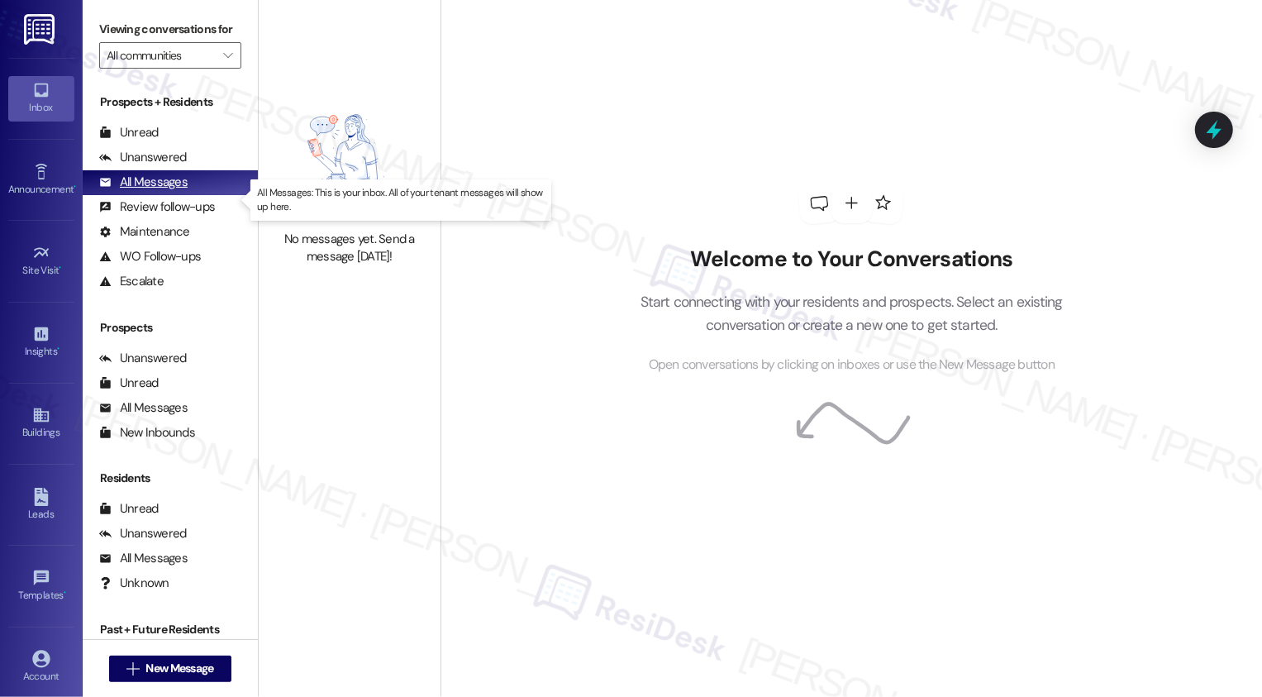
click at [165, 191] on div "All Messages" at bounding box center [143, 182] width 88 height 17
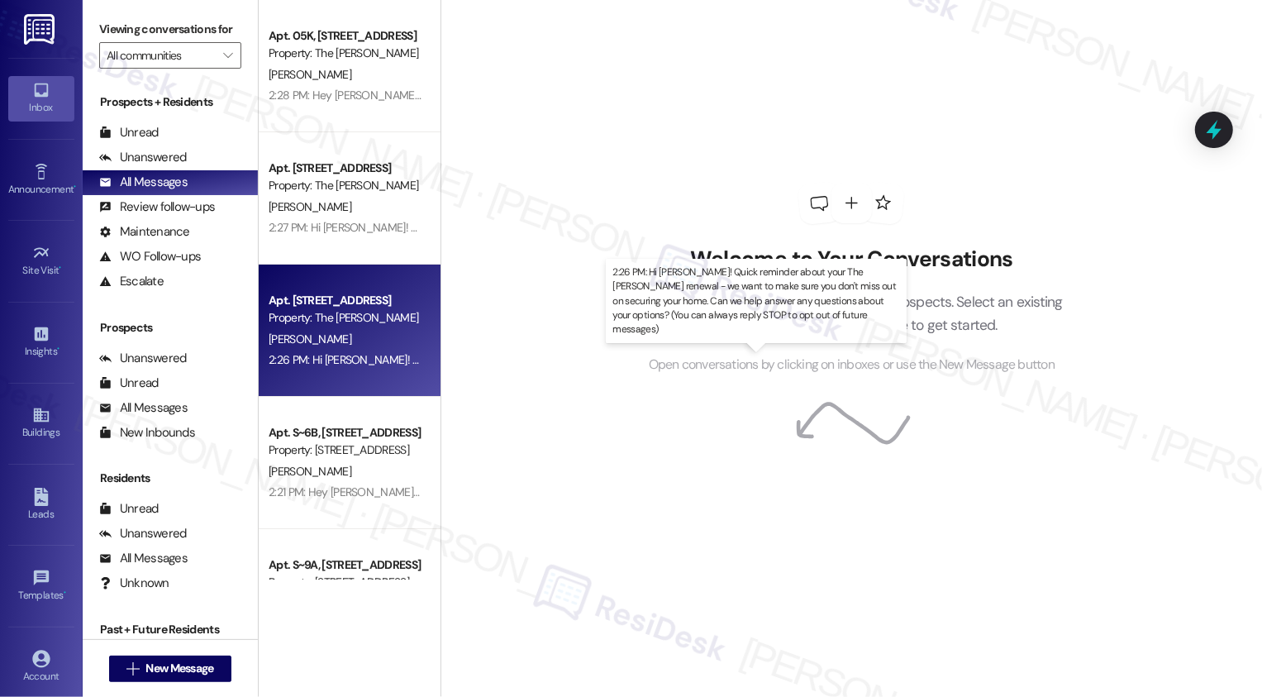
click at [350, 366] on div "2:26 PM: Hi Todd! Quick reminder about your The Landon renewal - we want to mak…" at bounding box center [916, 359] width 1295 height 15
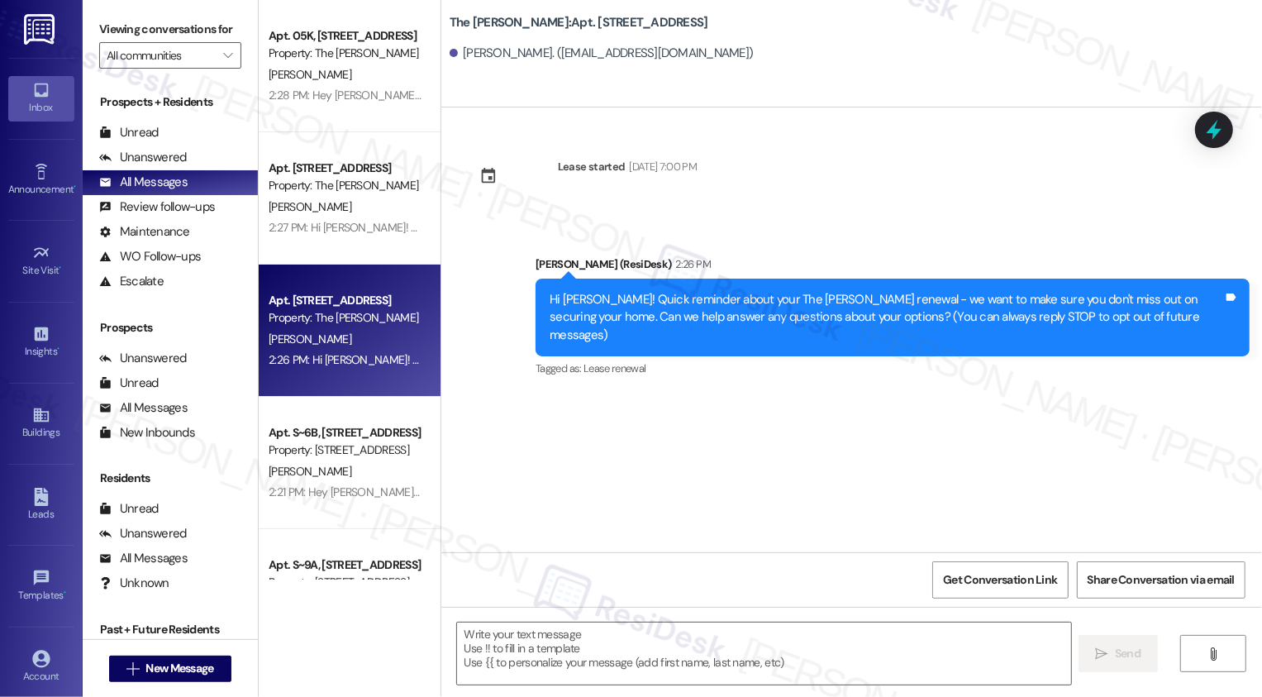
type textarea "Fetching suggested responses. Please feel free to read through the conversation…"
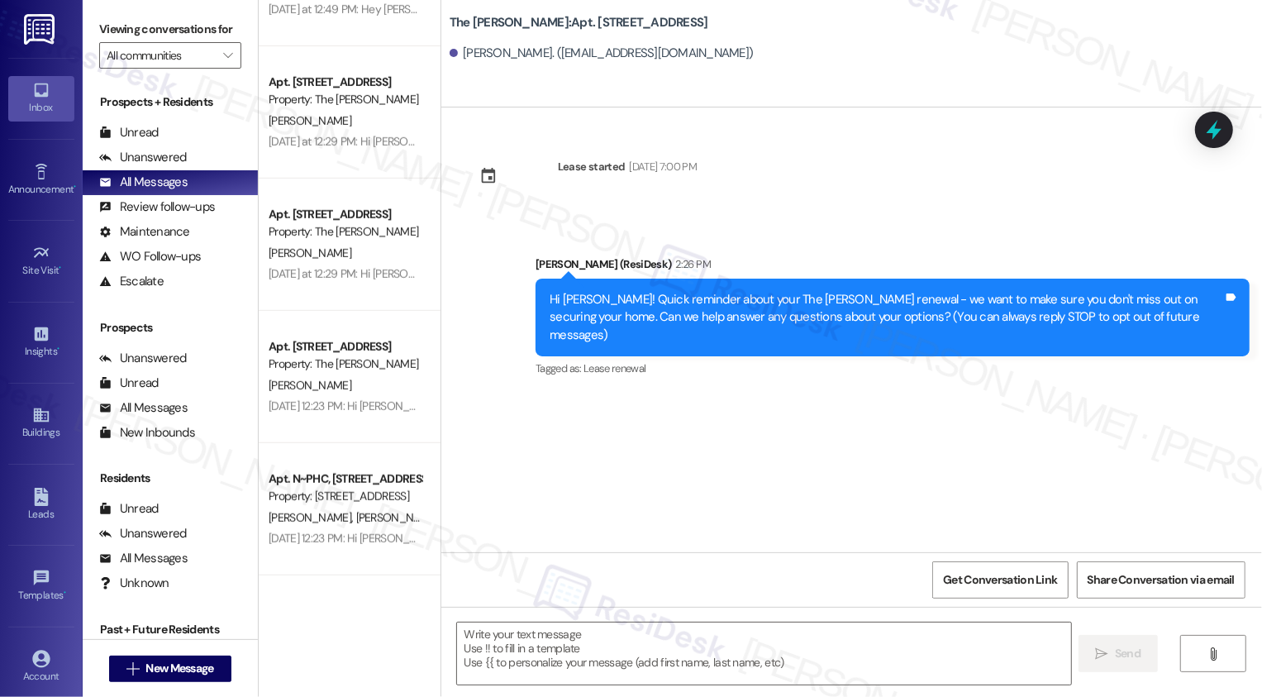
scroll to position [765, 0]
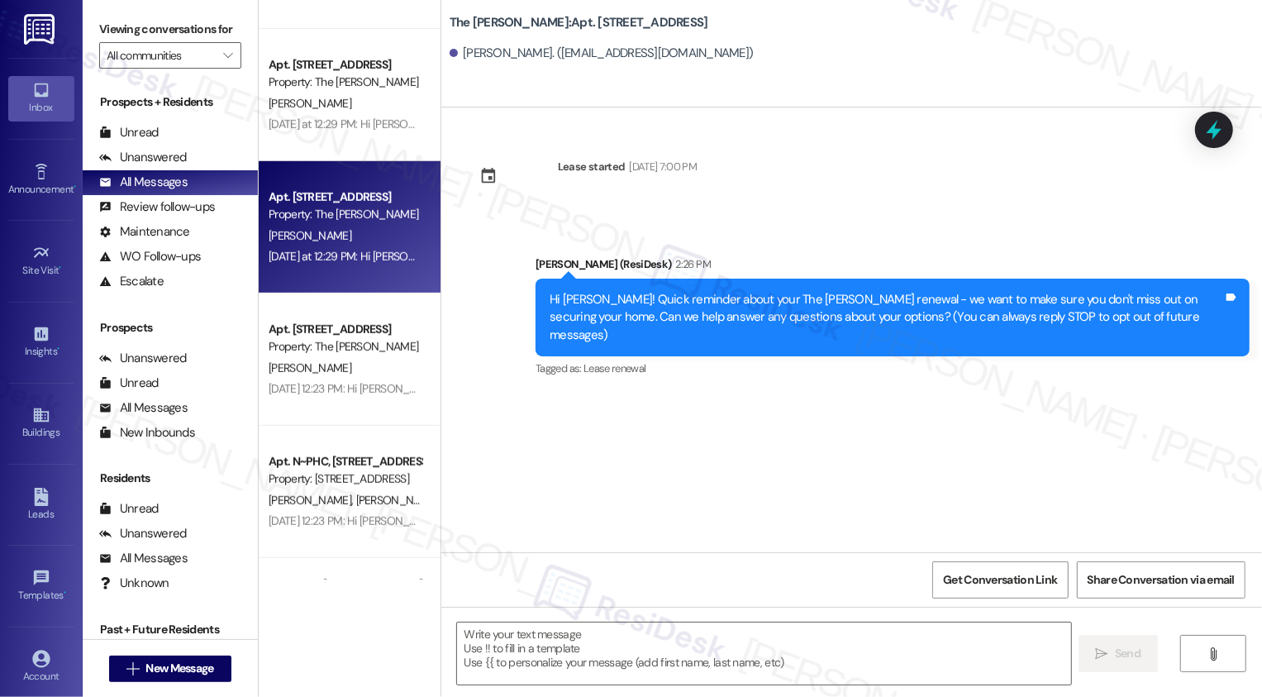
click at [332, 262] on div "Yesterday at 12:29 PM: Hi Charles! We're so glad you chose The Landon! We would…" at bounding box center [980, 256] width 1422 height 15
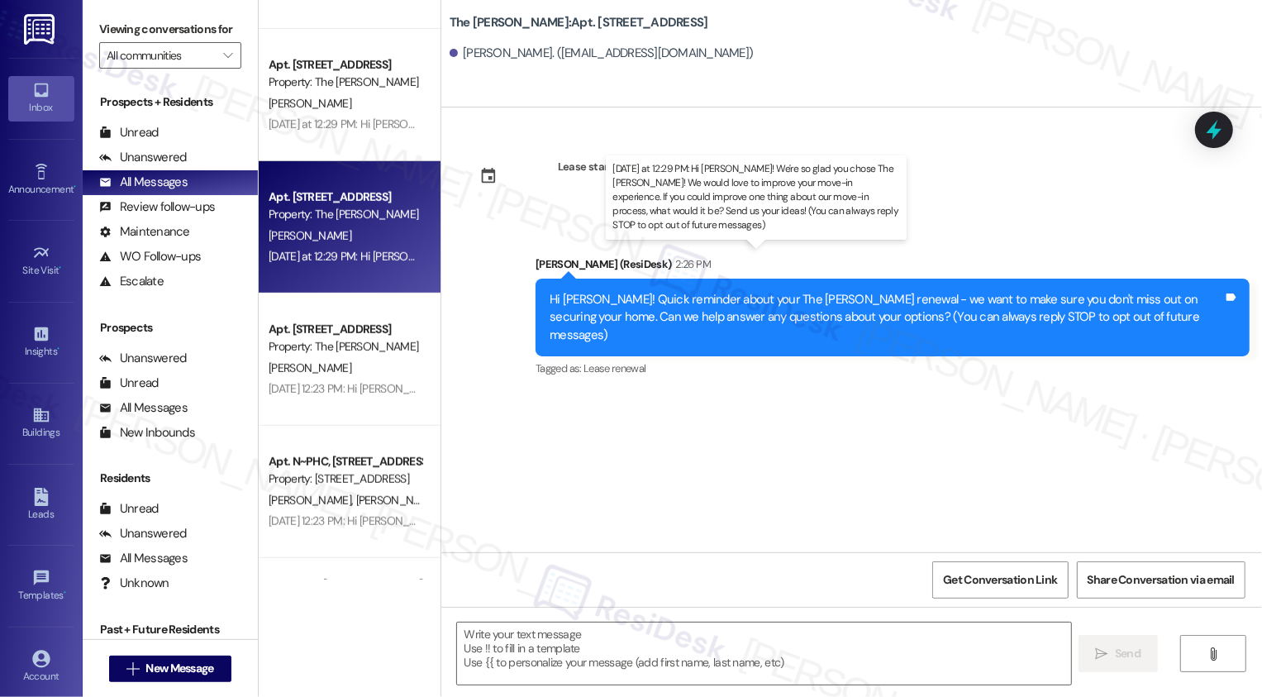
type textarea "Fetching suggested responses. Please feel free to read through the conversation…"
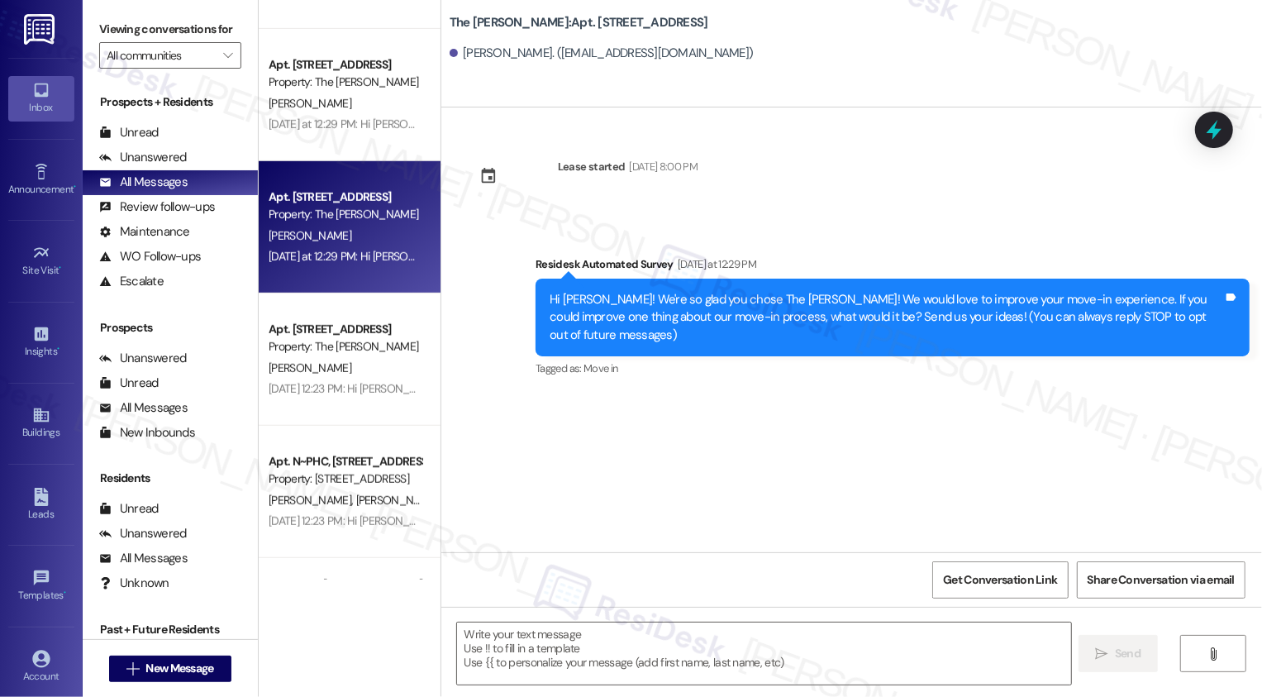
click at [339, 168] on div "Apt. 34E, 520 W 43rd St Property: The Landon C. Scriven Yesterday at 12:29 PM: …" at bounding box center [350, 227] width 182 height 132
click at [152, 166] on div "Unanswered" at bounding box center [143, 157] width 88 height 17
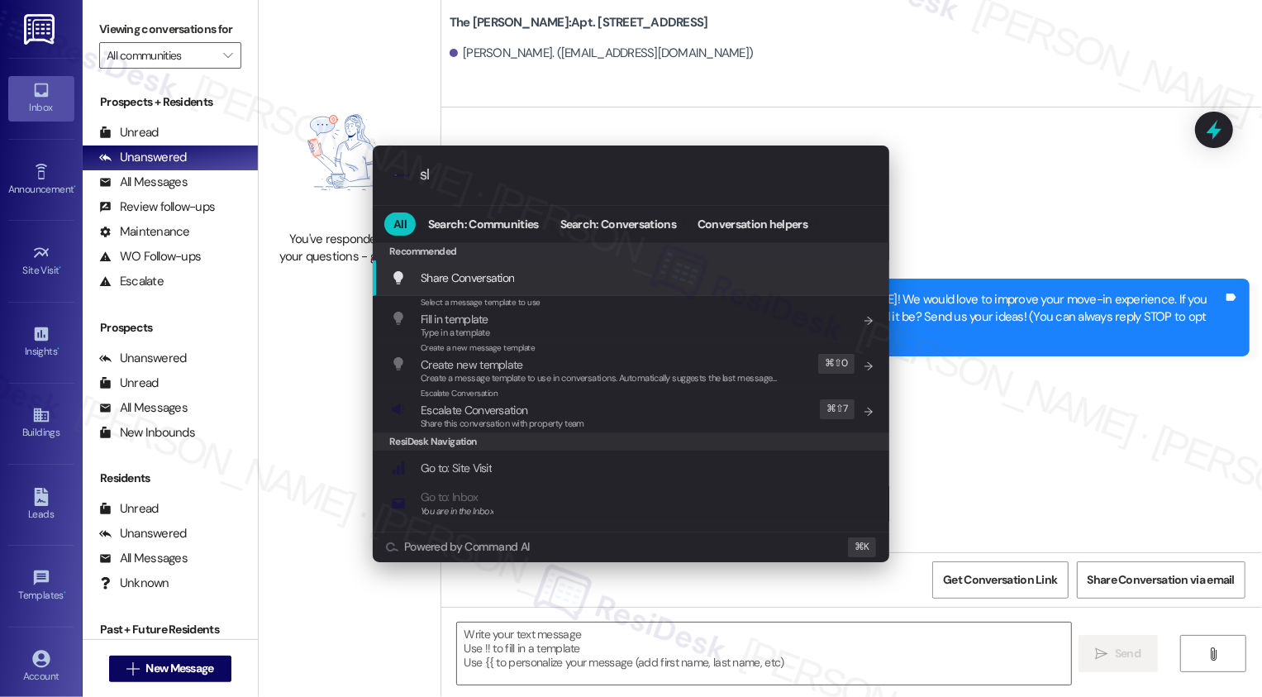
type input "sla"
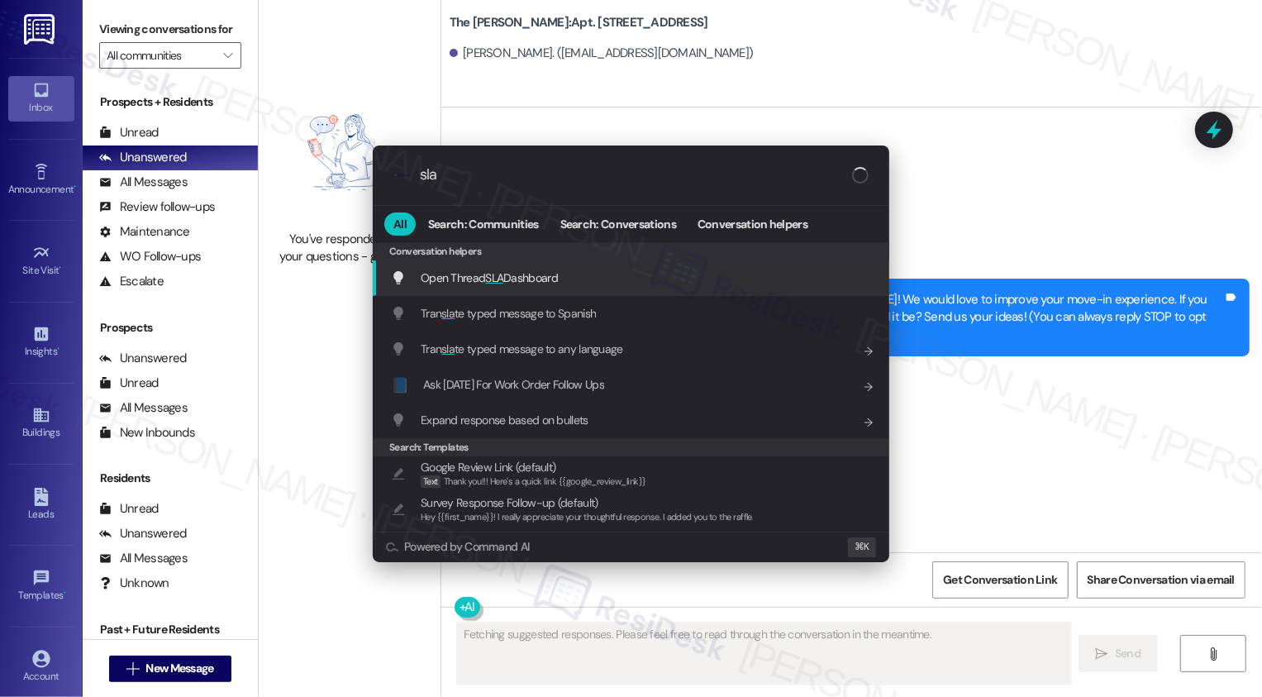
type textarea "Fetching suggested responses. Please feel free to read through the conversation…"
